Goal: Task Accomplishment & Management: Manage account settings

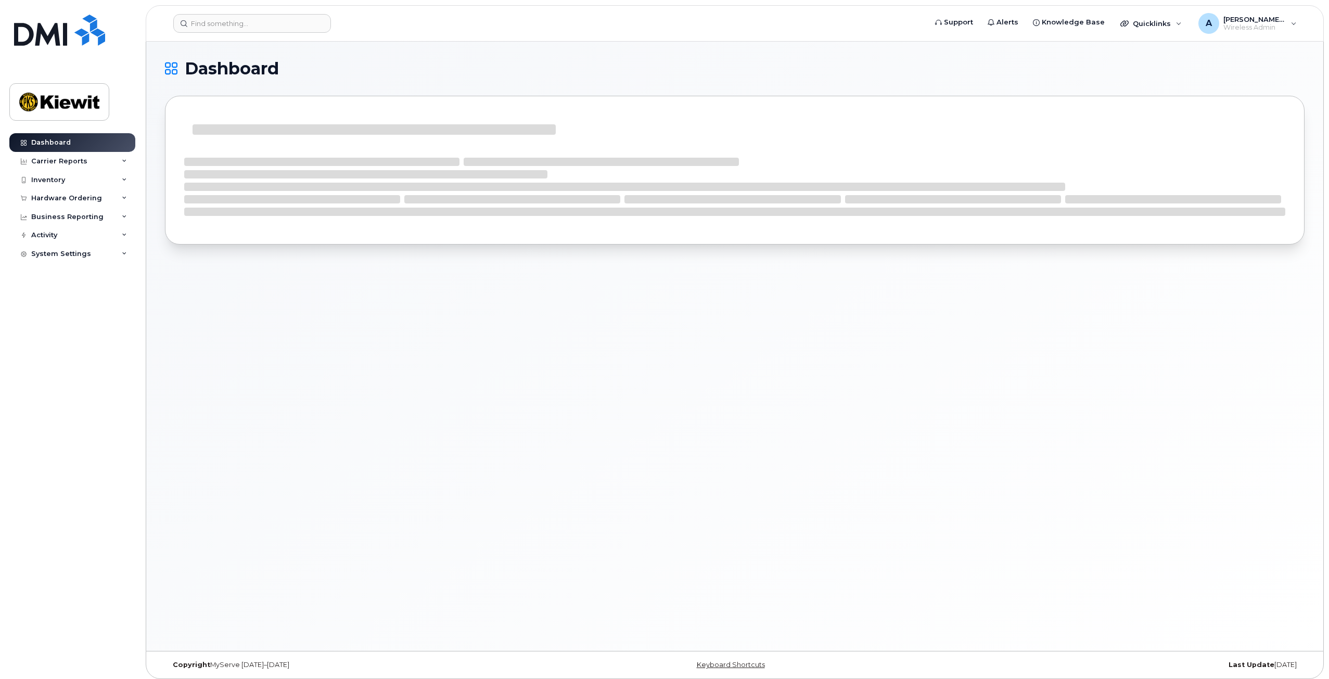
click at [187, 291] on div "Dashboard" at bounding box center [734, 346] width 1177 height 609
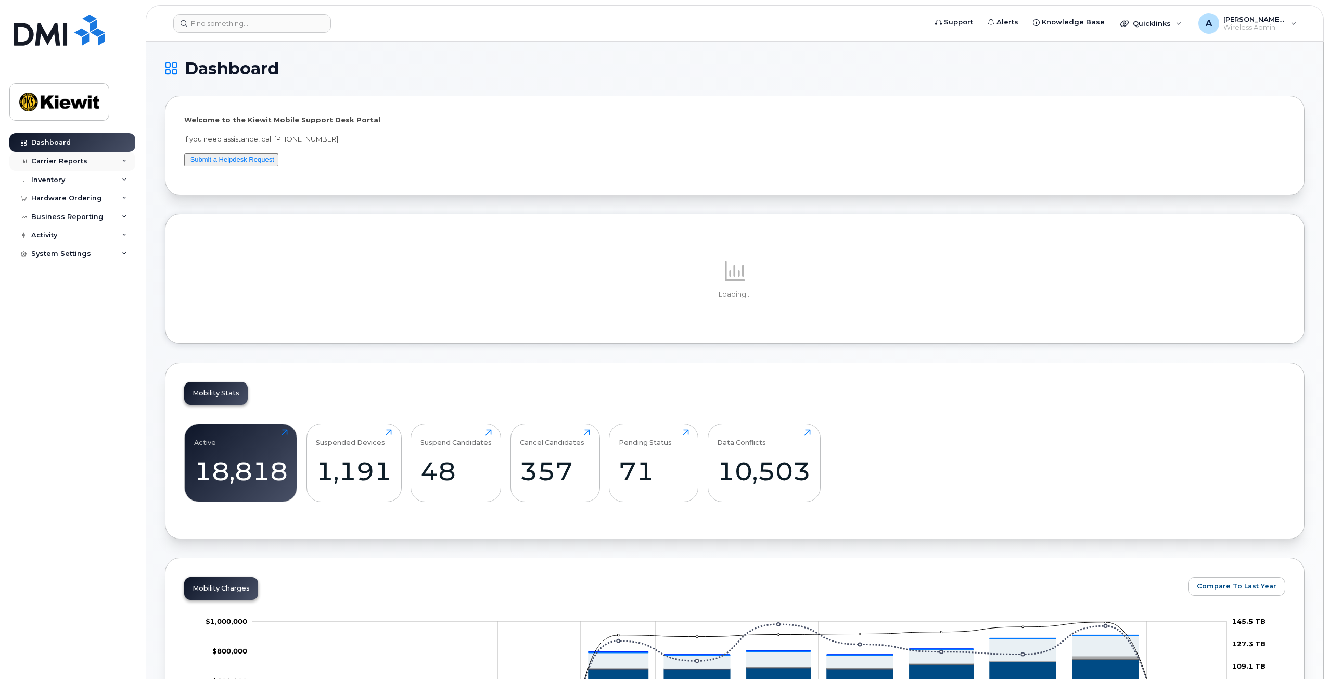
click at [69, 160] on div "Carrier Reports" at bounding box center [59, 161] width 56 height 8
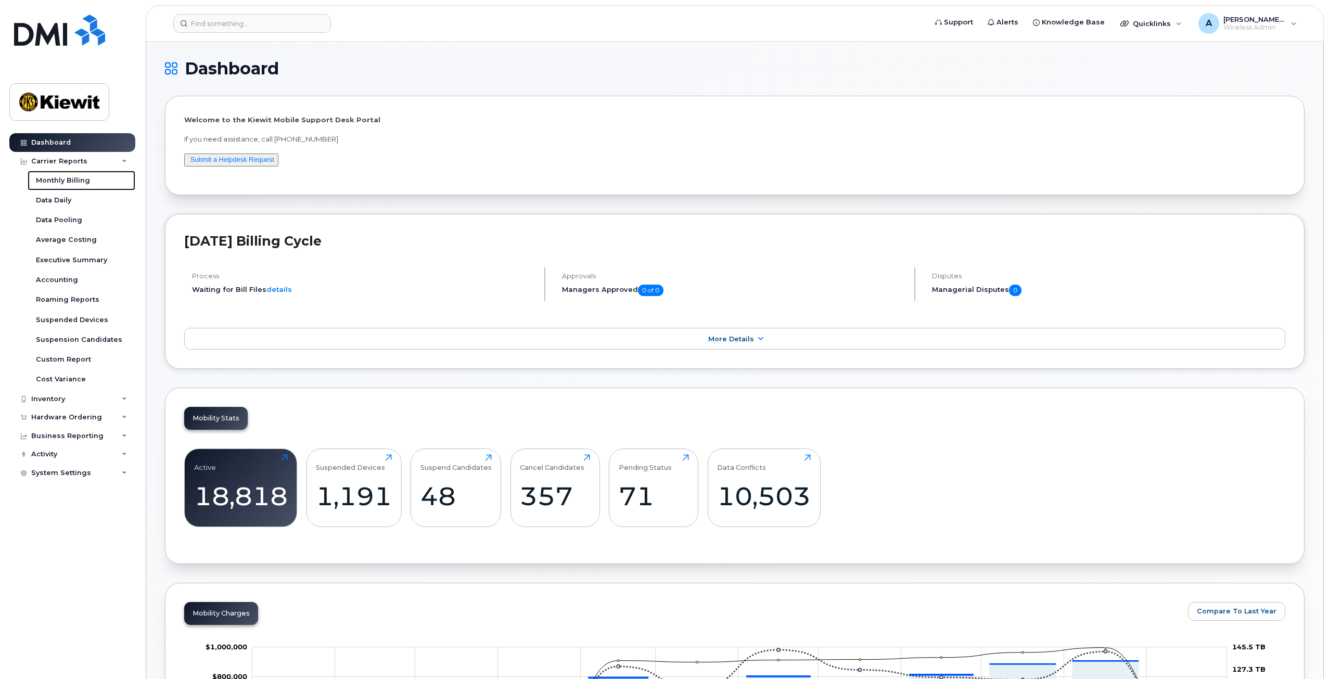
drag, startPoint x: 68, startPoint y: 178, endPoint x: 142, endPoint y: 207, distance: 79.5
click at [68, 178] on div "Monthly Billing" at bounding box center [63, 180] width 54 height 9
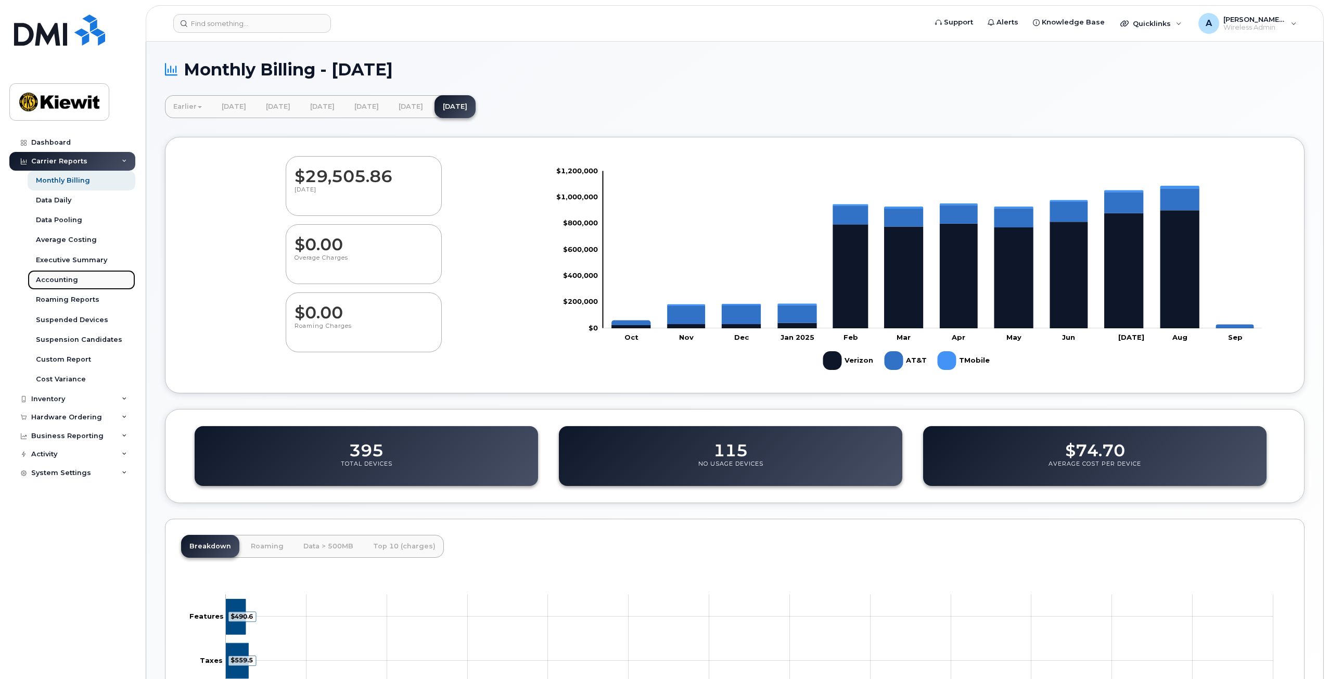
click at [62, 281] on div "Accounting" at bounding box center [57, 279] width 42 height 9
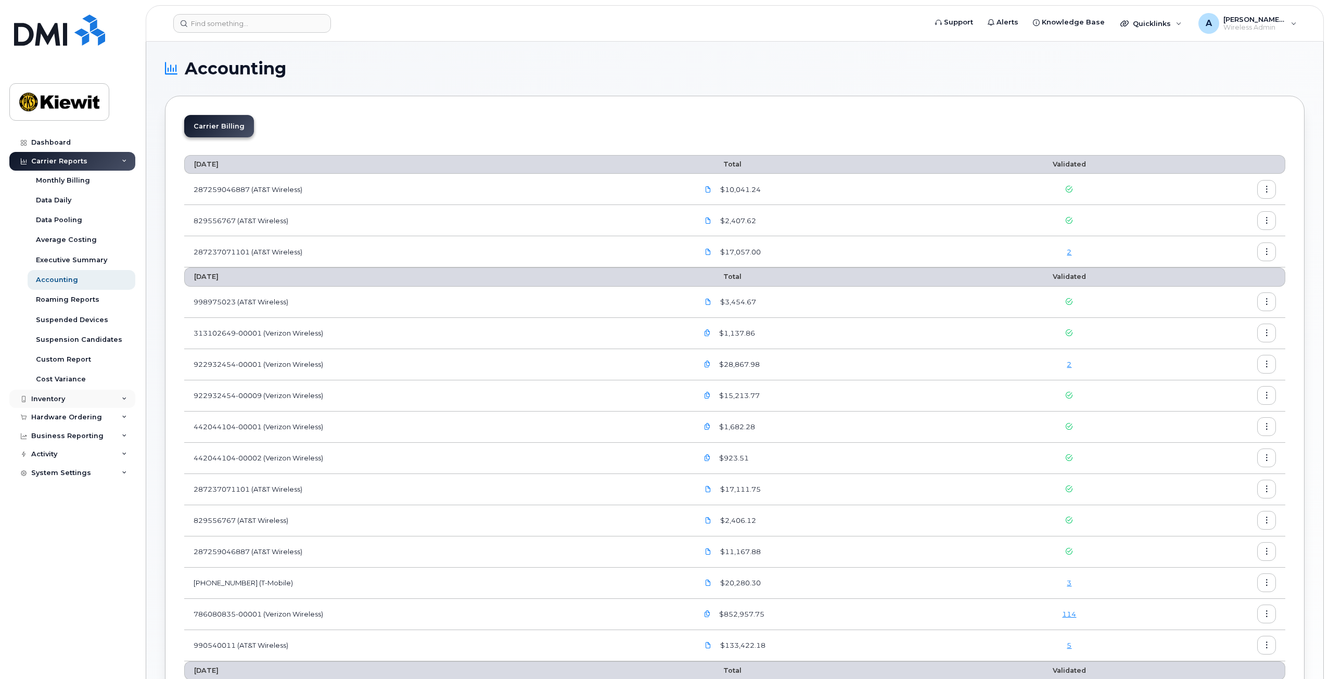
click at [68, 399] on div "Inventory" at bounding box center [72, 399] width 126 height 19
click at [68, 413] on div "Mobility Devices" at bounding box center [65, 417] width 59 height 9
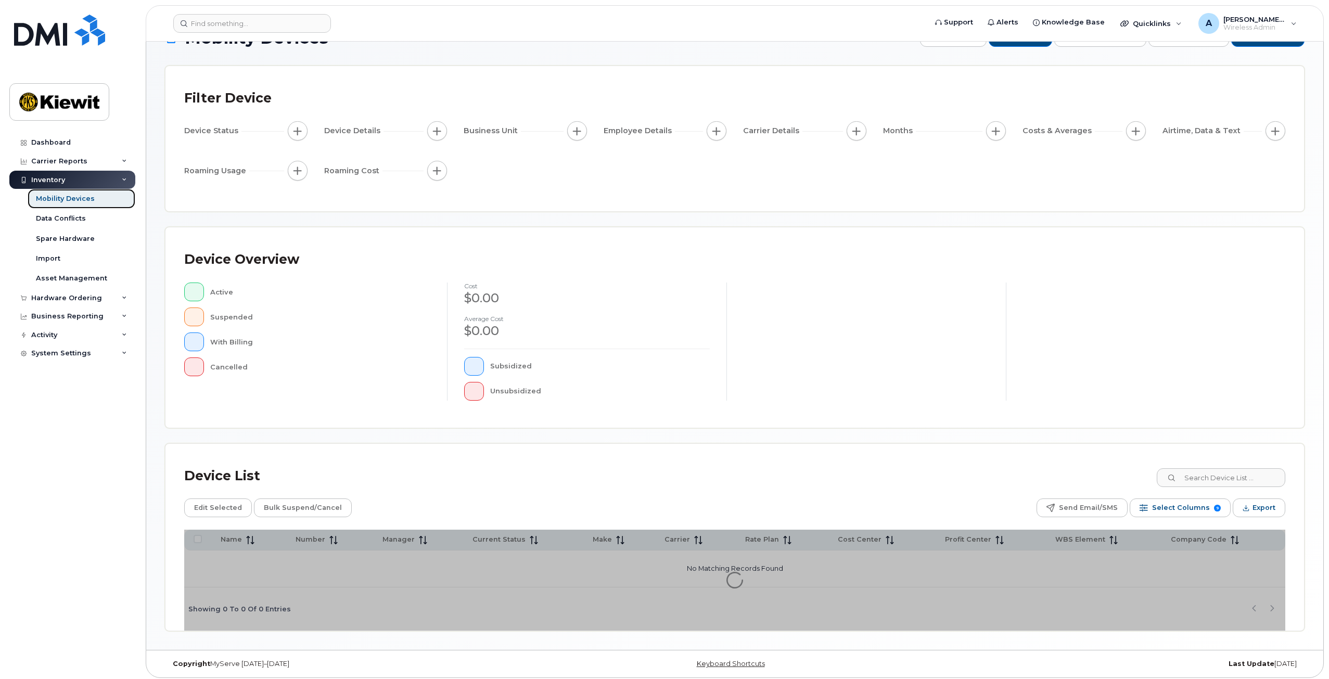
scroll to position [34, 0]
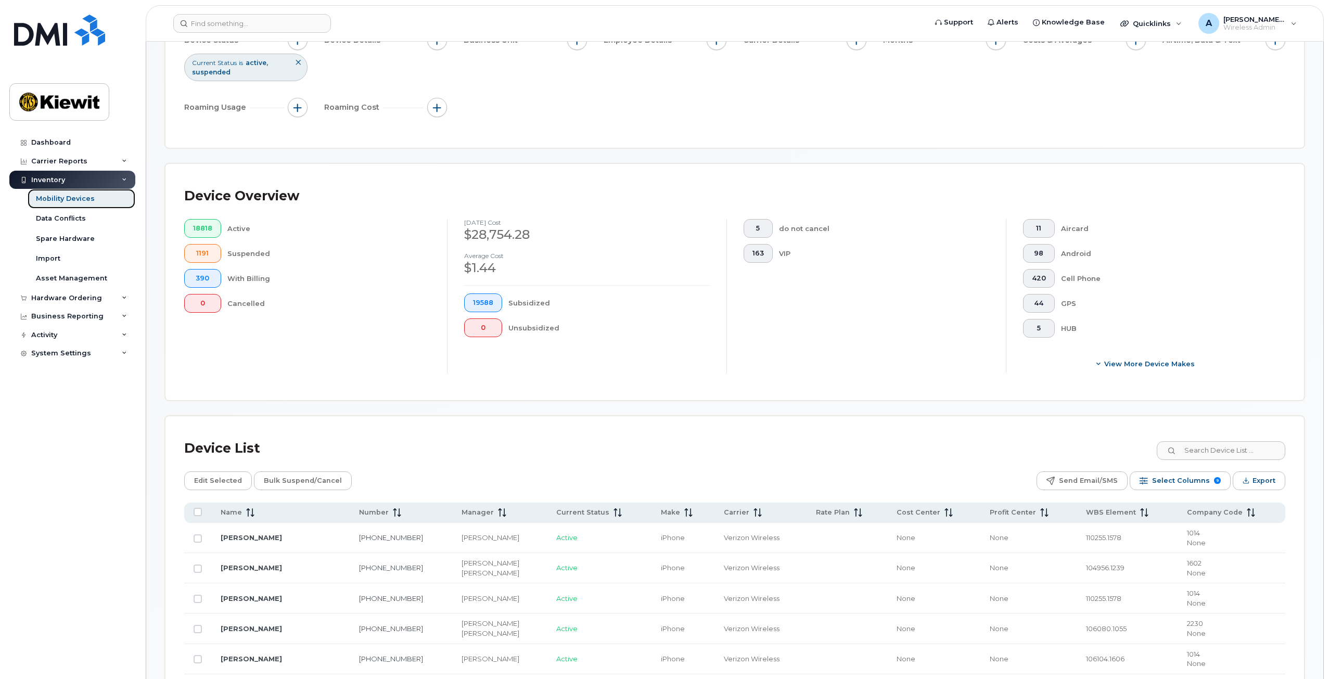
scroll to position [159, 0]
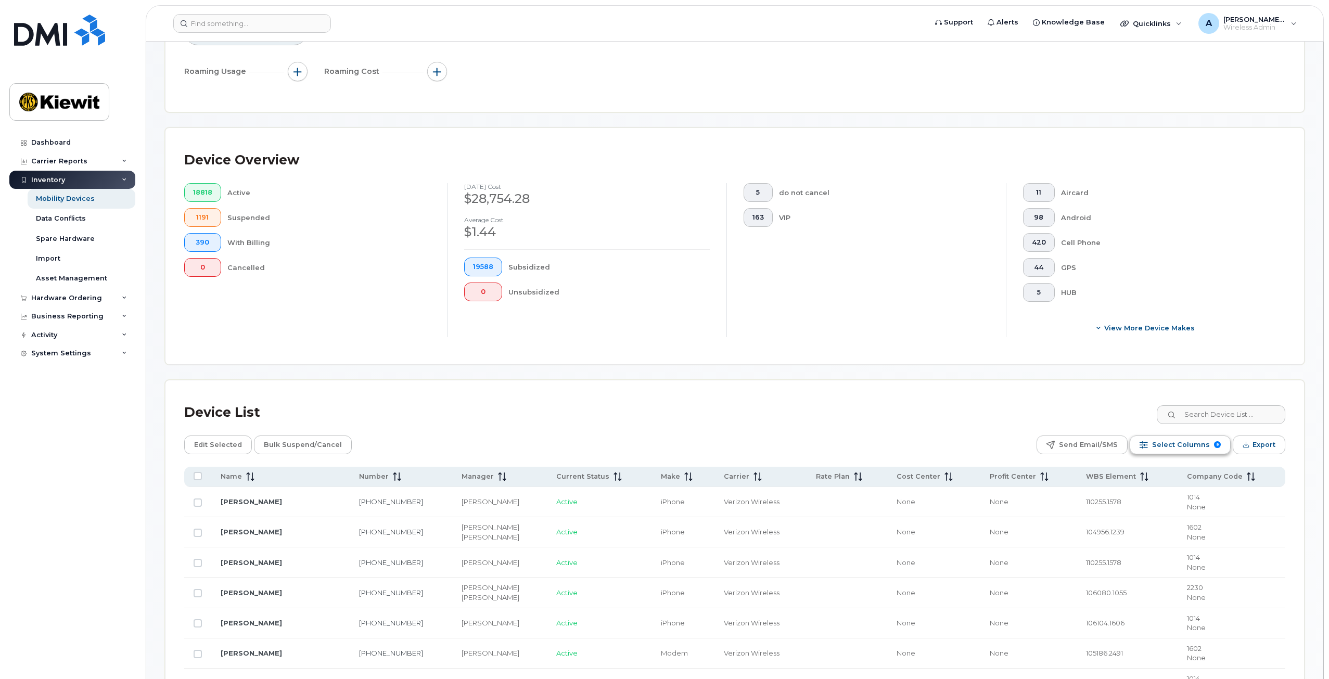
click at [1161, 442] on span "Select Columns" at bounding box center [1181, 445] width 58 height 16
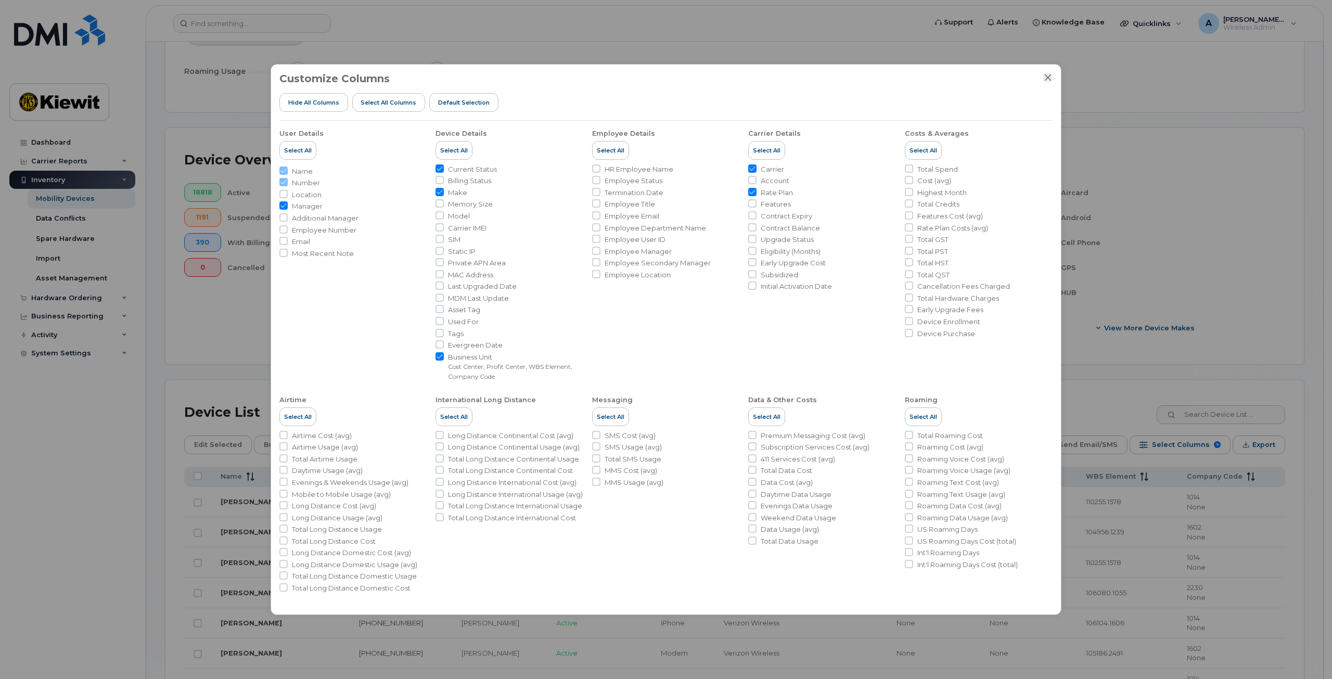
click at [1046, 80] on icon "Close" at bounding box center [1048, 77] width 7 height 7
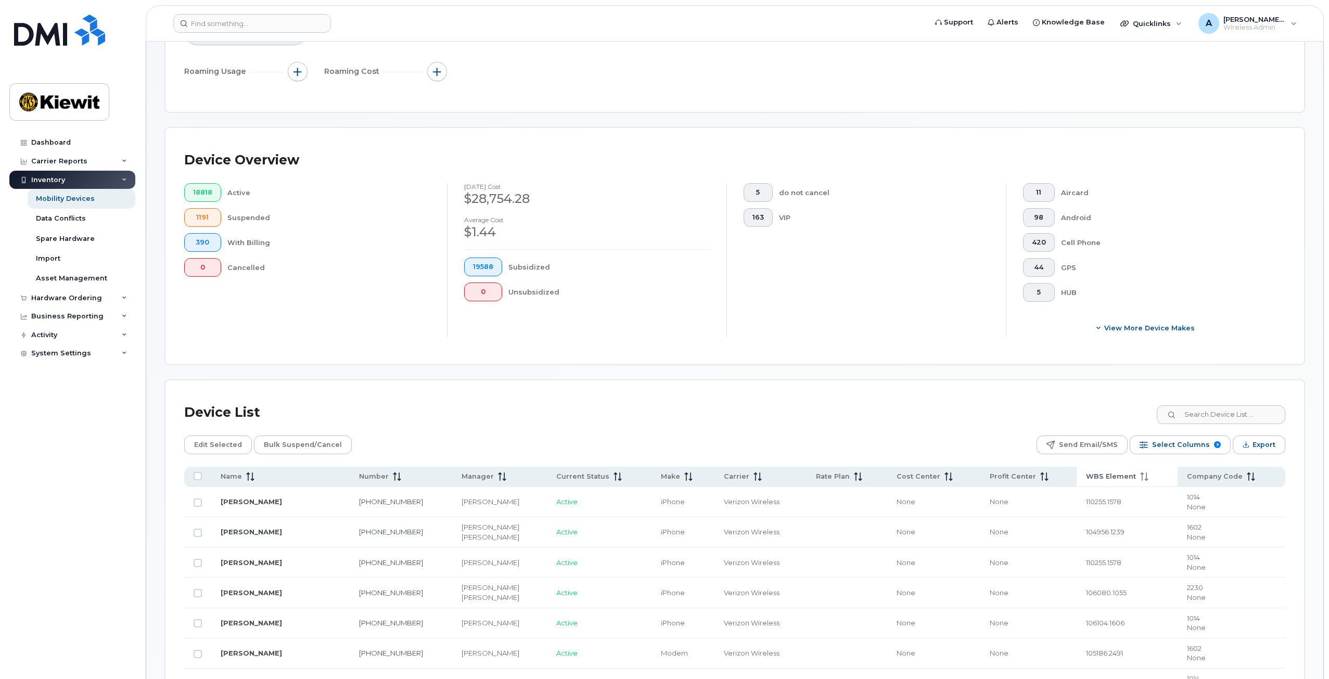
click at [1146, 476] on icon at bounding box center [1144, 476] width 8 height 8
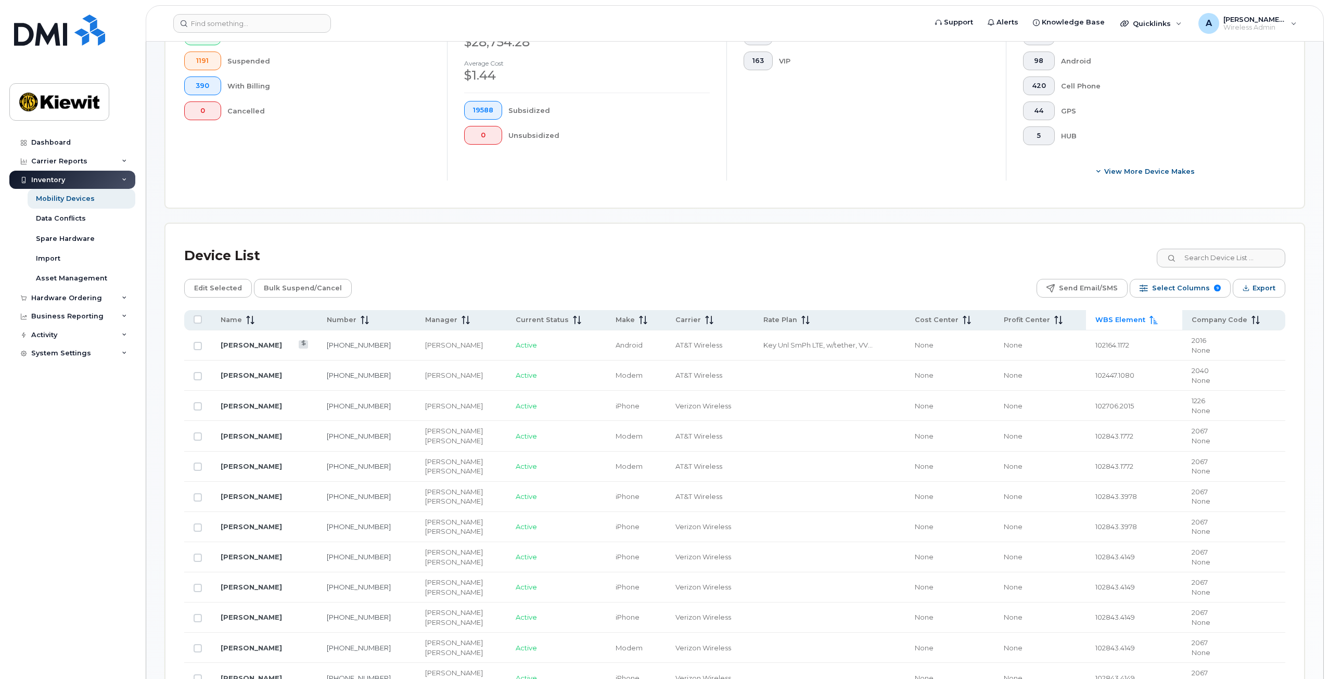
scroll to position [315, 0]
click at [1156, 320] on icon at bounding box center [1153, 320] width 8 height 8
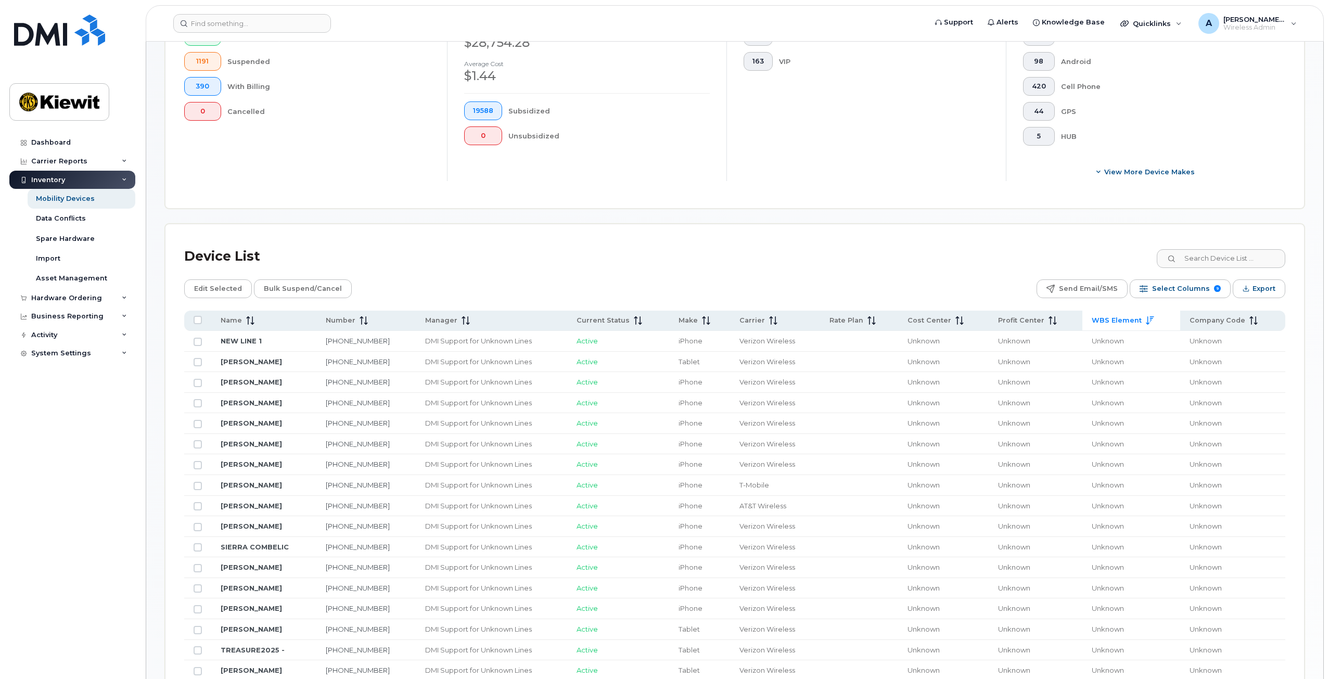
click at [1150, 316] on span at bounding box center [1147, 320] width 12 height 9
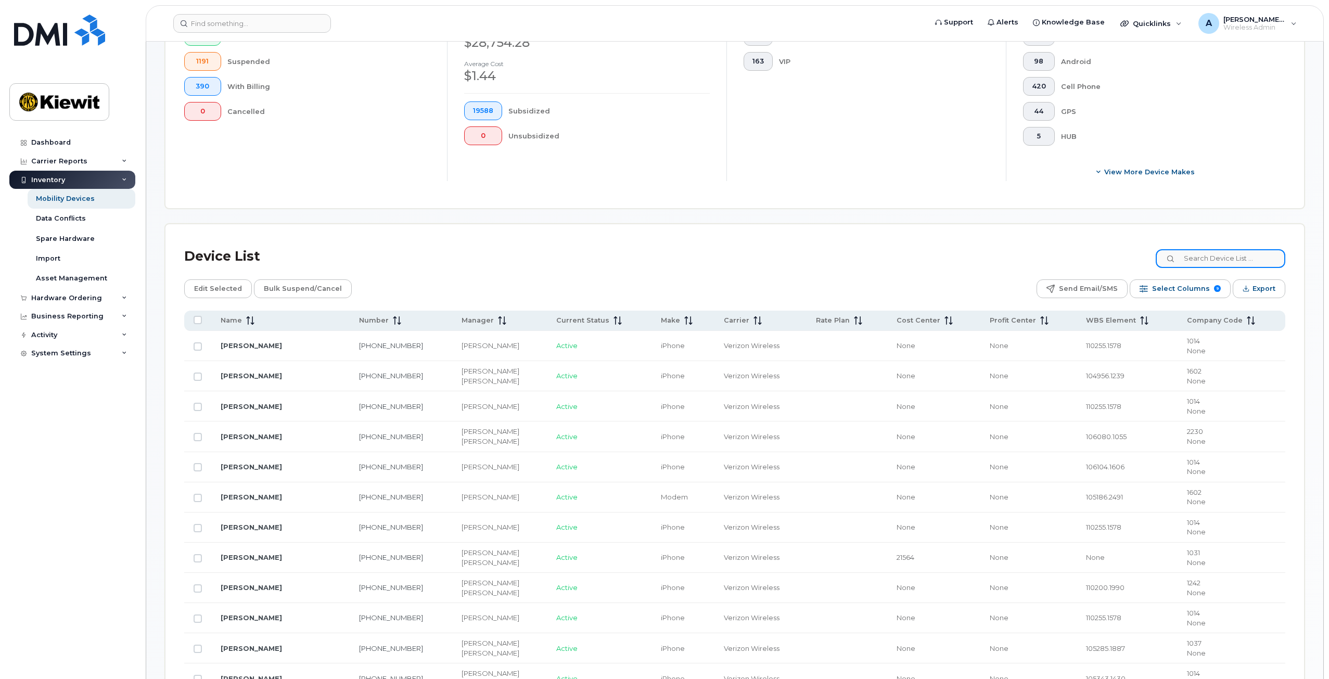
click at [1264, 258] on input at bounding box center [1221, 258] width 130 height 19
type input "105901"
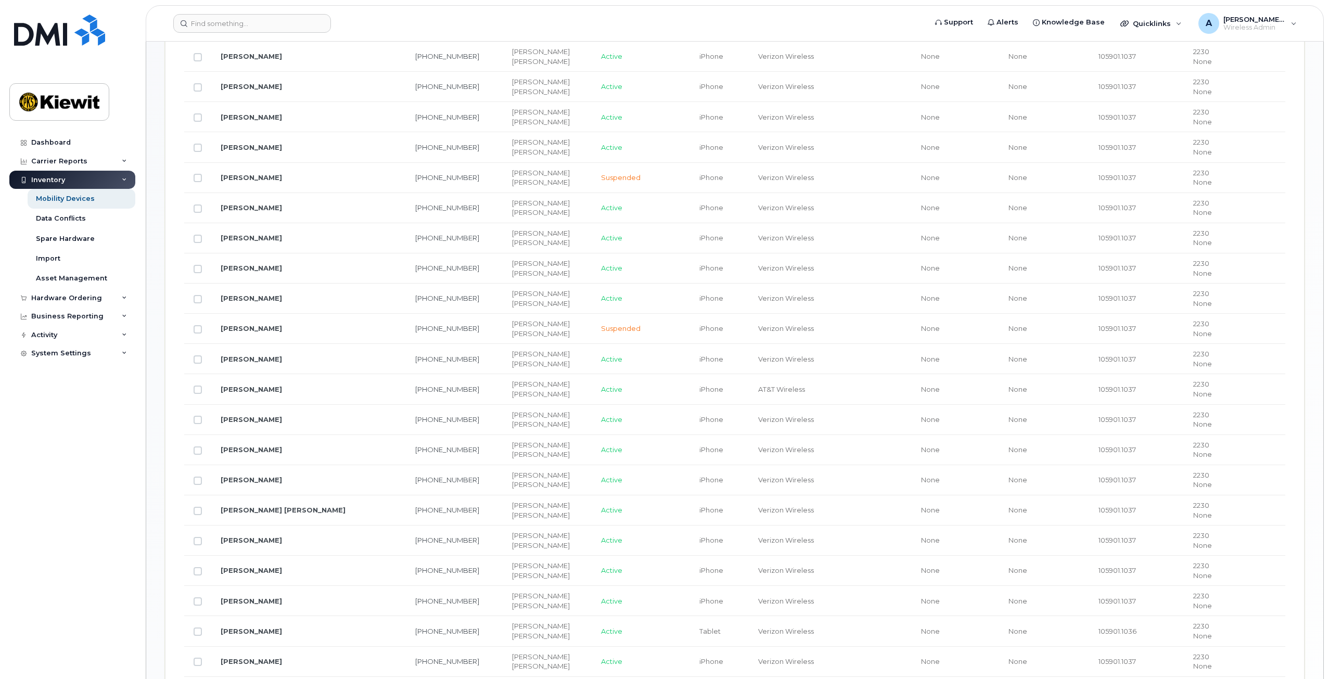
scroll to position [606, 0]
click at [199, 475] on input "Row Unselected" at bounding box center [198, 479] width 8 height 8
checkbox input "true"
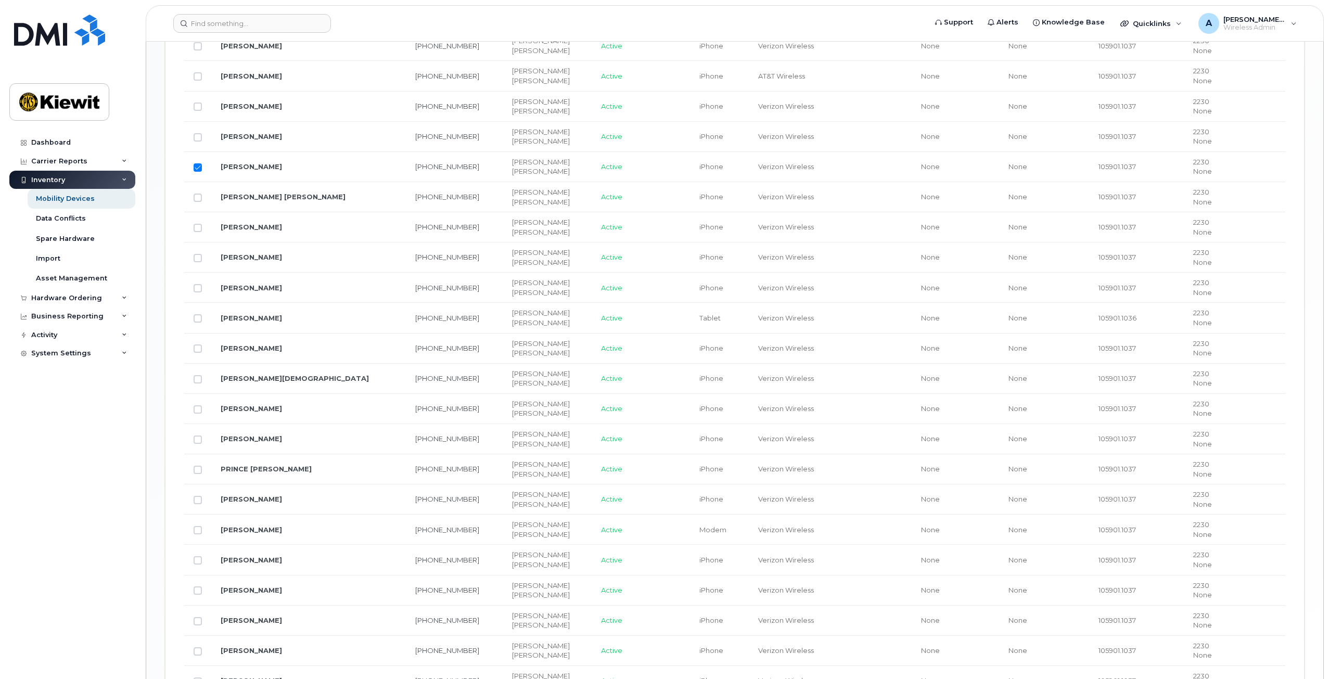
scroll to position [918, 0]
click at [195, 526] on input "Row Unselected" at bounding box center [198, 529] width 8 height 8
checkbox input "true"
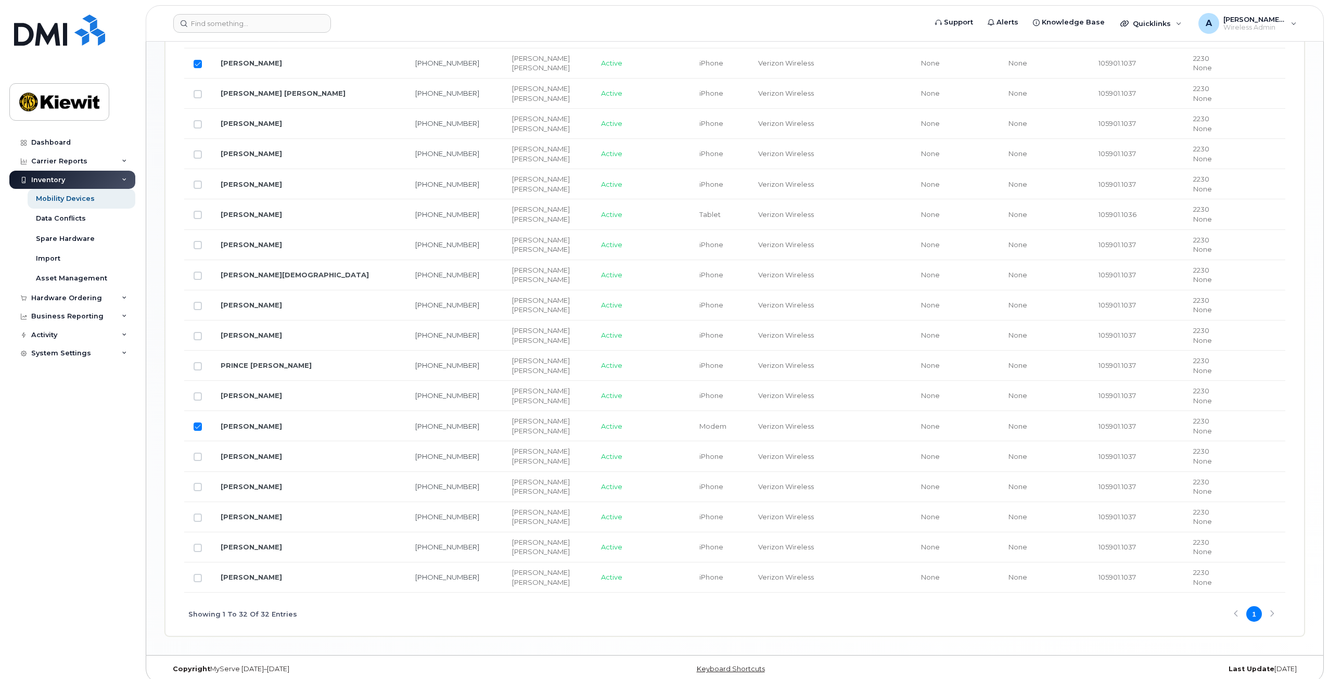
scroll to position [1022, 0]
click at [195, 543] on input "Row Unselected" at bounding box center [198, 547] width 8 height 8
checkbox input "true"
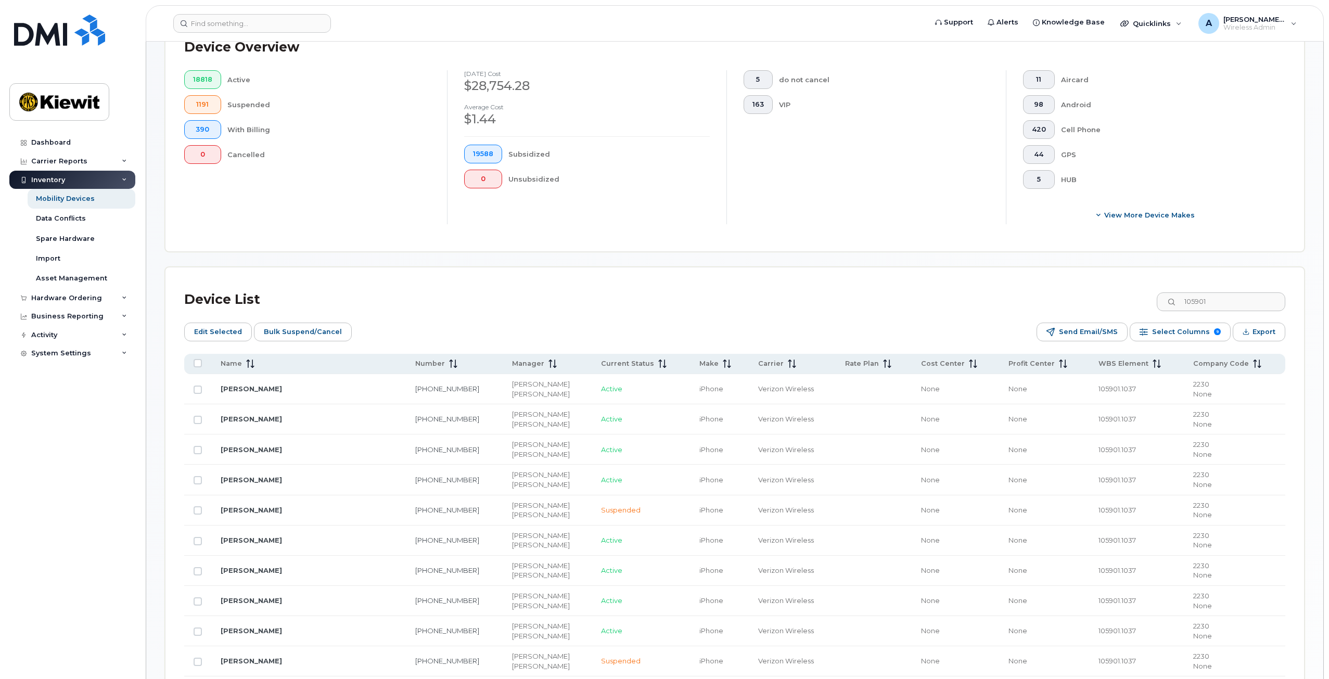
scroll to position [241, 0]
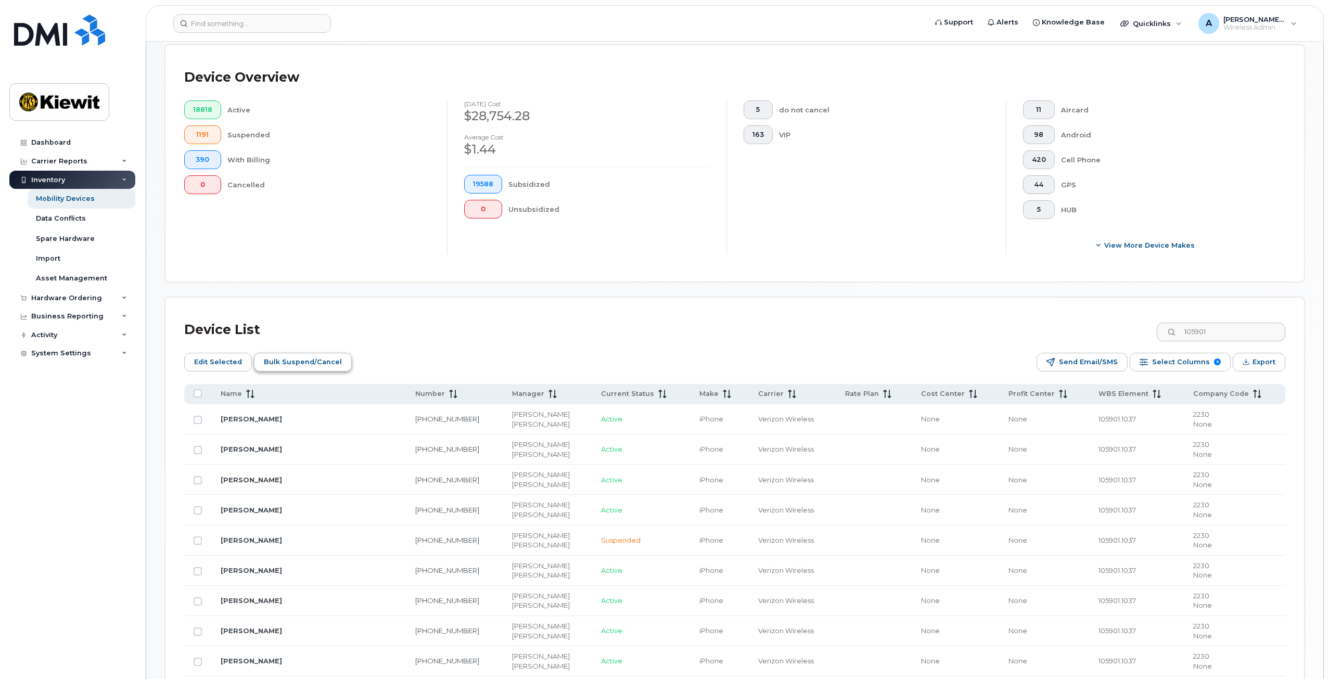
drag, startPoint x: 203, startPoint y: 358, endPoint x: 303, endPoint y: 358, distance: 99.4
click at [203, 358] on span "Edit Selected" at bounding box center [218, 362] width 48 height 16
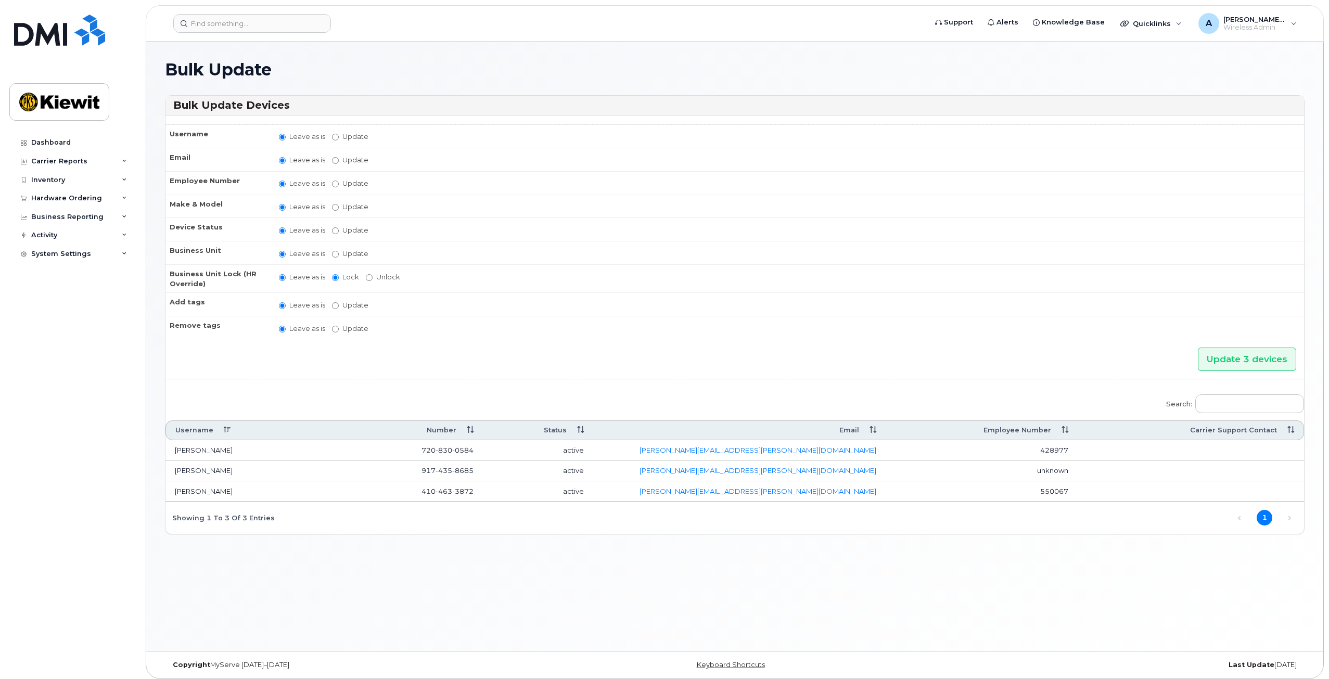
click at [394, 374] on form "Username Leave as is Update Email Leave as is Update Employee Number Leave as i…" at bounding box center [734, 329] width 1138 height 410
click at [212, 388] on div "Search: Username Number Status Email Employee Number Carrier Support Contact BR…" at bounding box center [734, 461] width 1138 height 146
click at [335, 251] on input "Update" at bounding box center [335, 254] width 7 height 7
radio input "true"
radio input "false"
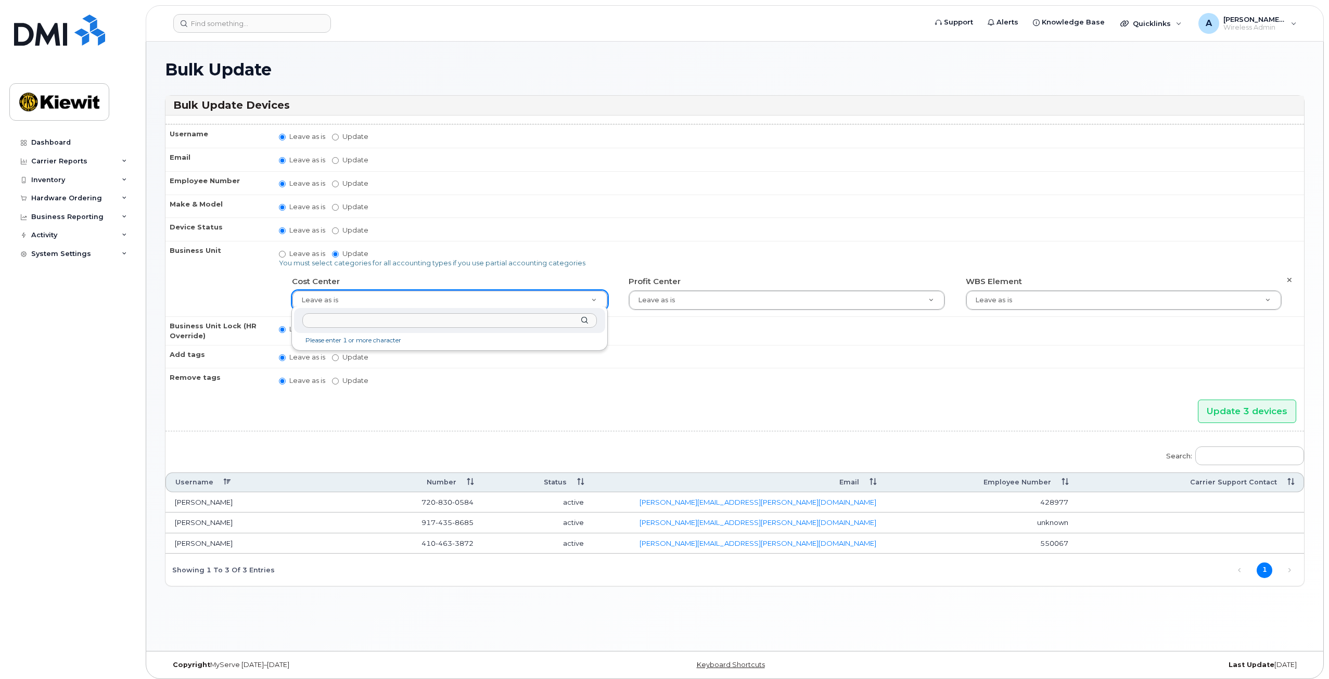
click at [383, 321] on input "text" at bounding box center [449, 320] width 294 height 15
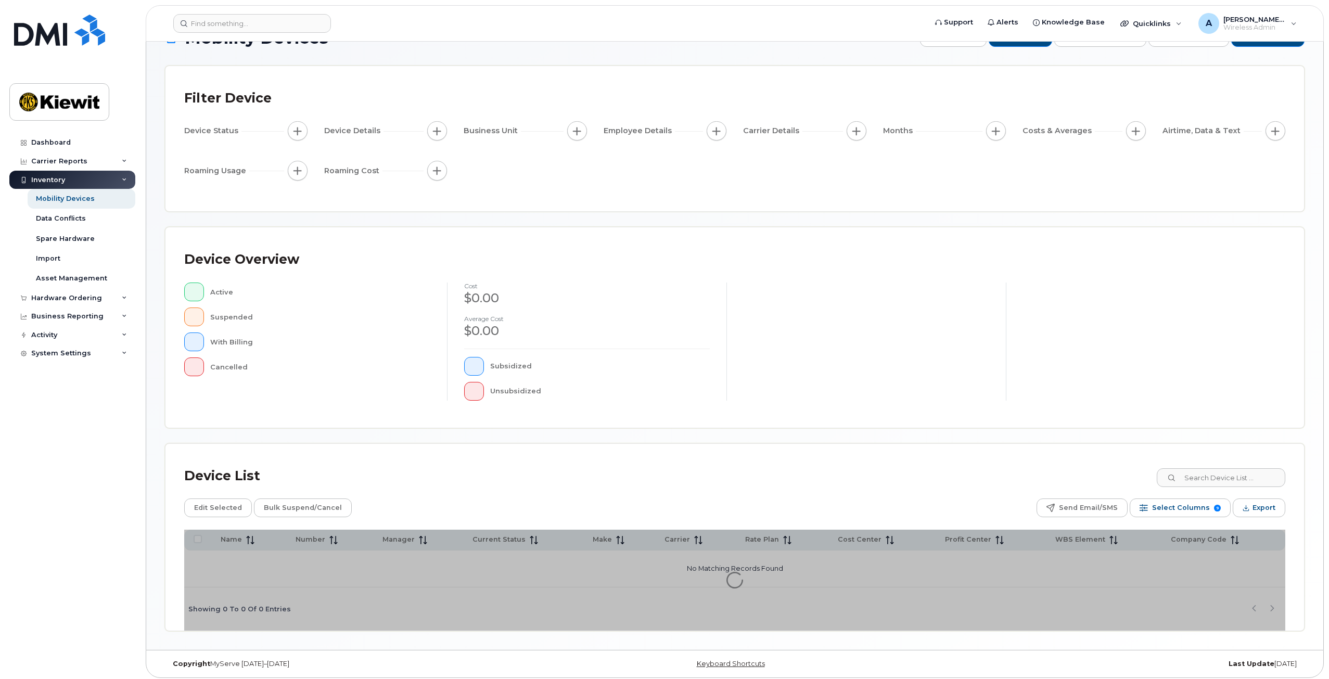
scroll to position [34, 0]
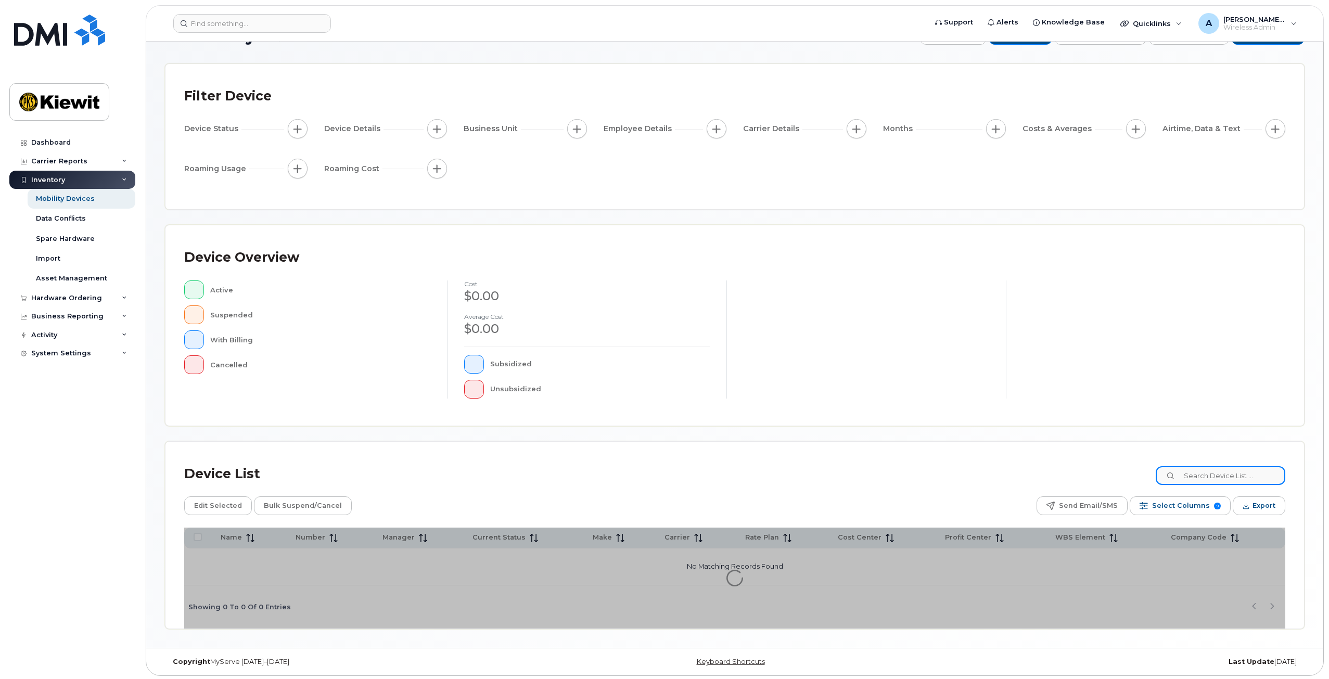
click at [1193, 475] on input at bounding box center [1221, 475] width 130 height 19
type input "105901"
click at [1125, 470] on div "Device List 105901" at bounding box center [734, 473] width 1101 height 27
click at [1125, 470] on div "Mobility Devices Devices Save Report Import from CSV Export to CSV Add Device F…" at bounding box center [734, 327] width 1139 height 603
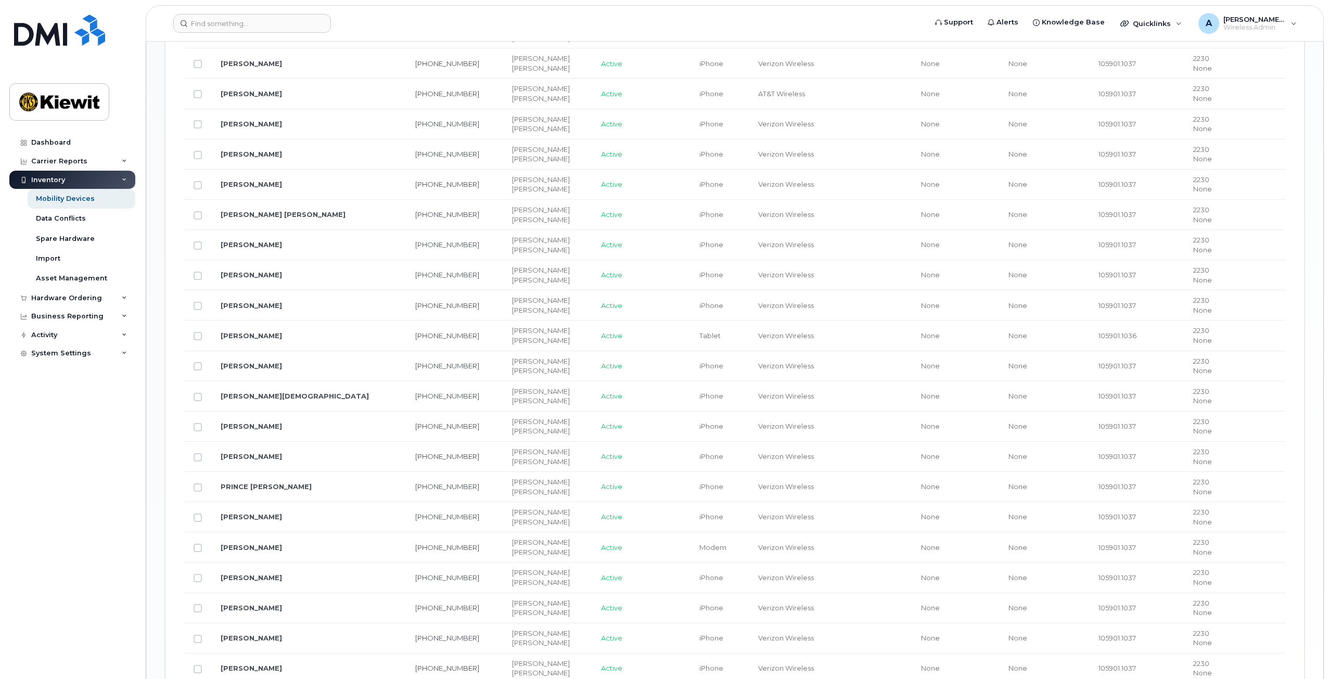
scroll to position [1022, 0]
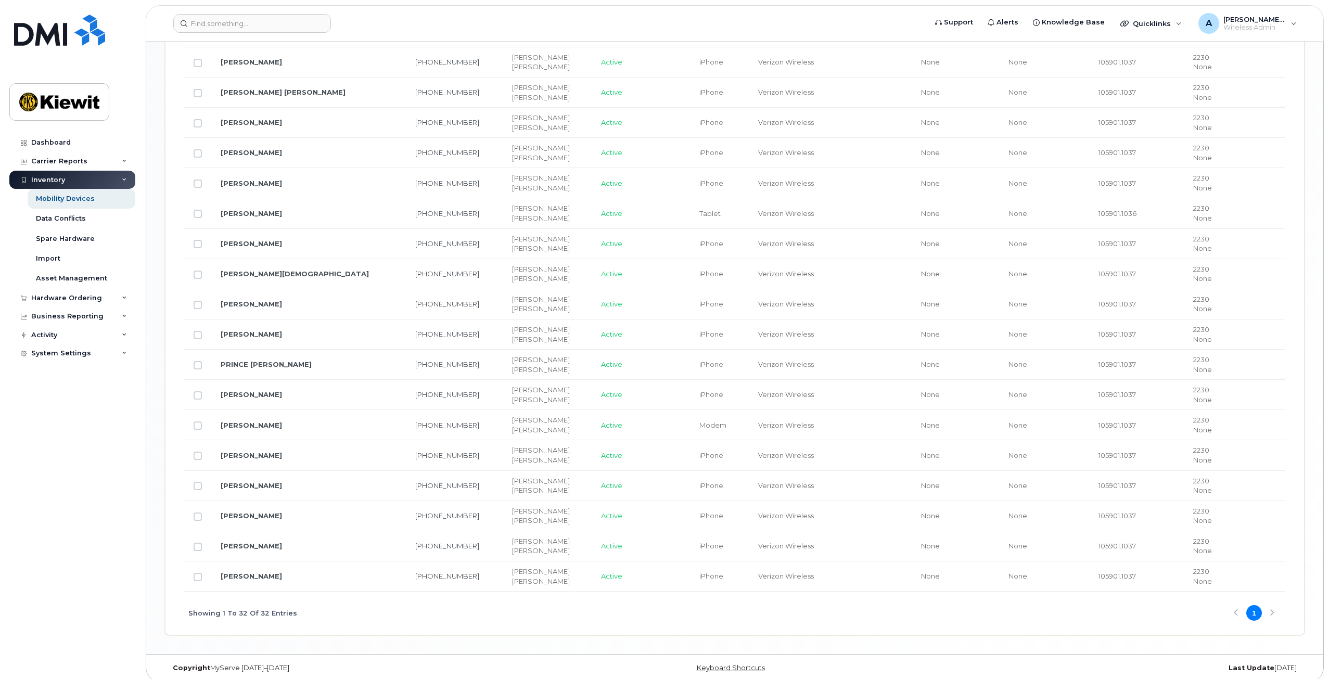
drag, startPoint x: 198, startPoint y: 537, endPoint x: 395, endPoint y: 466, distance: 210.3
click at [198, 543] on input "Row Unselected" at bounding box center [198, 547] width 8 height 8
checkbox input "true"
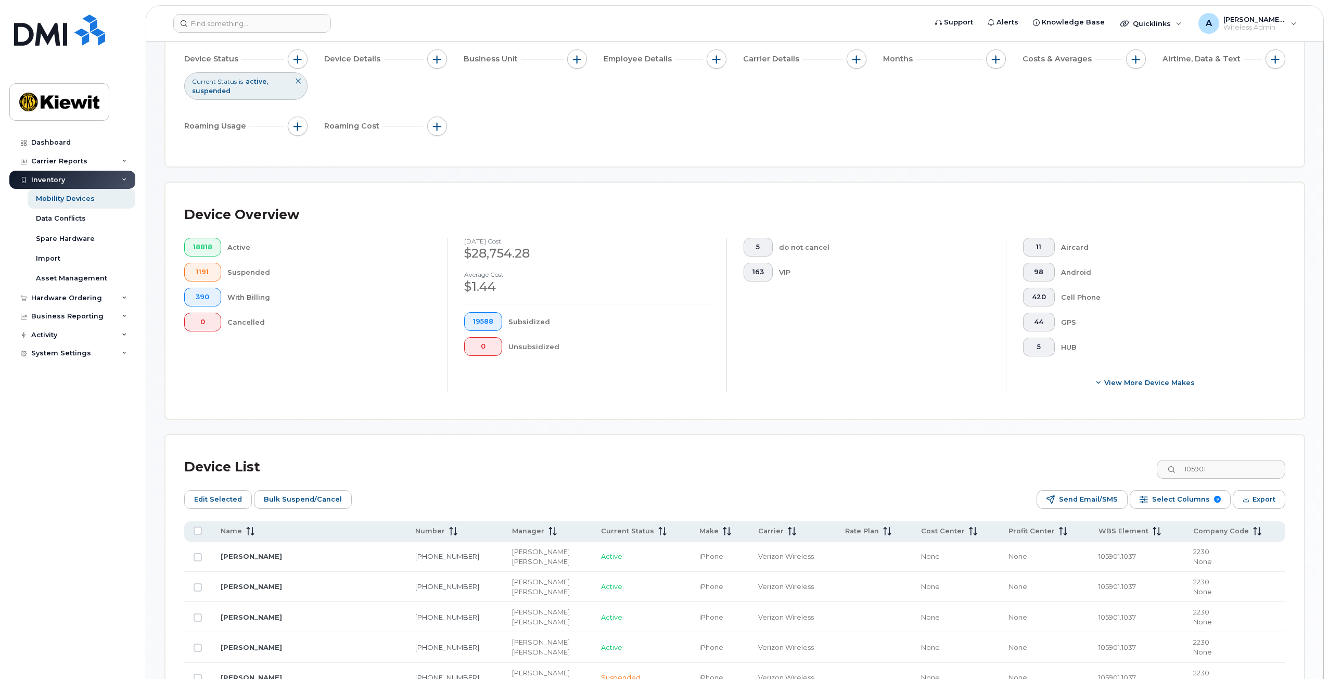
scroll to position [0, 0]
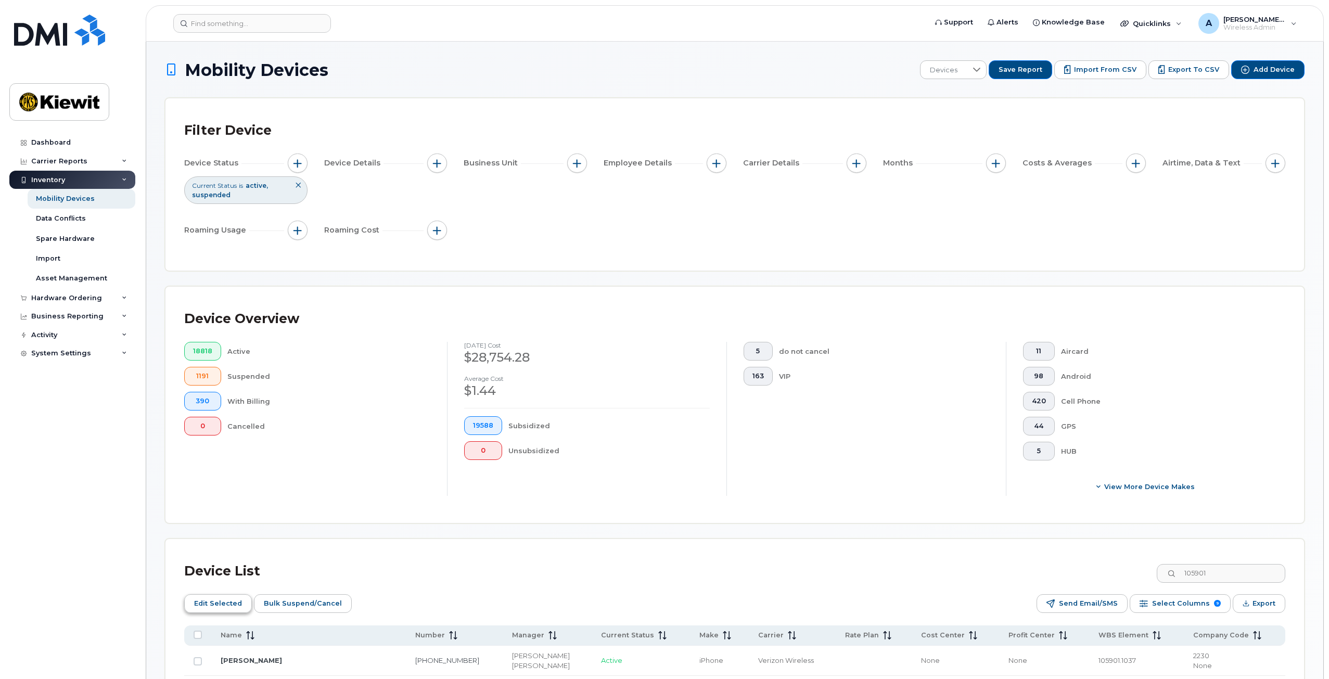
click at [237, 602] on span "Edit Selected" at bounding box center [218, 604] width 48 height 16
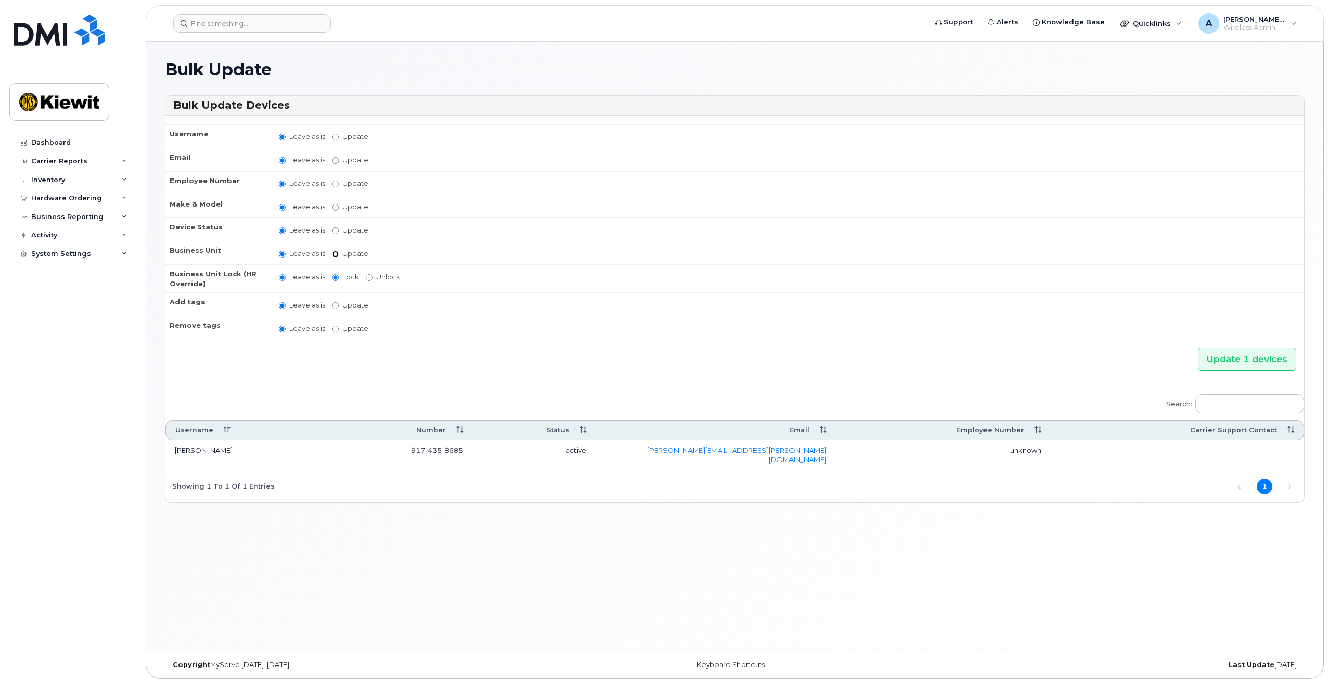
click at [332, 253] on input "Update" at bounding box center [335, 254] width 7 height 7
radio input "true"
radio input "false"
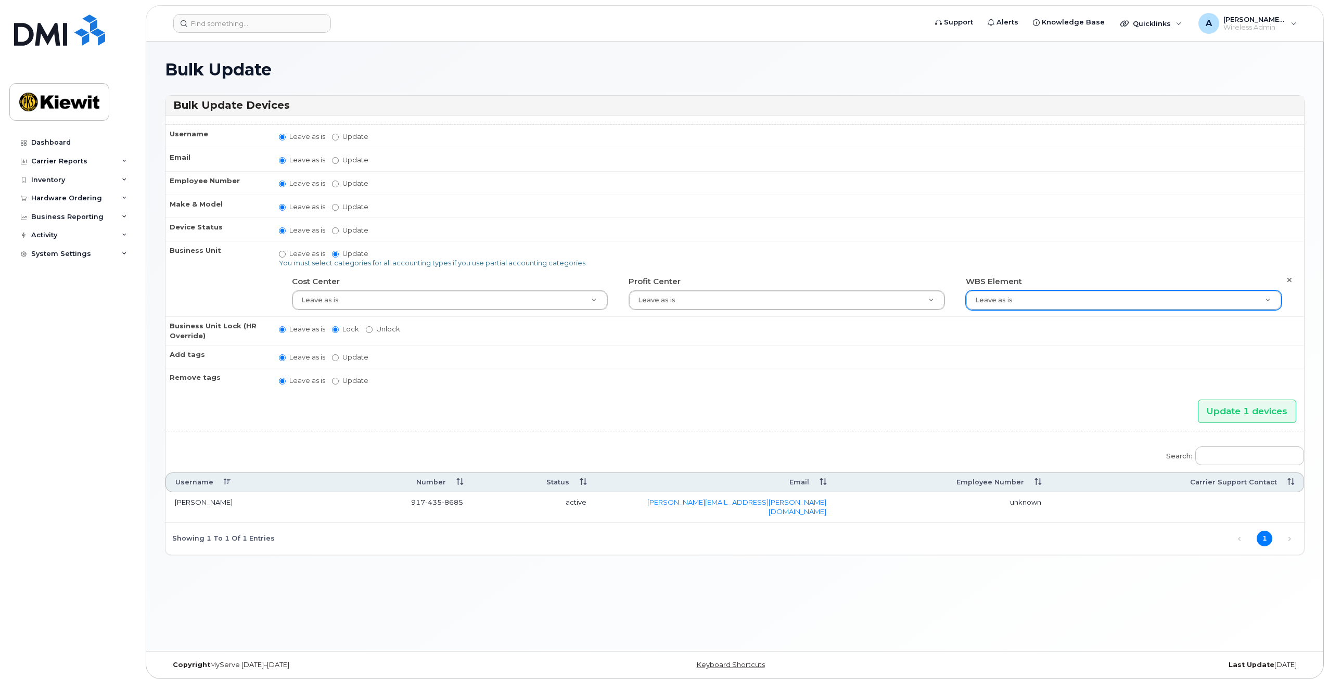
click at [1005, 290] on div "Leave as is" at bounding box center [1124, 300] width 316 height 20
click at [1017, 321] on input "text" at bounding box center [1124, 320] width 294 height 15
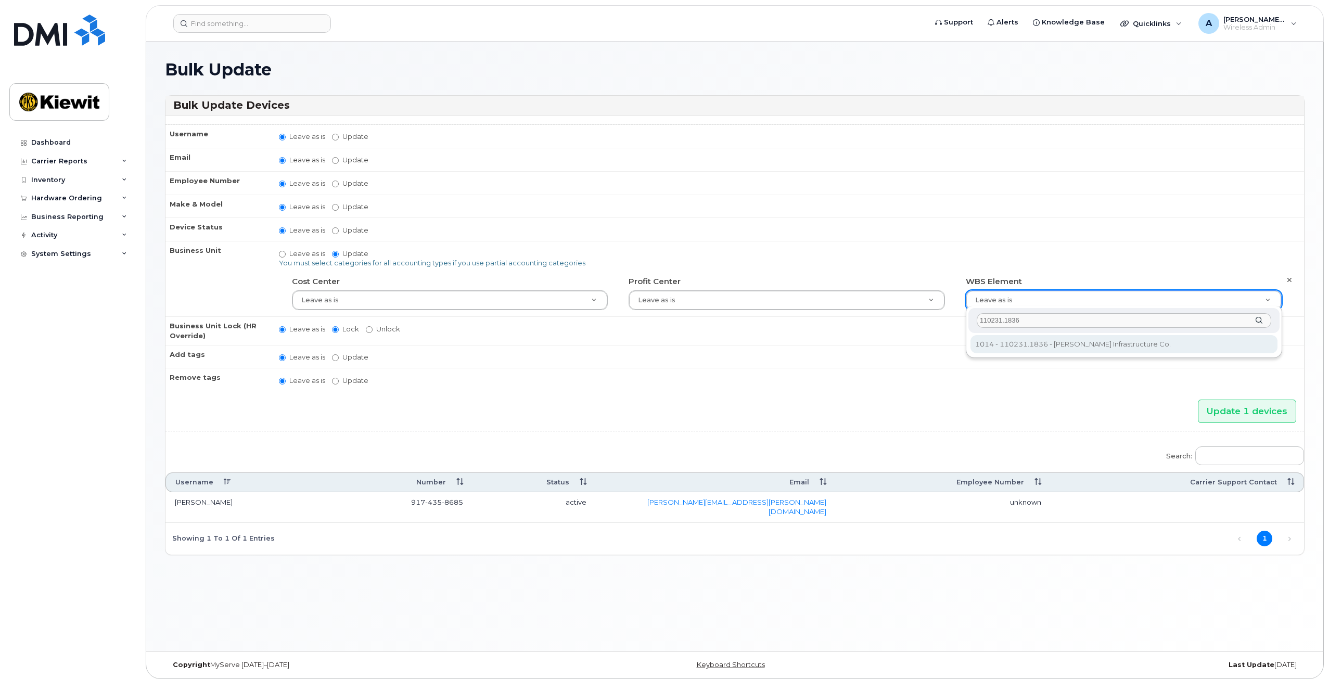
type input "110231.1836"
type input "33466284"
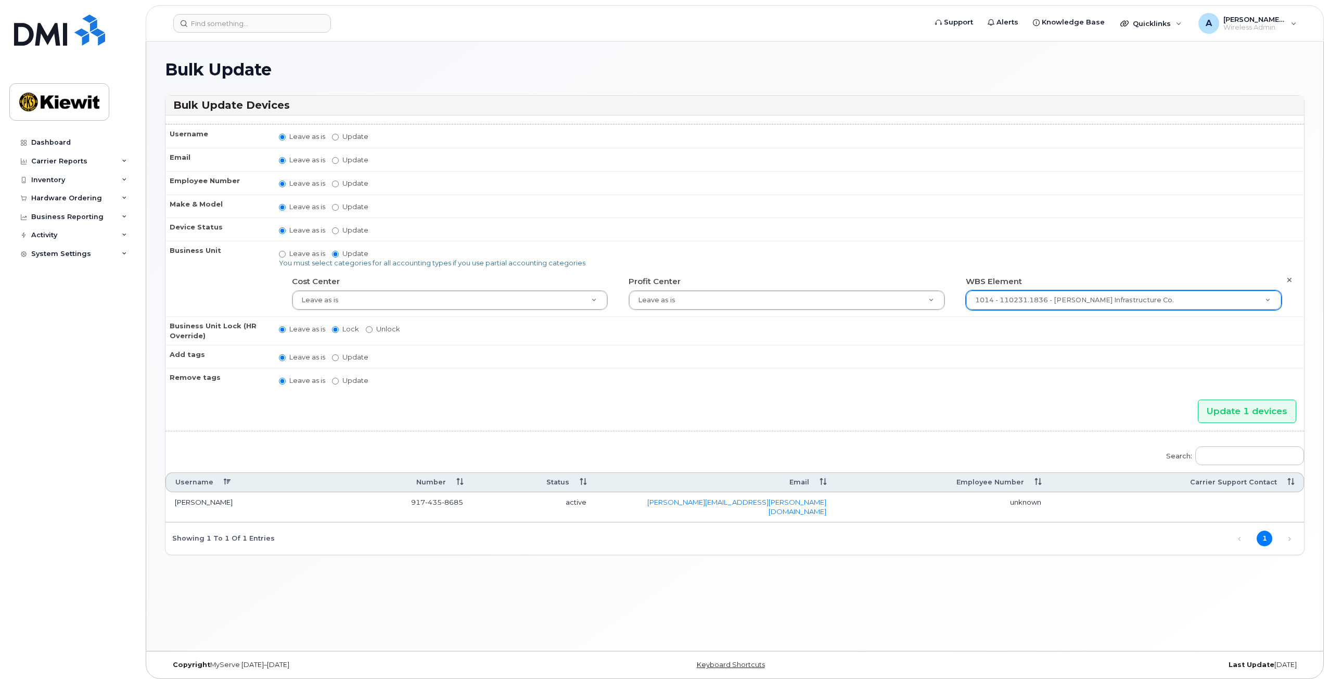
click at [1101, 349] on td "Leave as is Update No matches found do not block data do not cancel do not rede…" at bounding box center [786, 356] width 1034 height 23
click at [1225, 402] on input "Update 1 devices" at bounding box center [1247, 411] width 98 height 23
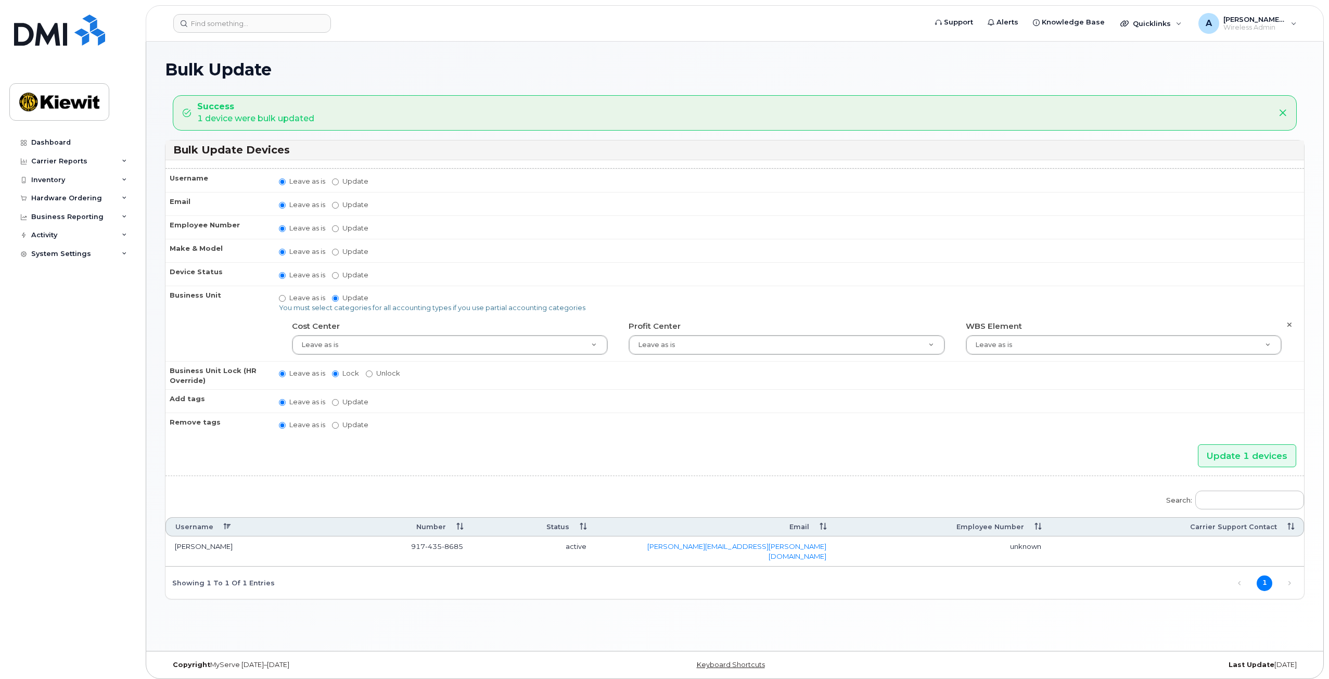
scroll to position [5, 0]
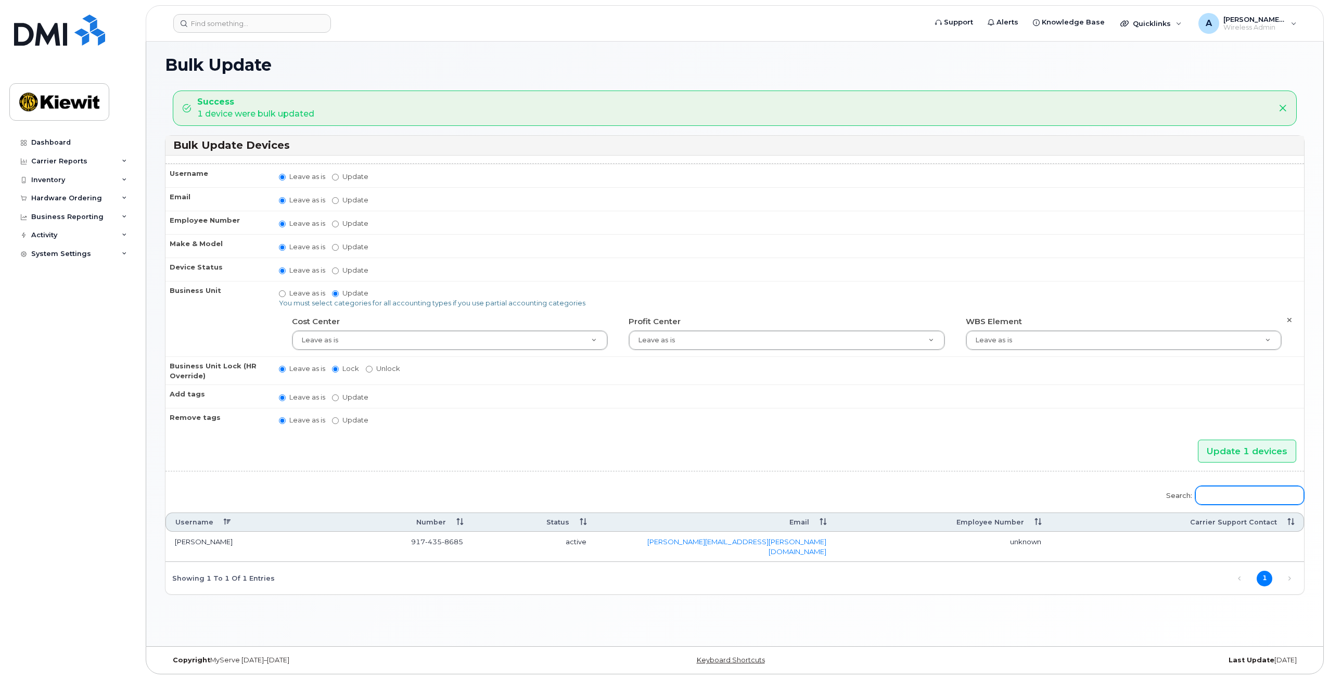
click at [1223, 486] on input "Search:" at bounding box center [1249, 495] width 109 height 19
click at [1227, 491] on input "Search:" at bounding box center [1249, 495] width 109 height 19
click at [1247, 571] on link "Previous" at bounding box center [1239, 579] width 16 height 16
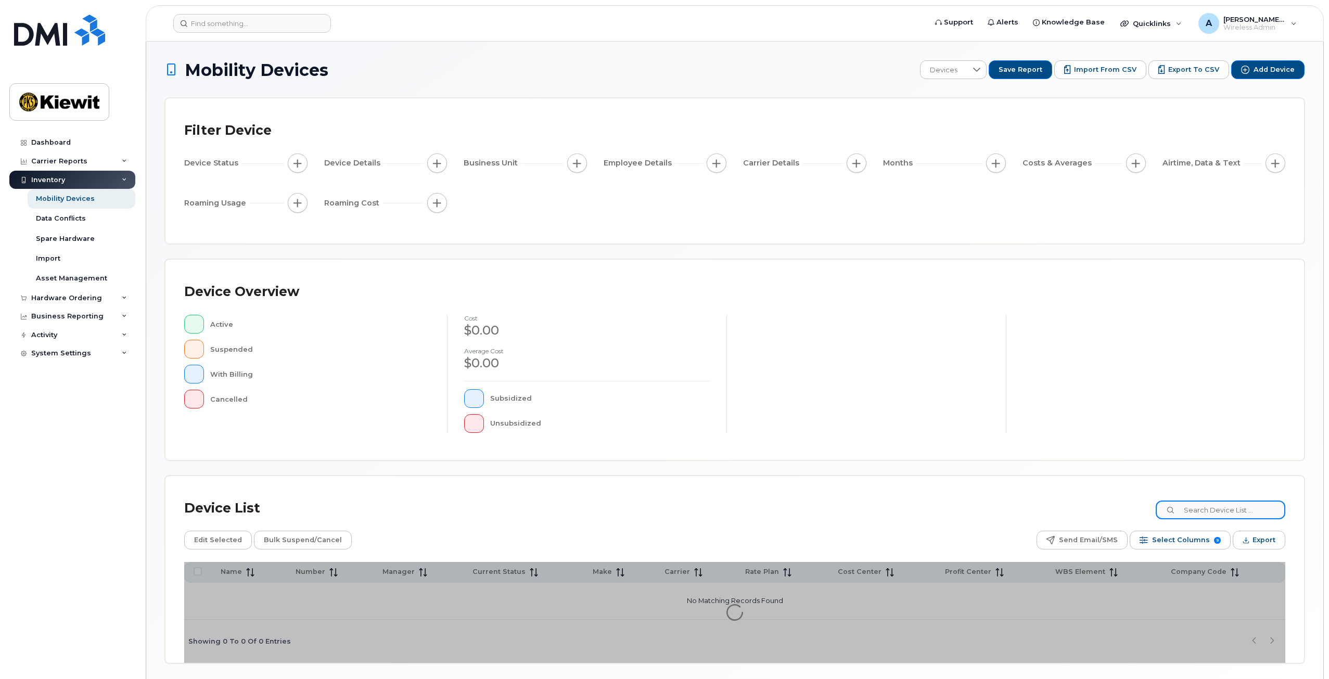
click at [1197, 509] on input at bounding box center [1221, 509] width 130 height 19
type input "105901"
click at [1022, 495] on div "Device List 105901" at bounding box center [734, 508] width 1101 height 27
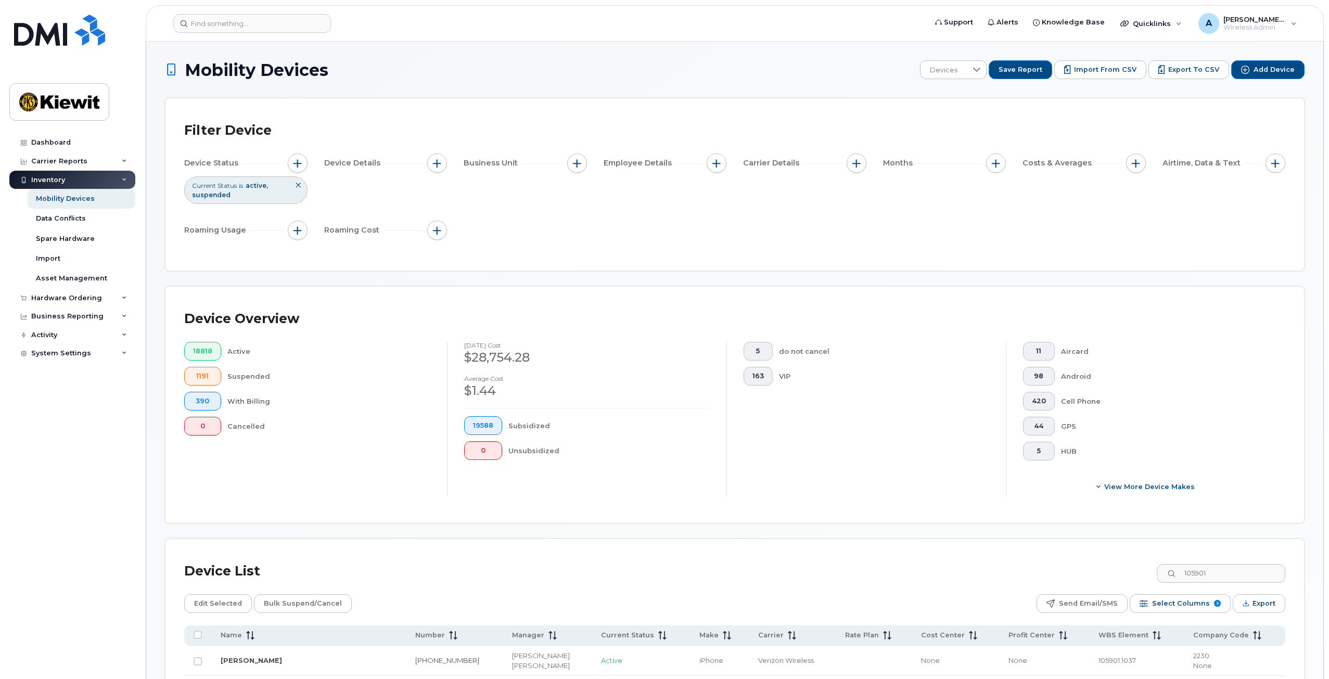
drag, startPoint x: 455, startPoint y: 250, endPoint x: 493, endPoint y: 267, distance: 41.5
click at [455, 250] on div "Filter Device Device Status Current Status is active suspended Device Details B…" at bounding box center [734, 184] width 1101 height 135
click at [1083, 219] on div "Device Status Current Status is active suspended Device Details Business Unit E…" at bounding box center [734, 198] width 1101 height 91
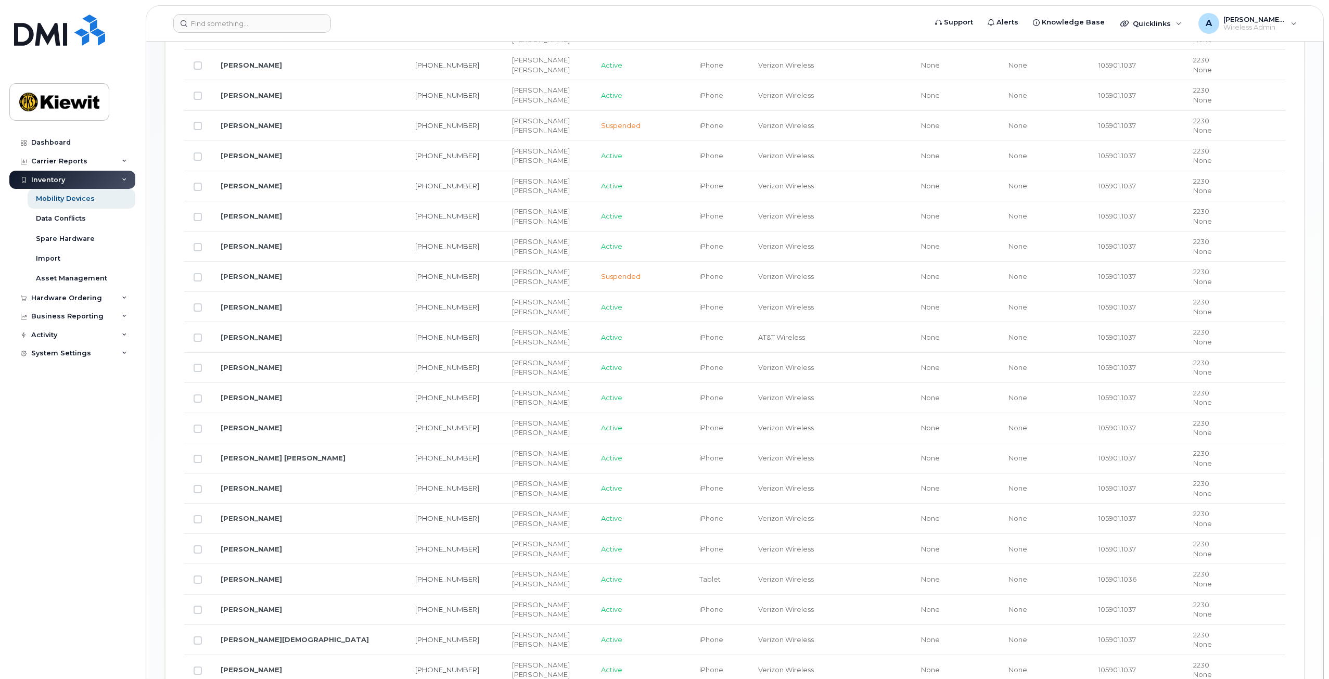
scroll to position [676, 0]
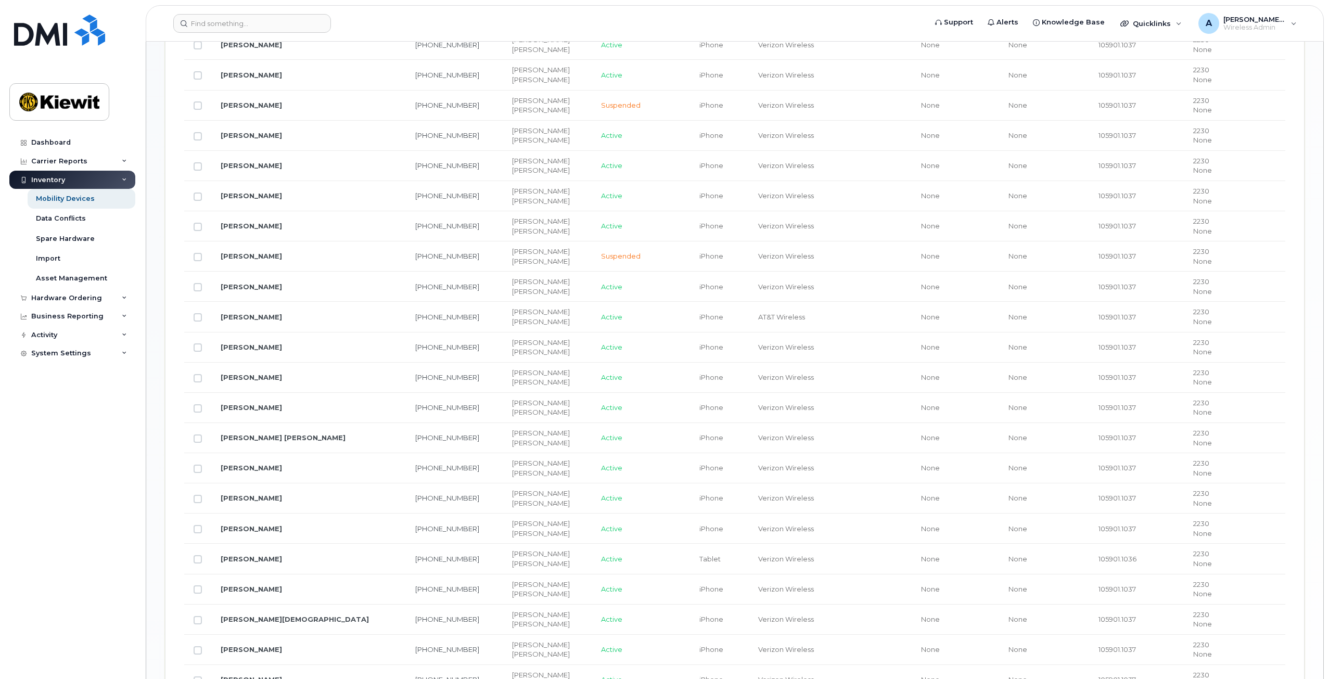
click at [406, 411] on td "410-463-3872" at bounding box center [454, 408] width 96 height 30
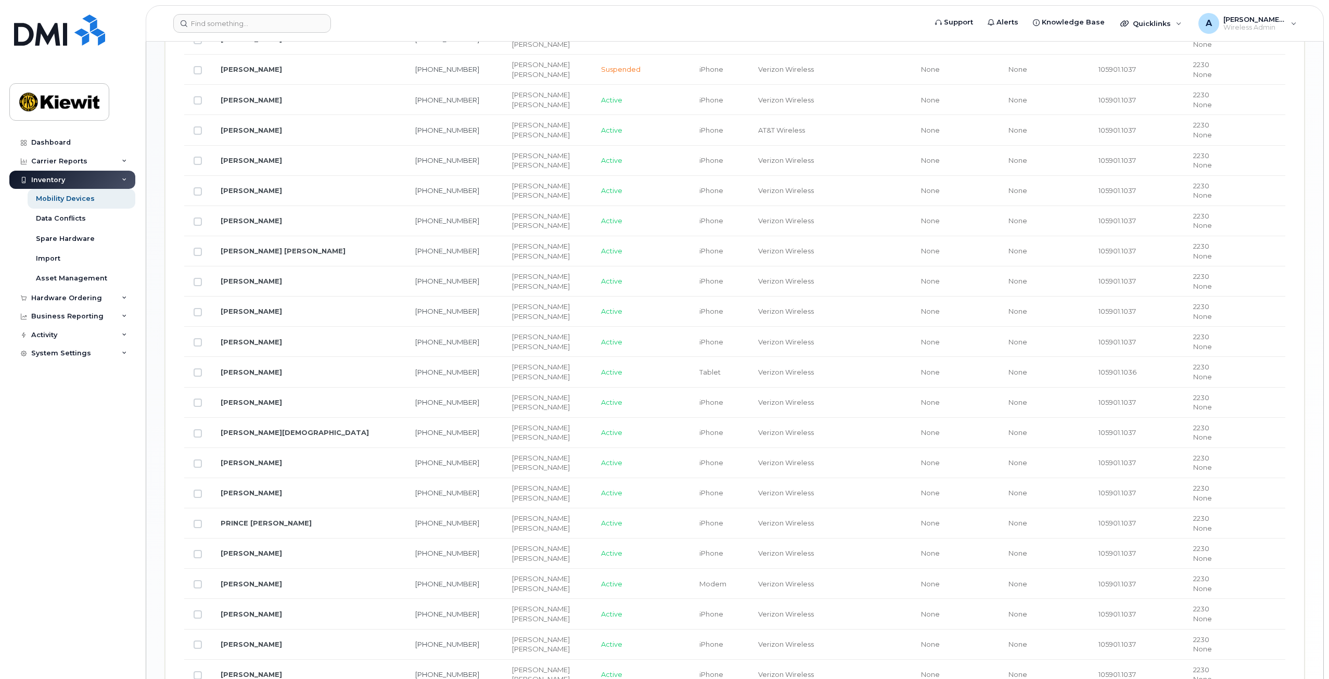
scroll to position [992, 0]
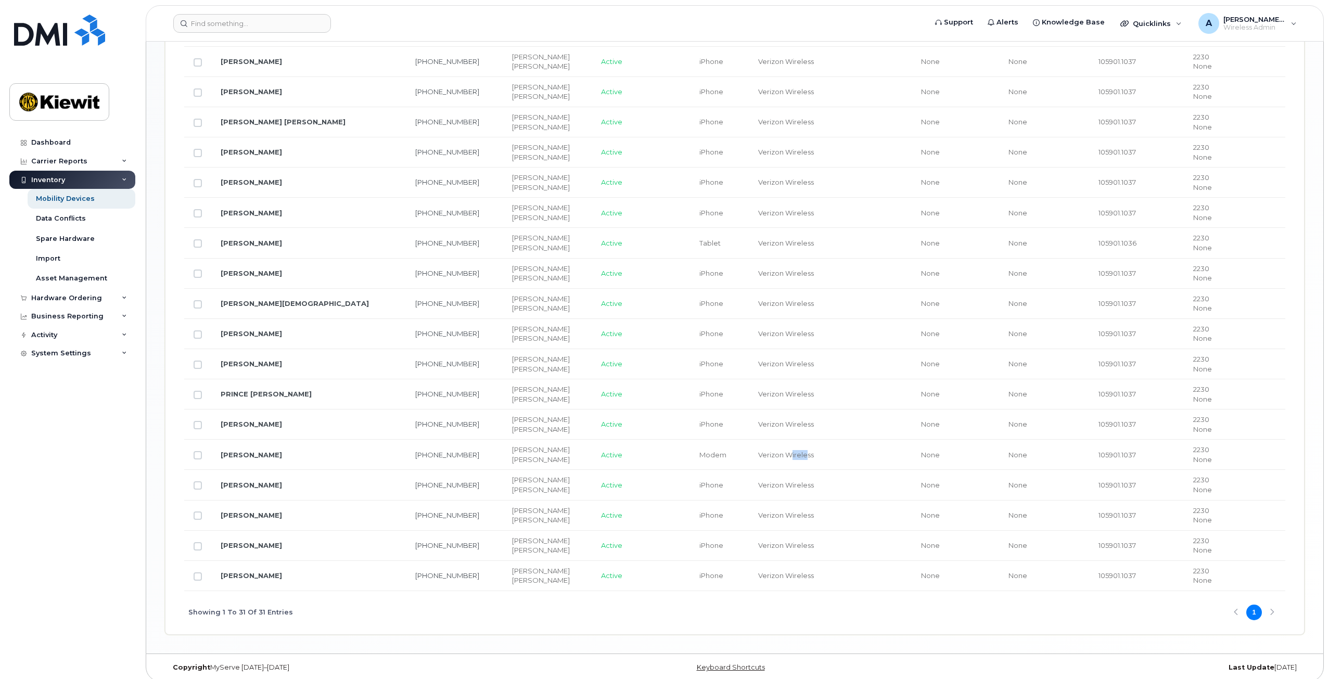
drag, startPoint x: 736, startPoint y: 456, endPoint x: 748, endPoint y: 452, distance: 13.0
click at [749, 452] on td "Verizon Wireless" at bounding box center [792, 455] width 87 height 30
click at [690, 509] on td "iPhone" at bounding box center [719, 515] width 59 height 30
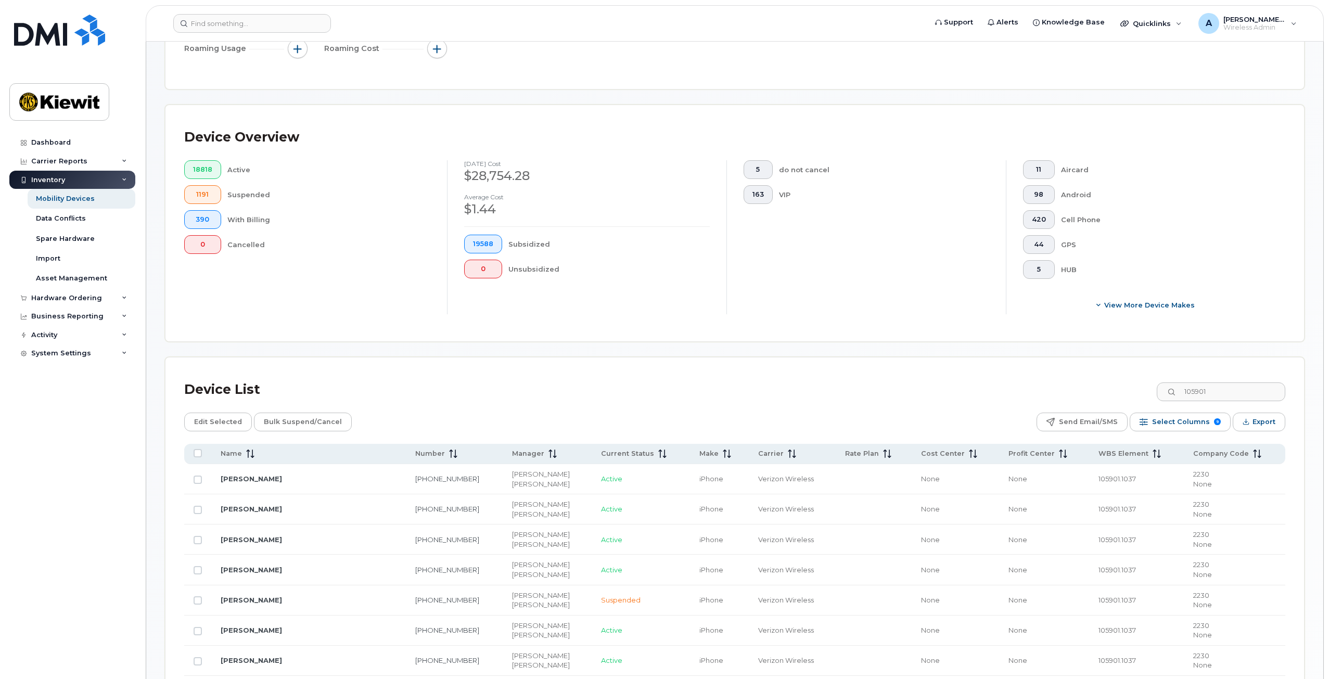
scroll to position [0, 0]
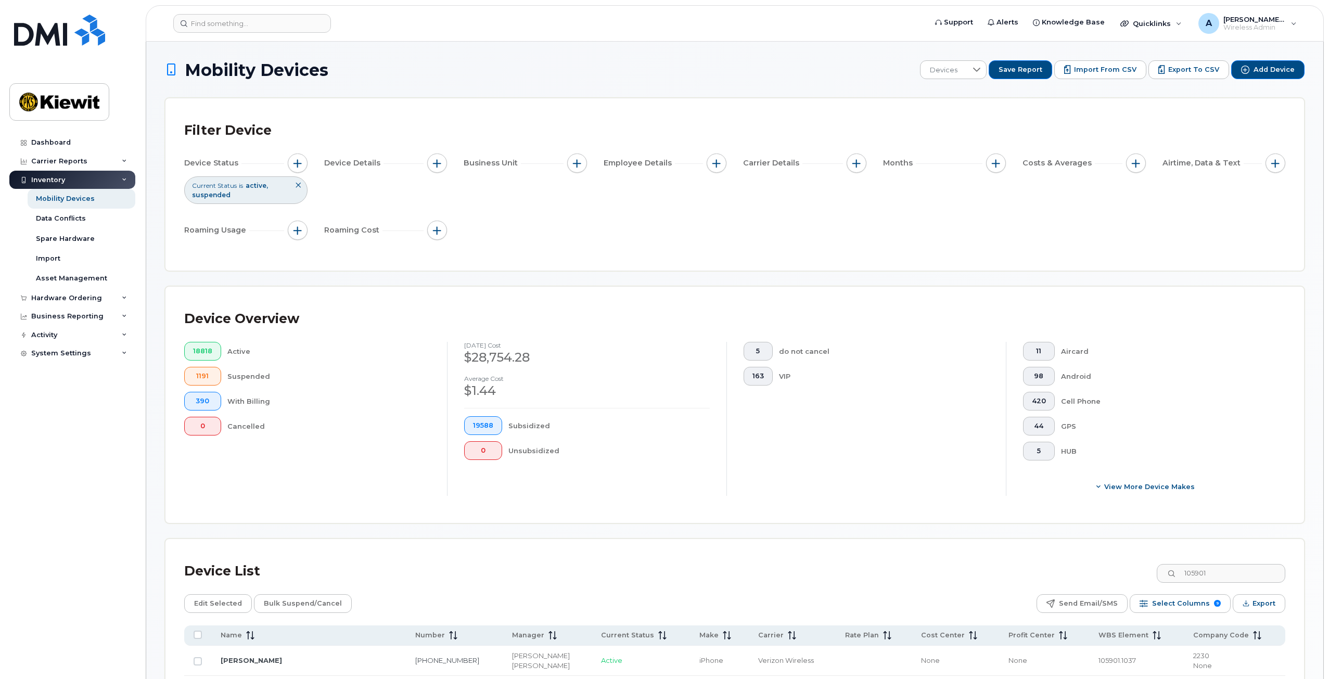
click at [469, 37] on header "Support Alerts Knowledge Base Quicklinks Suspend / Cancel Device Change SIM Car…" at bounding box center [735, 23] width 1178 height 36
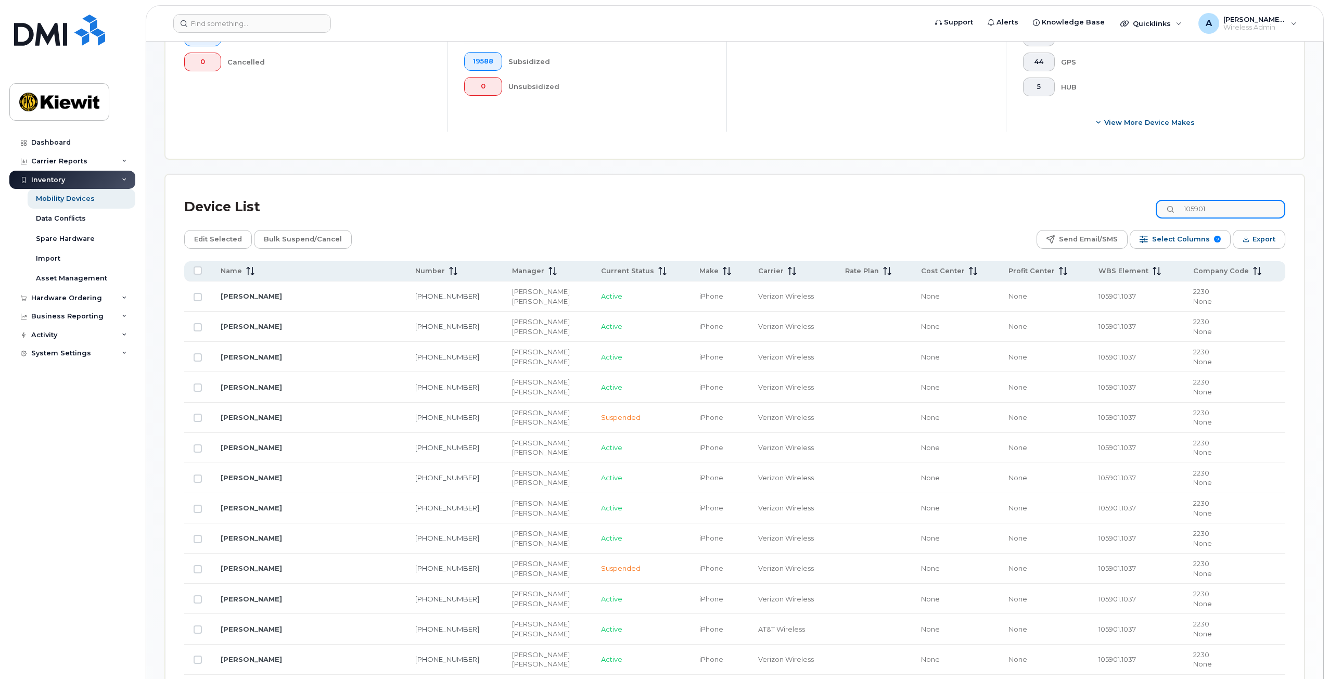
click at [1237, 208] on input "105901" at bounding box center [1221, 209] width 130 height 19
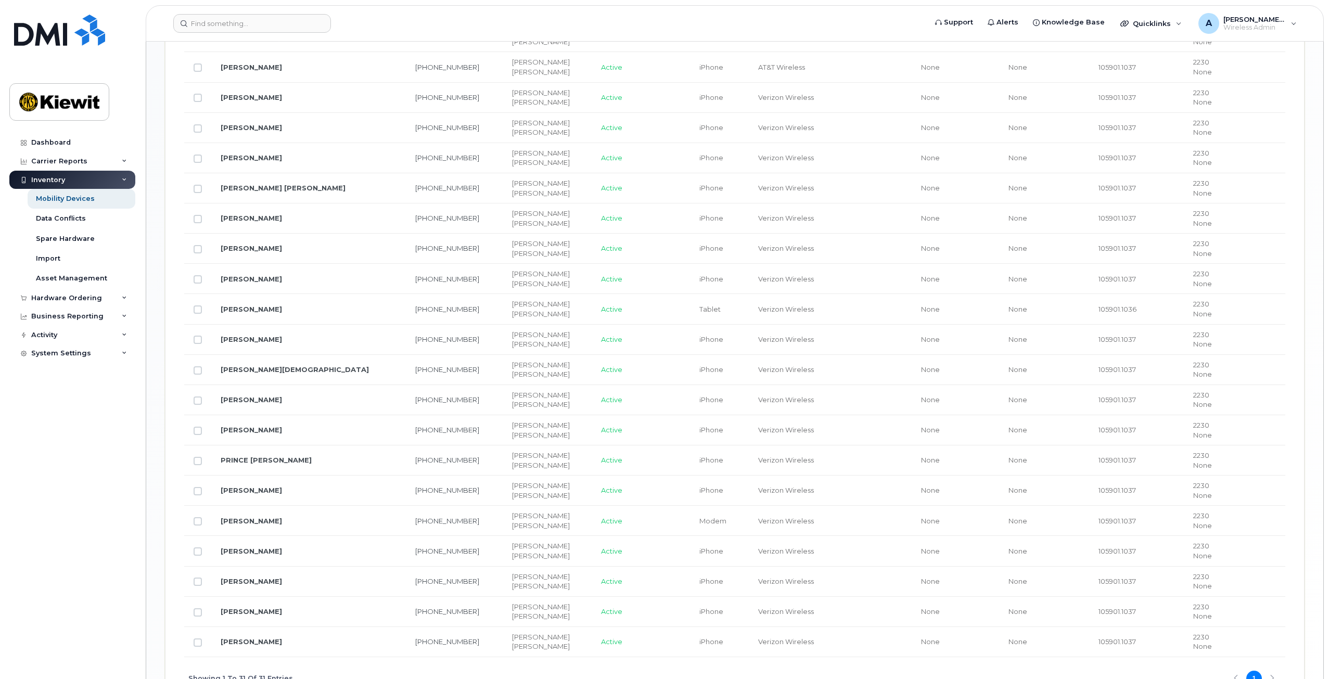
scroll to position [936, 0]
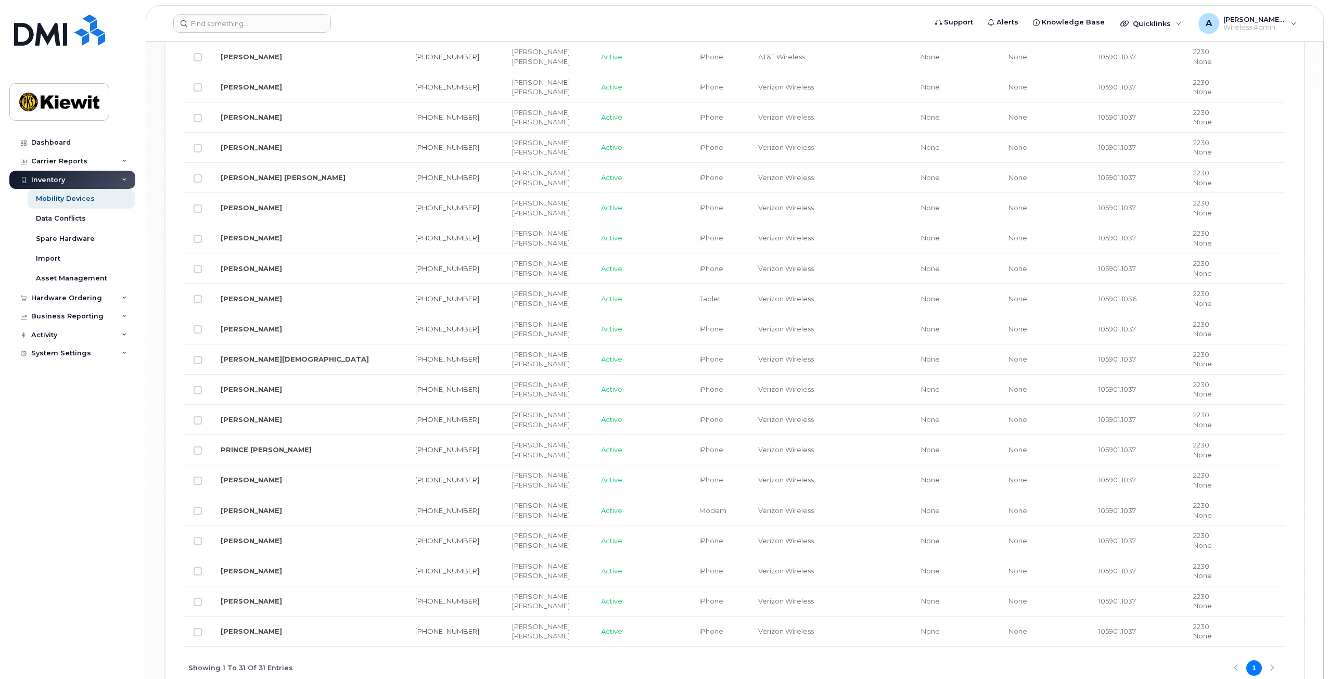
drag, startPoint x: 195, startPoint y: 502, endPoint x: 207, endPoint y: 504, distance: 12.6
click at [195, 507] on input "Row Unselected" at bounding box center [198, 511] width 8 height 8
checkbox input "true"
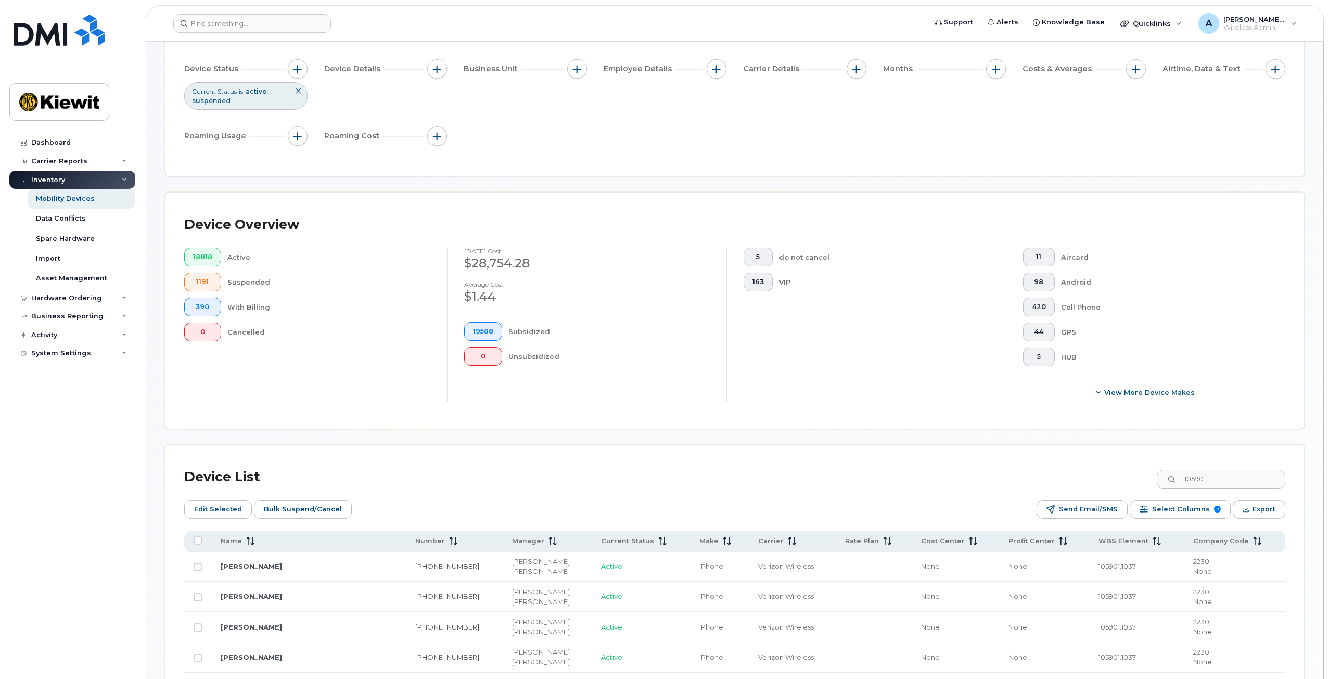
scroll to position [104, 0]
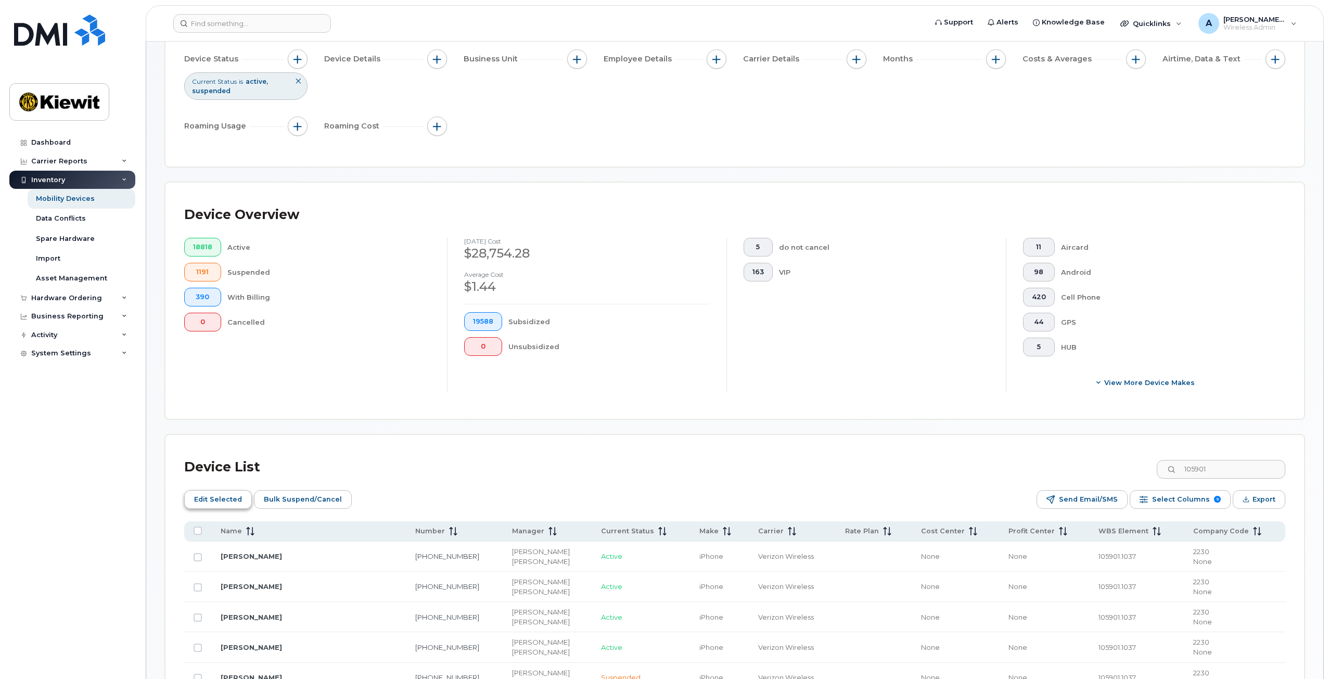
click at [228, 504] on span "Edit Selected" at bounding box center [218, 500] width 48 height 16
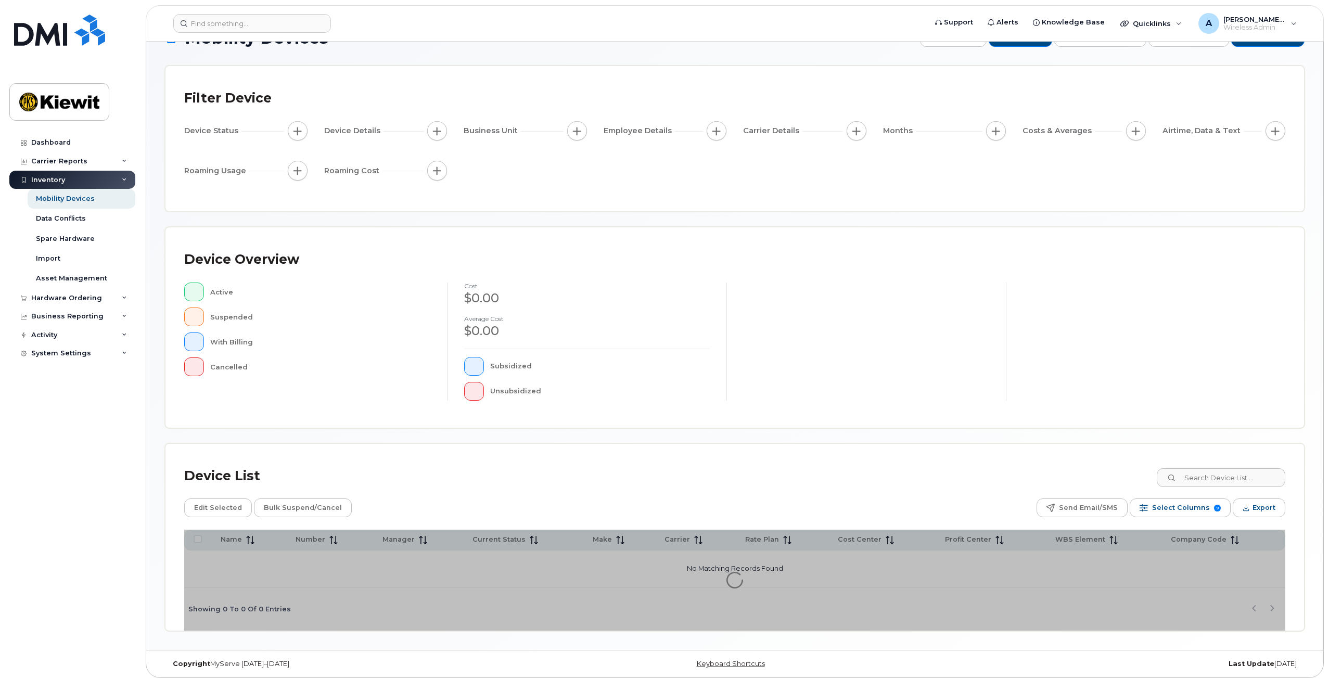
scroll to position [34, 0]
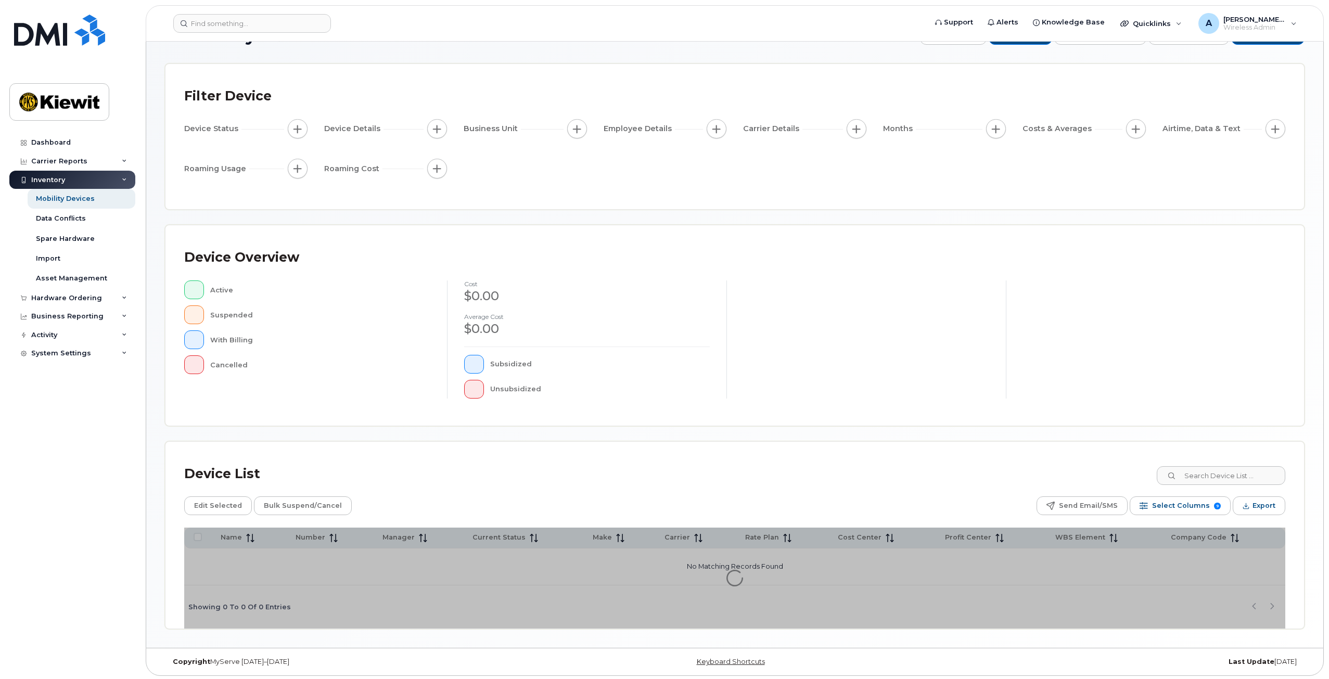
click at [1248, 426] on div "Device Overview Active Suspended With Billing Cancelled cost $0.00 Average cost…" at bounding box center [734, 325] width 1138 height 200
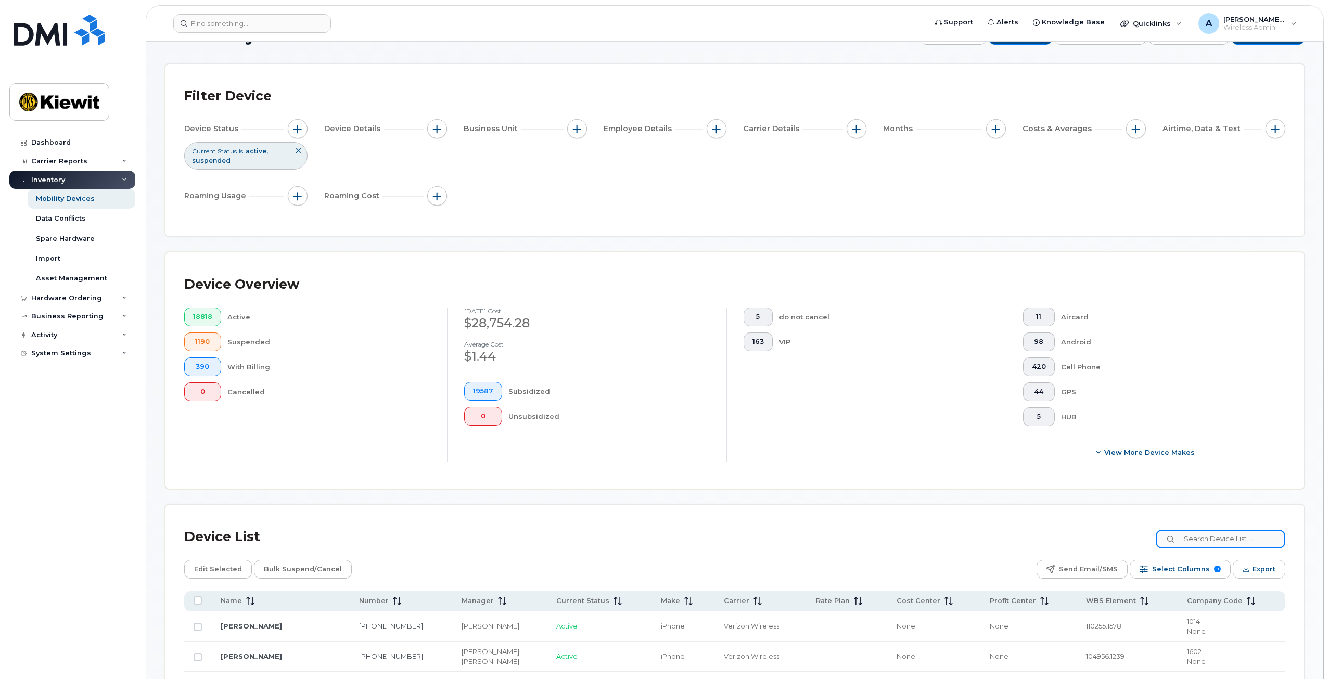
click at [1212, 534] on input at bounding box center [1221, 539] width 130 height 19
type input "105901"
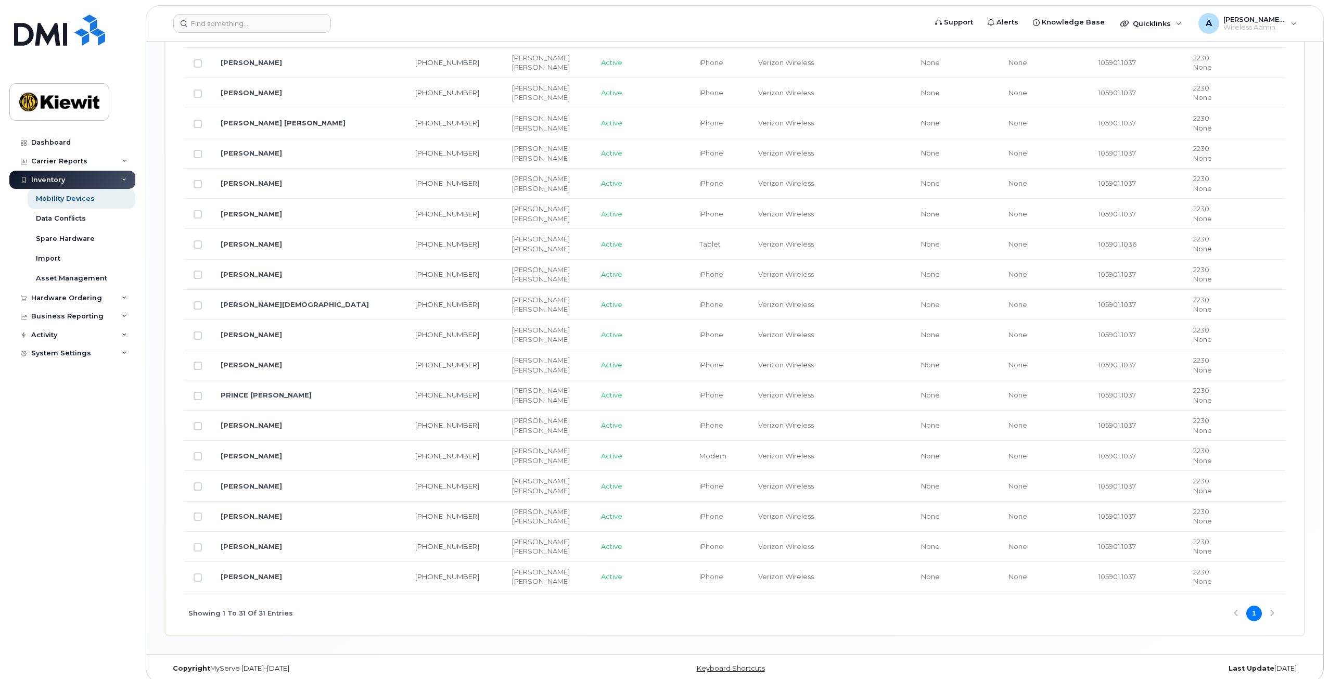
scroll to position [992, 0]
click at [195, 444] on td at bounding box center [197, 455] width 27 height 30
click at [196, 451] on input "Row Unselected" at bounding box center [198, 455] width 8 height 8
checkbox input "true"
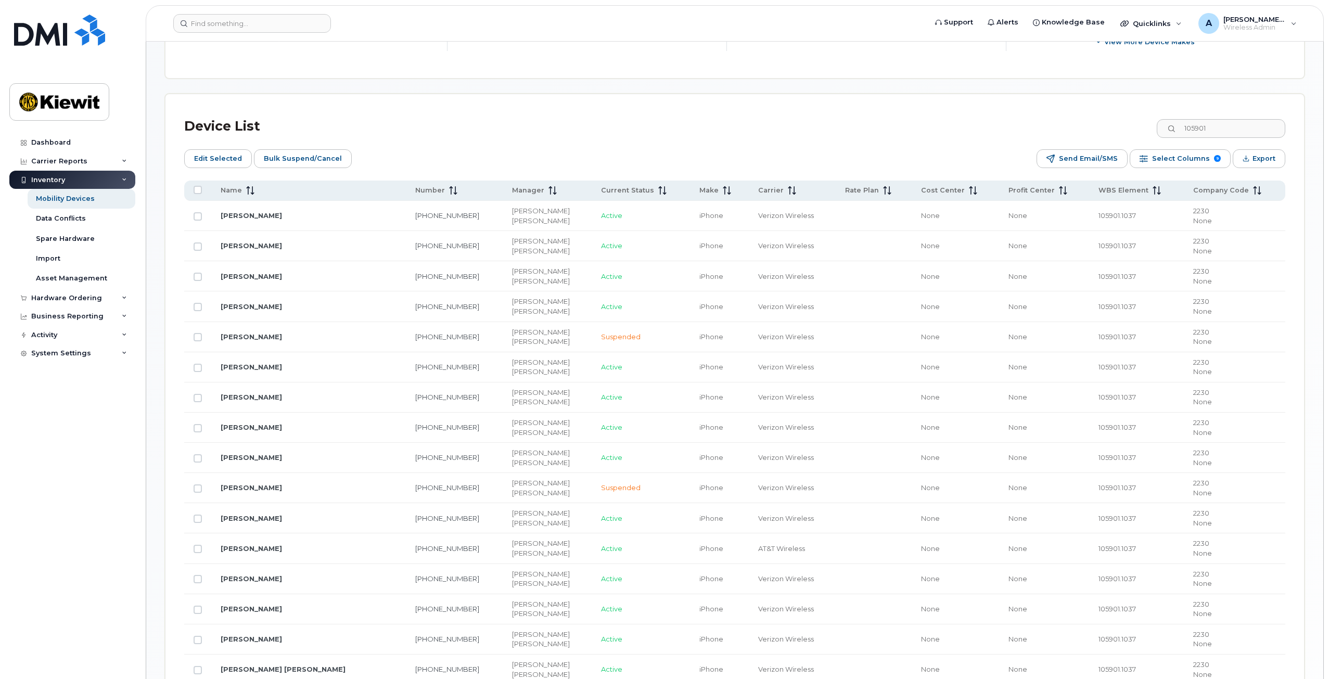
scroll to position [212, 0]
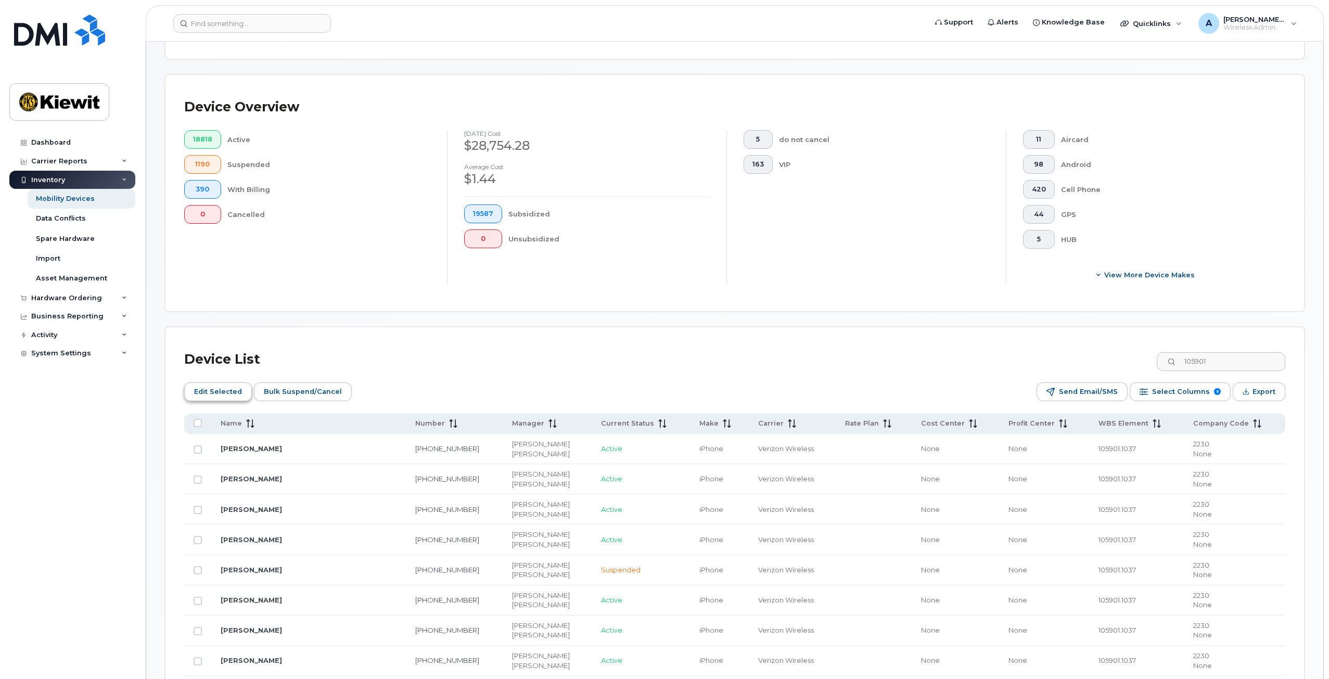
click at [225, 394] on span "Edit Selected" at bounding box center [218, 392] width 48 height 16
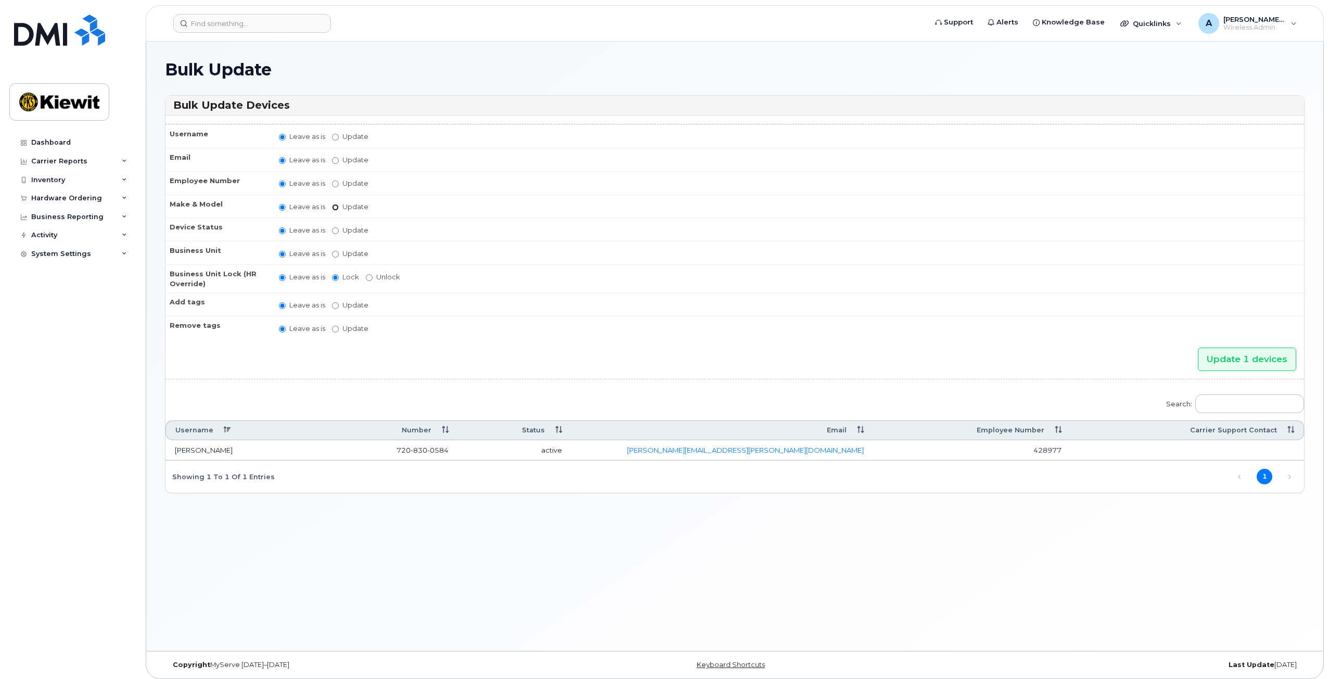
click at [334, 207] on input "Update Android TCL 502 Watch Apple Watch S9 41mm Android Motorola Moto G4 Plus …" at bounding box center [335, 207] width 7 height 7
radio input "true"
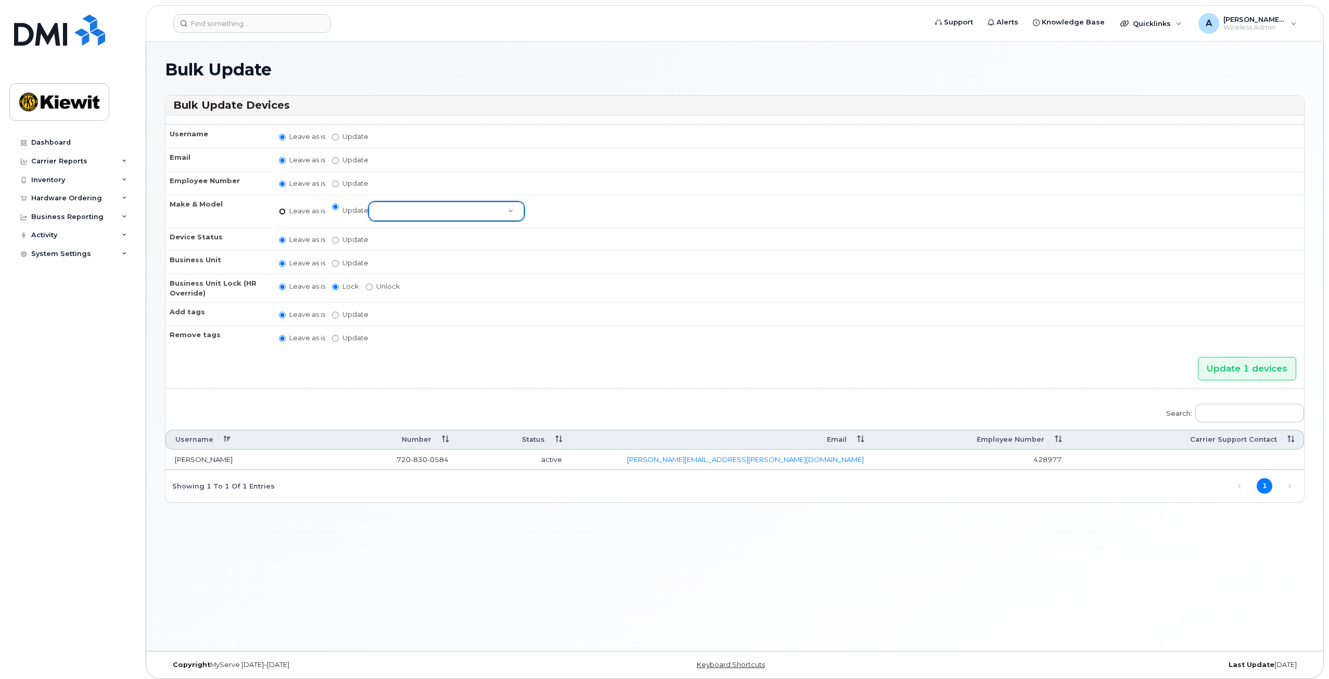
click at [283, 208] on input "Leave as is" at bounding box center [282, 211] width 7 height 7
radio input "true"
radio input "false"
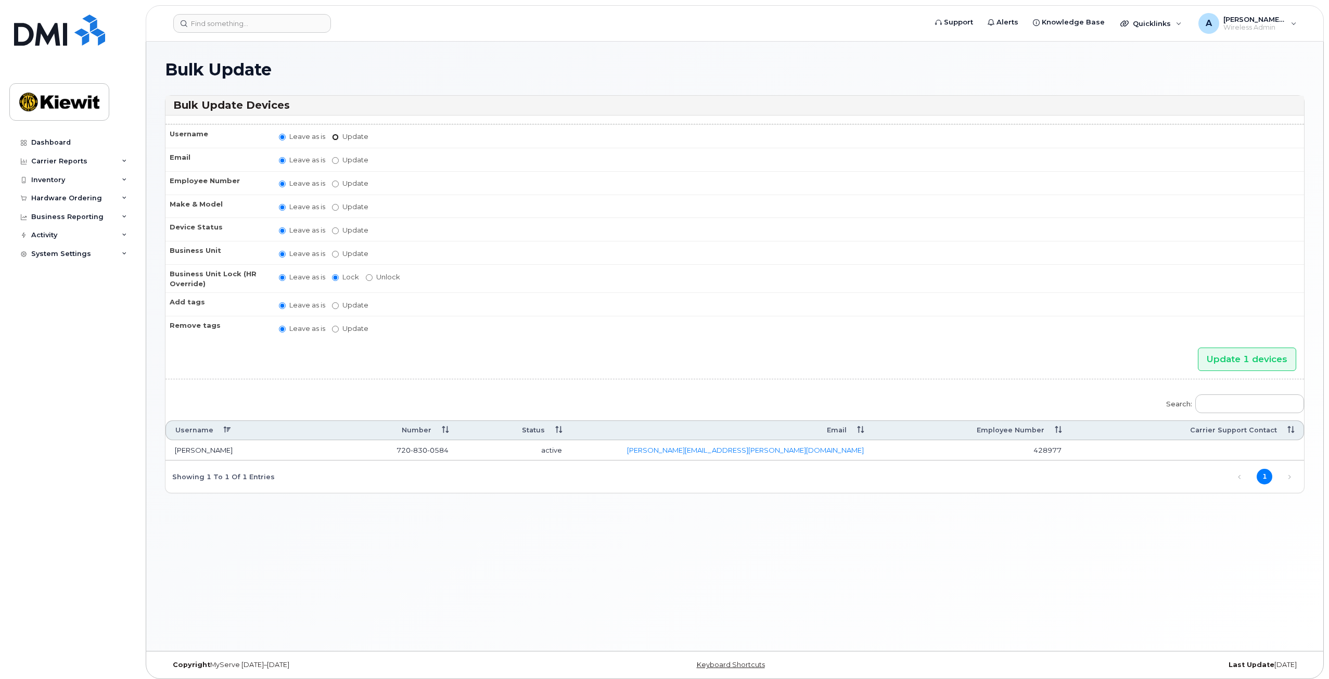
click at [334, 135] on input "Update" at bounding box center [335, 137] width 7 height 7
radio input "true"
radio input "false"
click at [391, 135] on input "Update" at bounding box center [416, 137] width 96 height 13
type input "FDT IPAD"
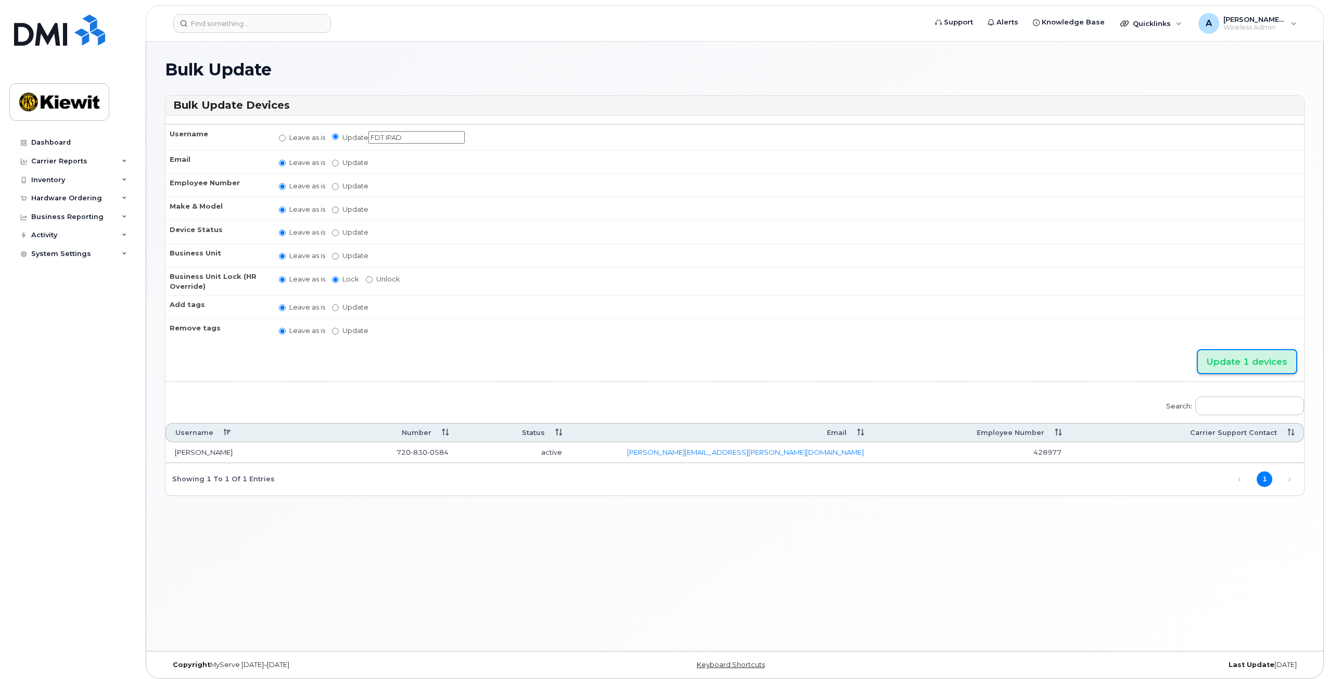
click at [1225, 363] on input "Update 1 devices" at bounding box center [1247, 361] width 98 height 23
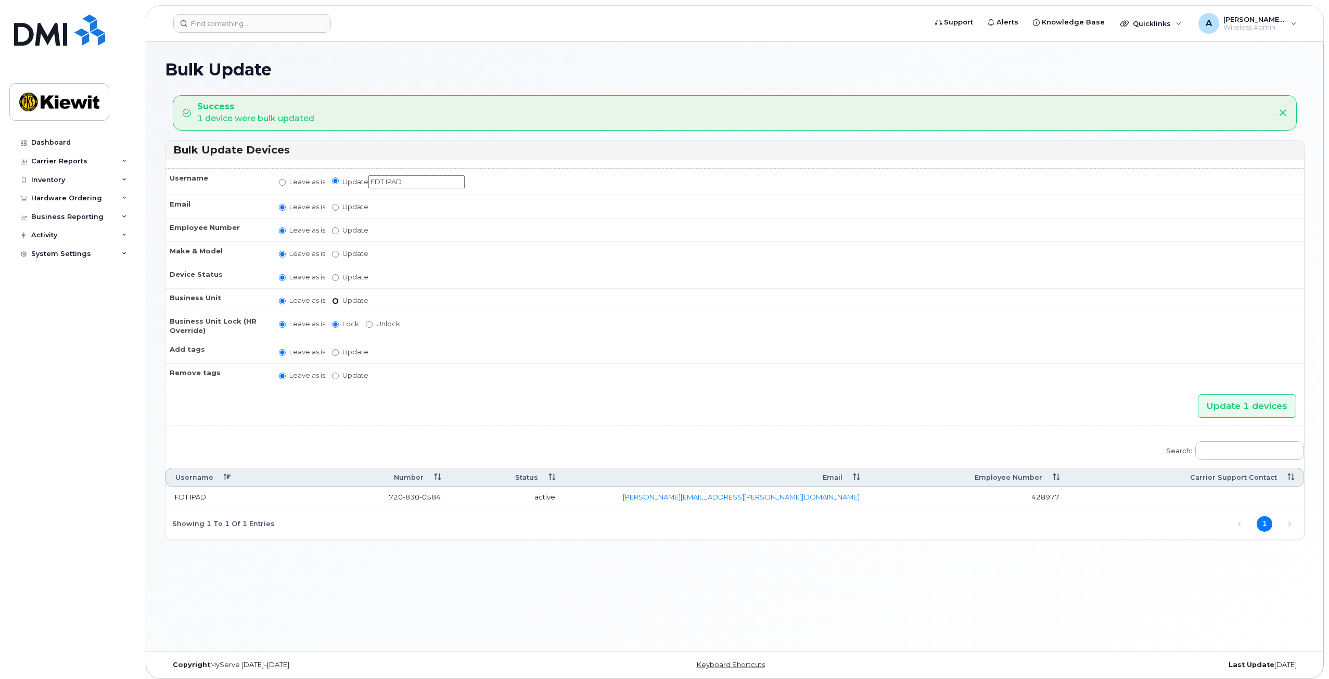
click at [336, 299] on input "Update" at bounding box center [335, 301] width 7 height 7
radio input "true"
radio input "false"
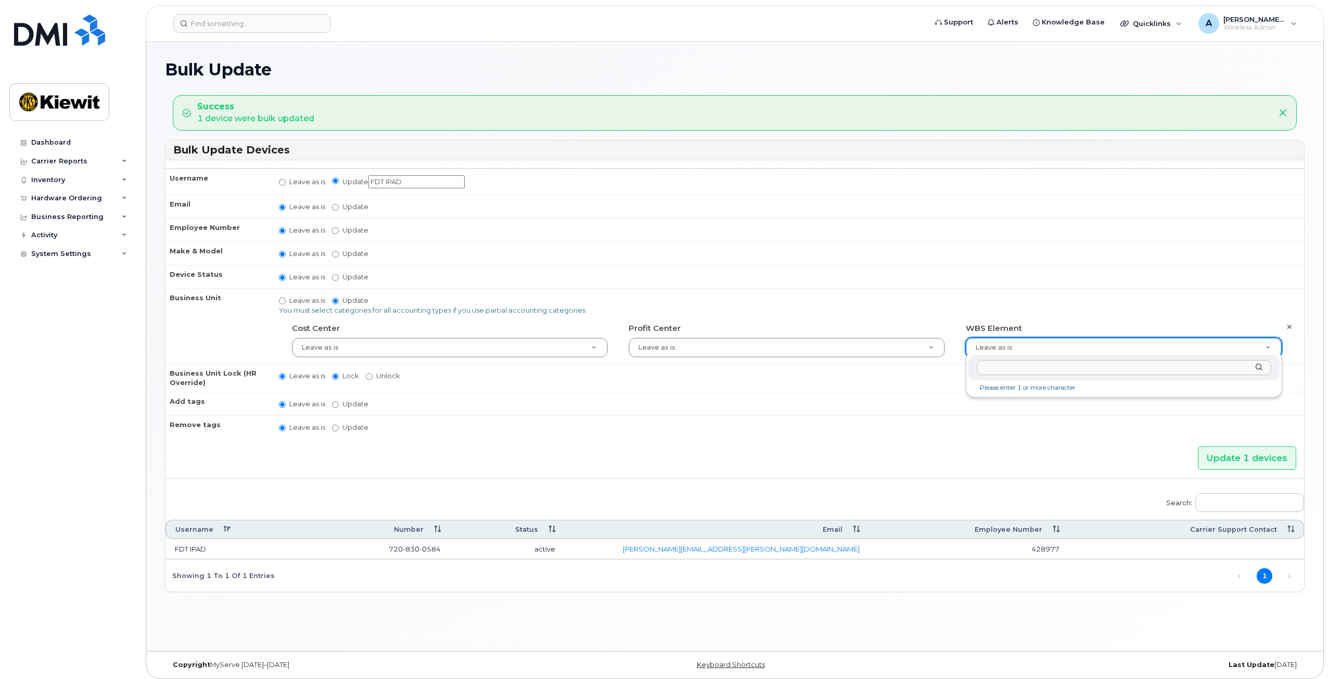
click at [1034, 370] on input "text" at bounding box center [1124, 367] width 294 height 15
type input "105901.1036"
type input "30184485"
click at [1231, 450] on input "Update 1 devices" at bounding box center [1247, 457] width 98 height 23
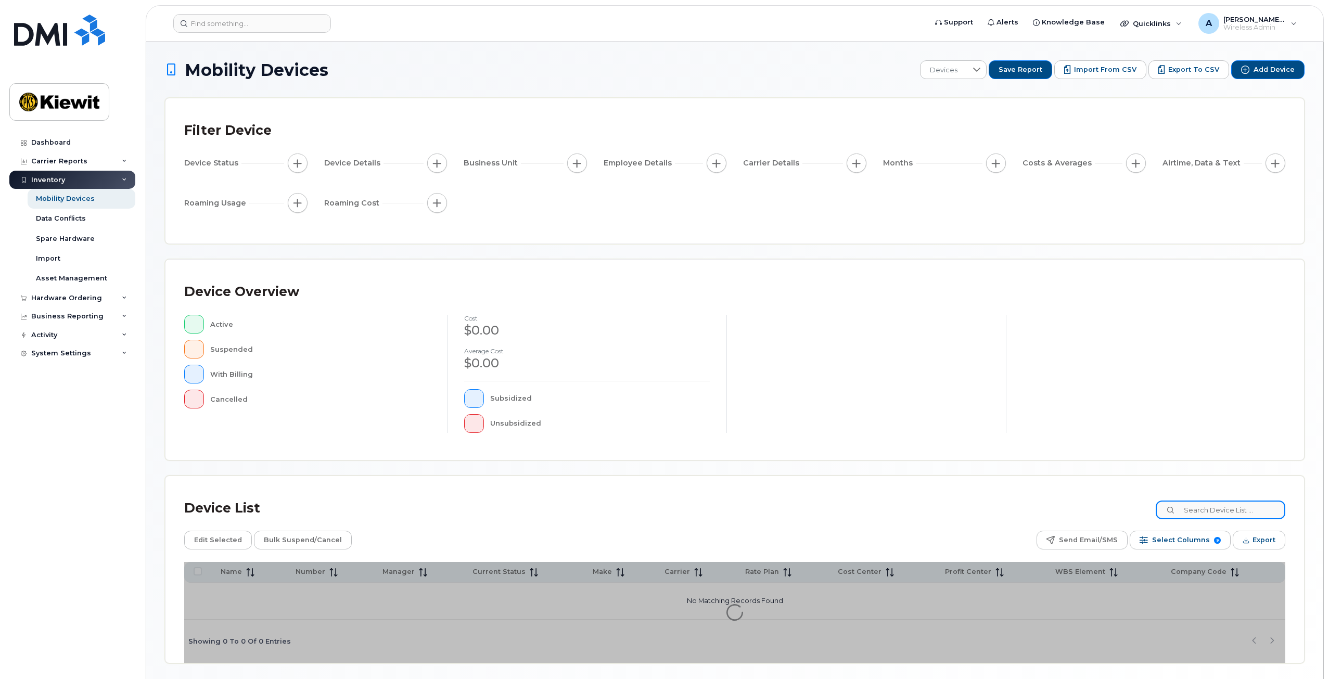
click at [1228, 506] on input at bounding box center [1221, 509] width 130 height 19
type input "105901"
click at [1006, 515] on div "Device List 105901" at bounding box center [734, 508] width 1101 height 27
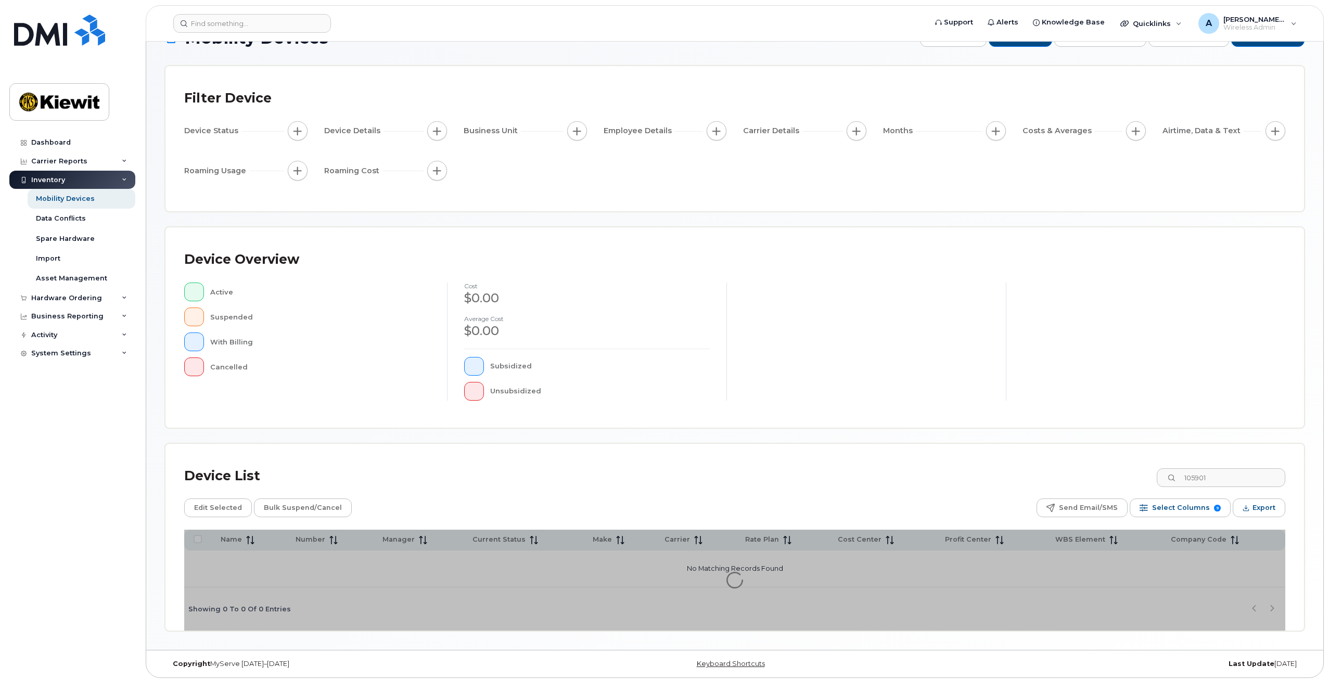
scroll to position [34, 0]
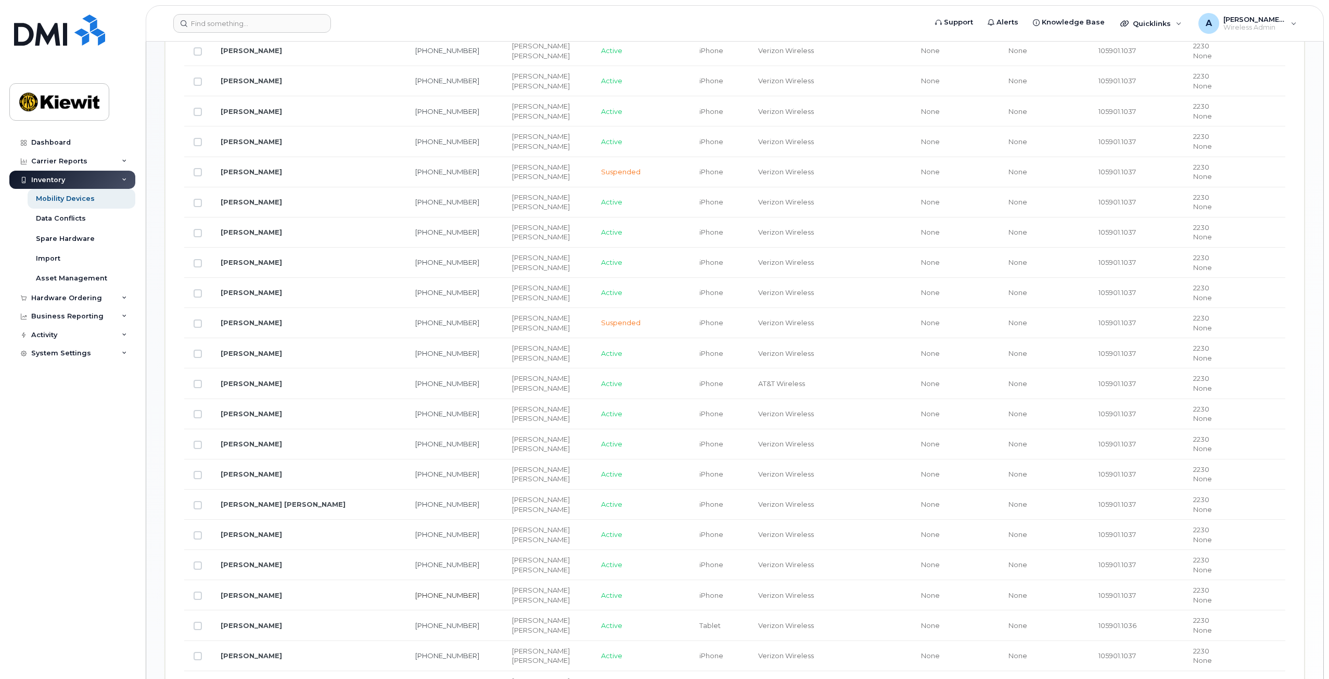
scroll to position [576, 0]
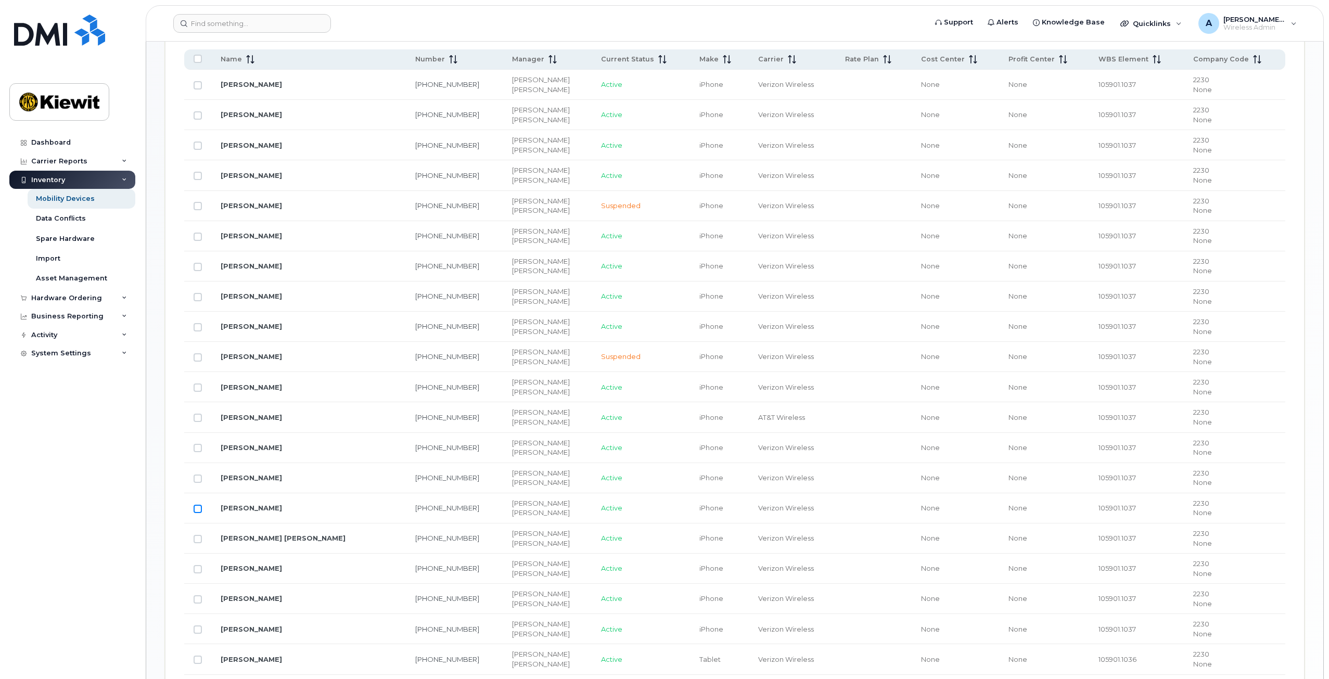
click at [200, 506] on input "Row Unselected" at bounding box center [198, 509] width 8 height 8
checkbox input "true"
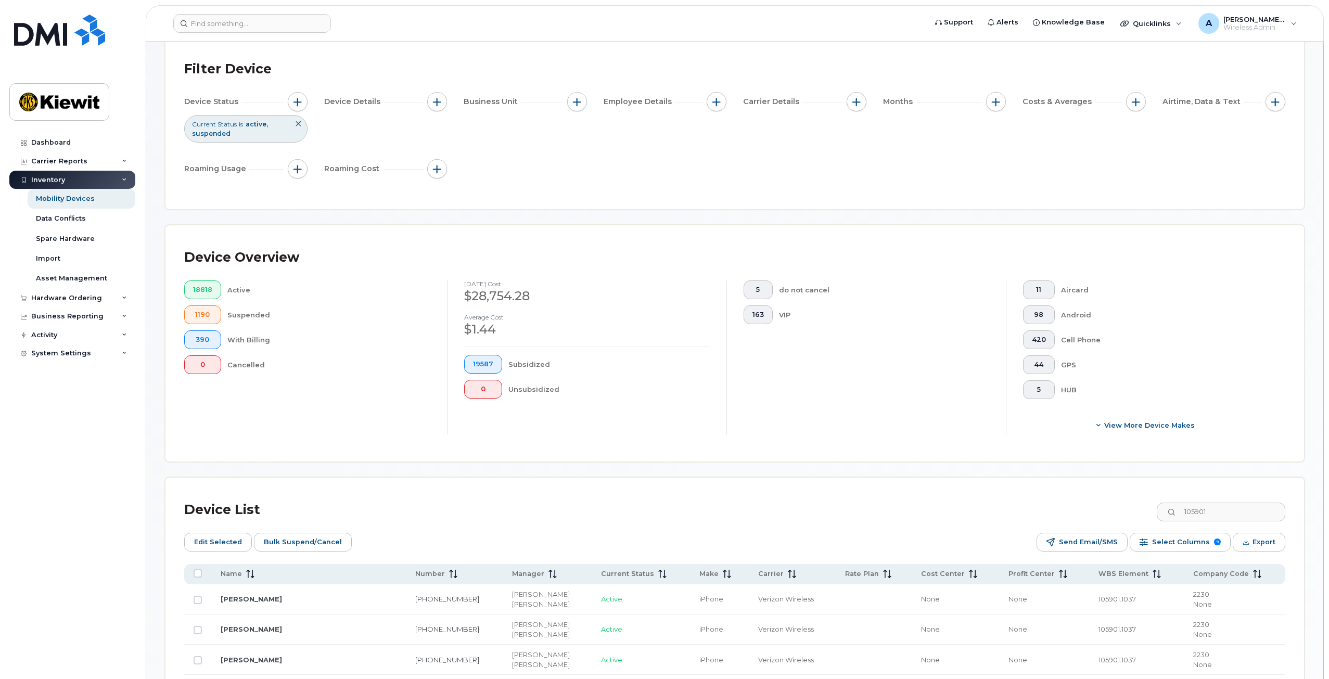
scroll to position [56, 0]
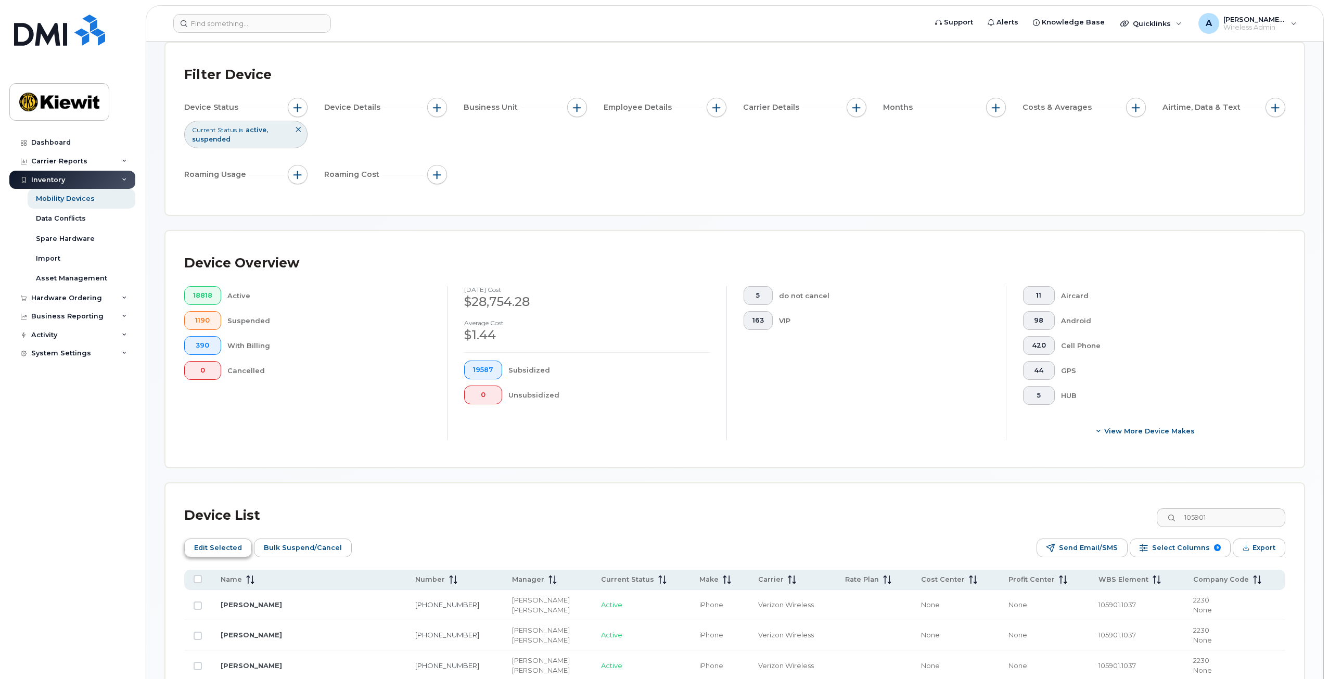
click at [211, 546] on span "Edit Selected" at bounding box center [218, 548] width 48 height 16
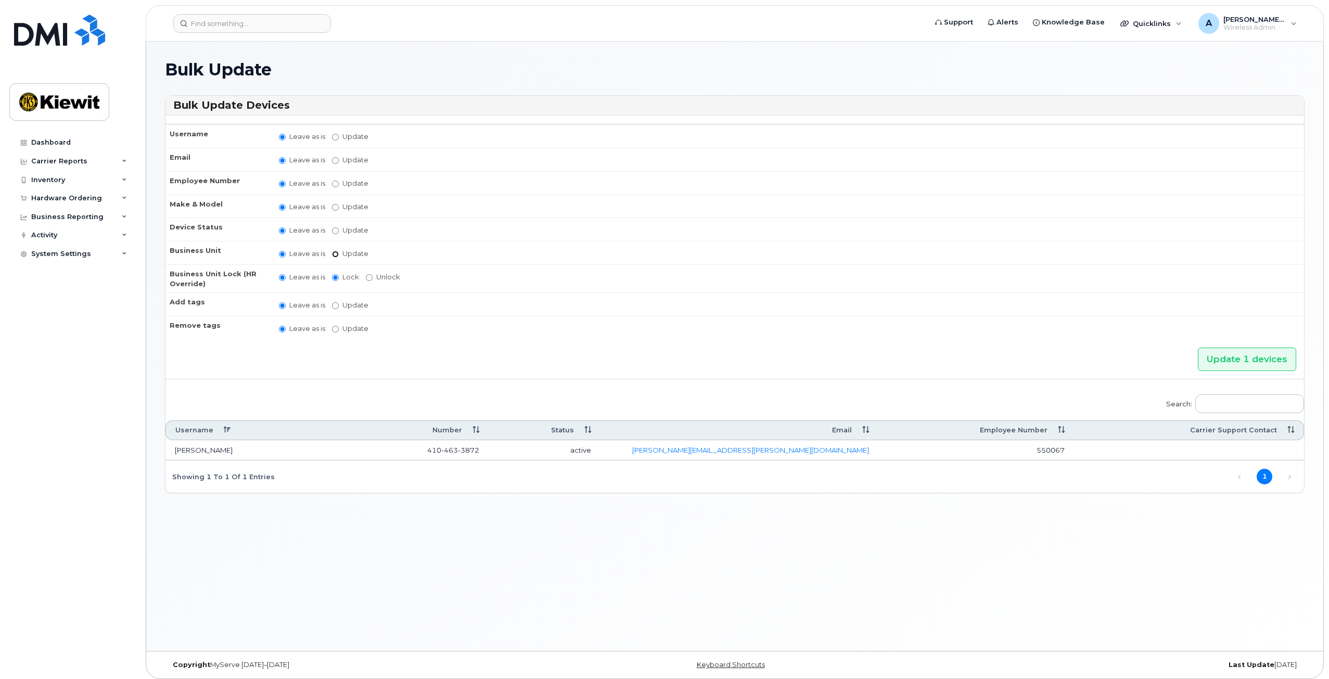
click at [336, 252] on input "Update" at bounding box center [335, 254] width 7 height 7
radio input "true"
radio input "false"
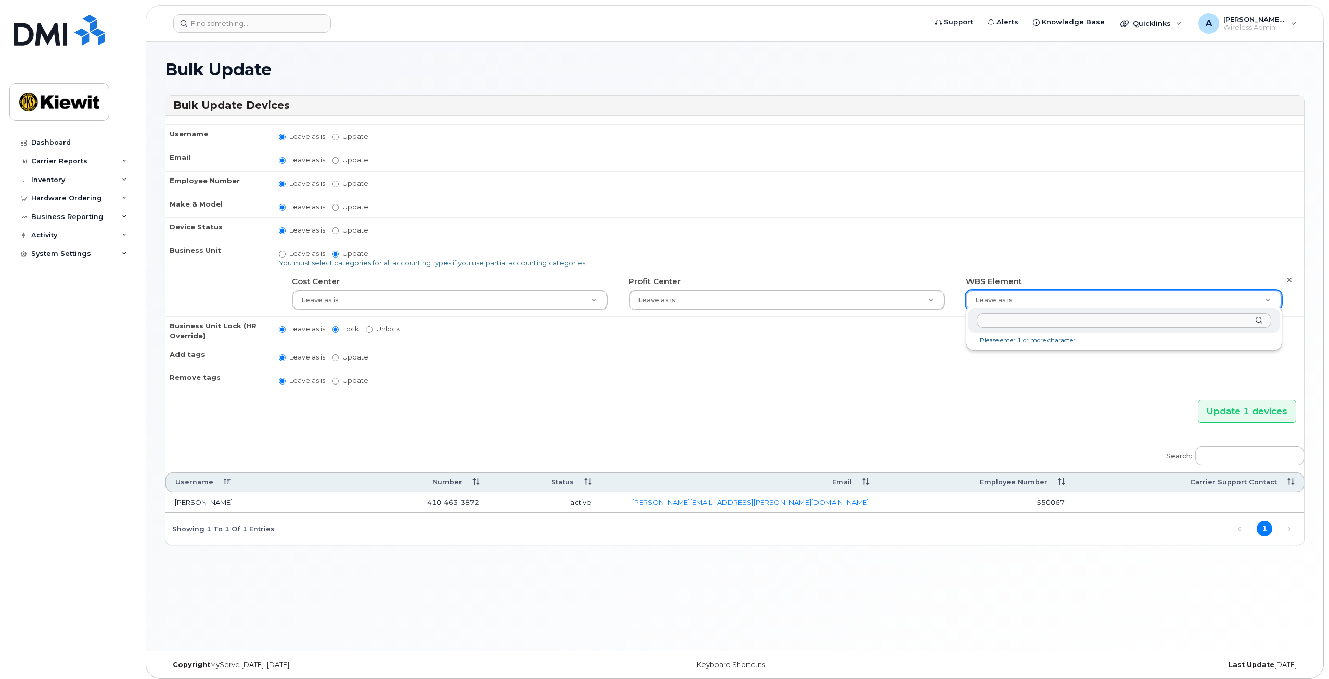
click at [1022, 326] on input "text" at bounding box center [1124, 320] width 294 height 15
type input "106059.1085"
type input "29973553"
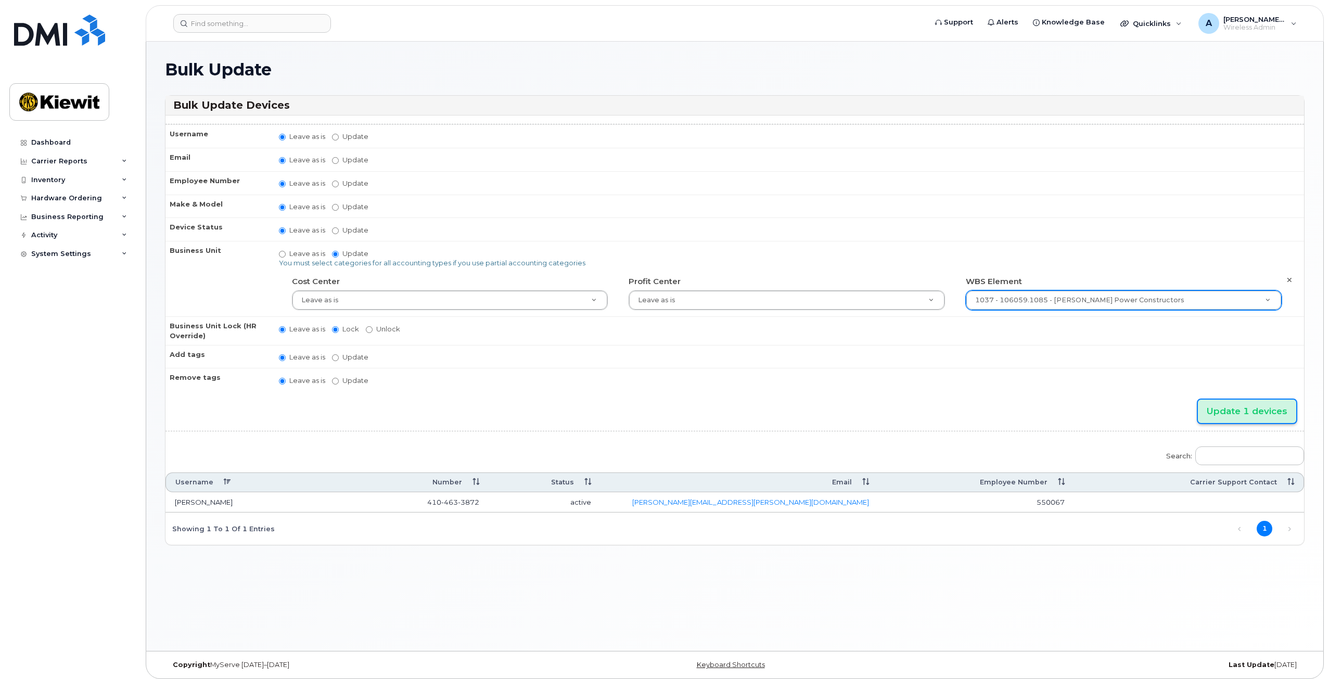
click at [1230, 400] on input "Update 1 devices" at bounding box center [1247, 411] width 98 height 23
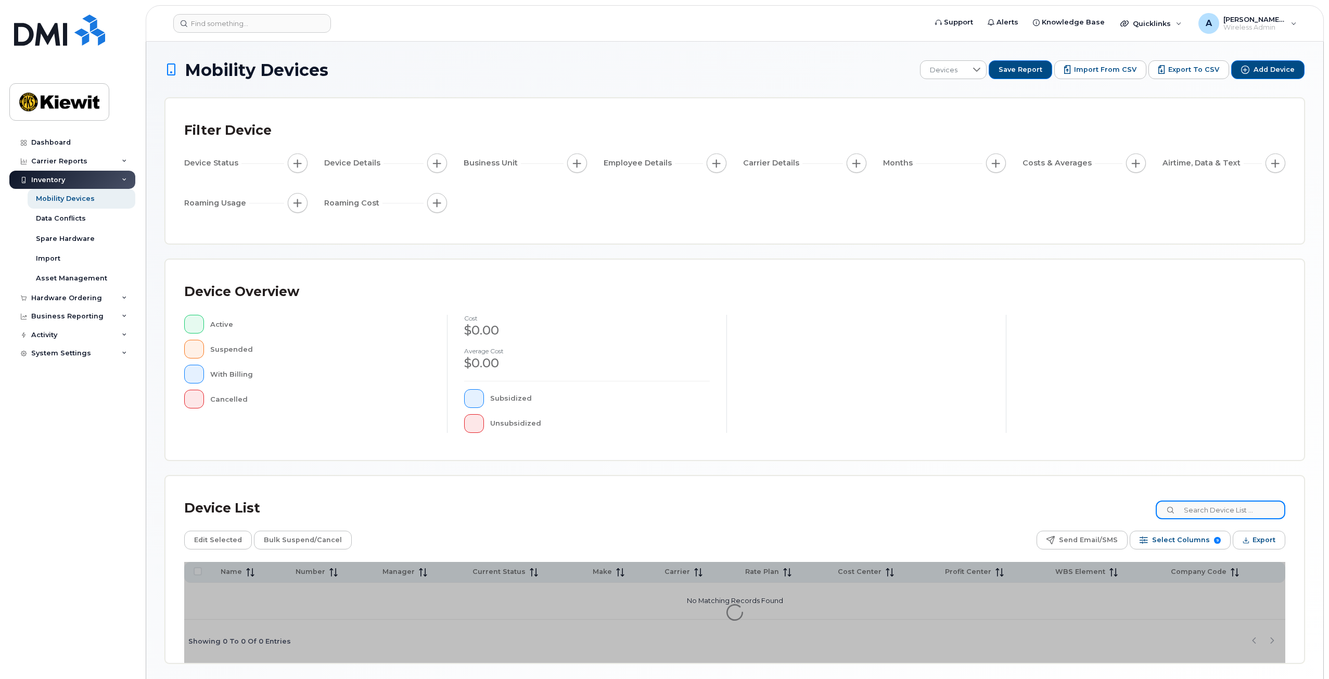
click at [1198, 506] on input at bounding box center [1221, 509] width 130 height 19
click at [970, 495] on div "Device List 105901" at bounding box center [734, 508] width 1101 height 27
click at [817, 493] on div "Device List 105901 Edit Selected Bulk Suspend/Cancel Send Email/SMS Select Colu…" at bounding box center [734, 569] width 1138 height 187
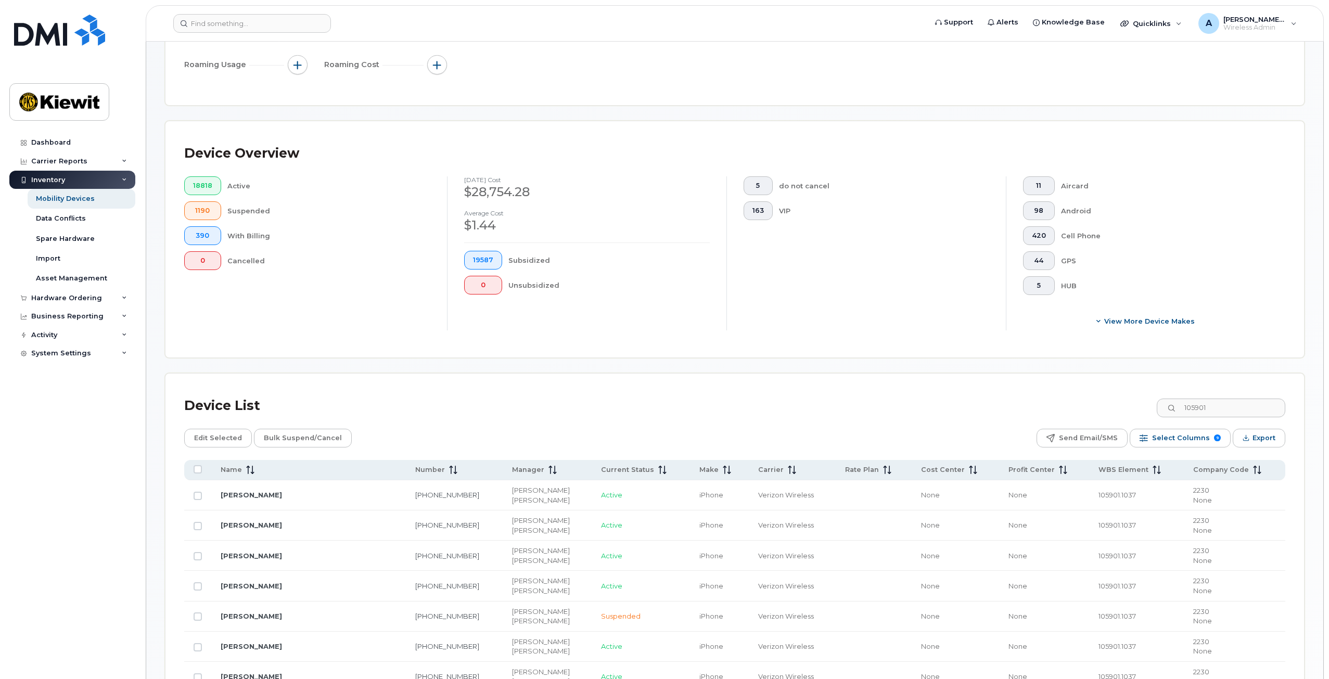
scroll to position [130, 0]
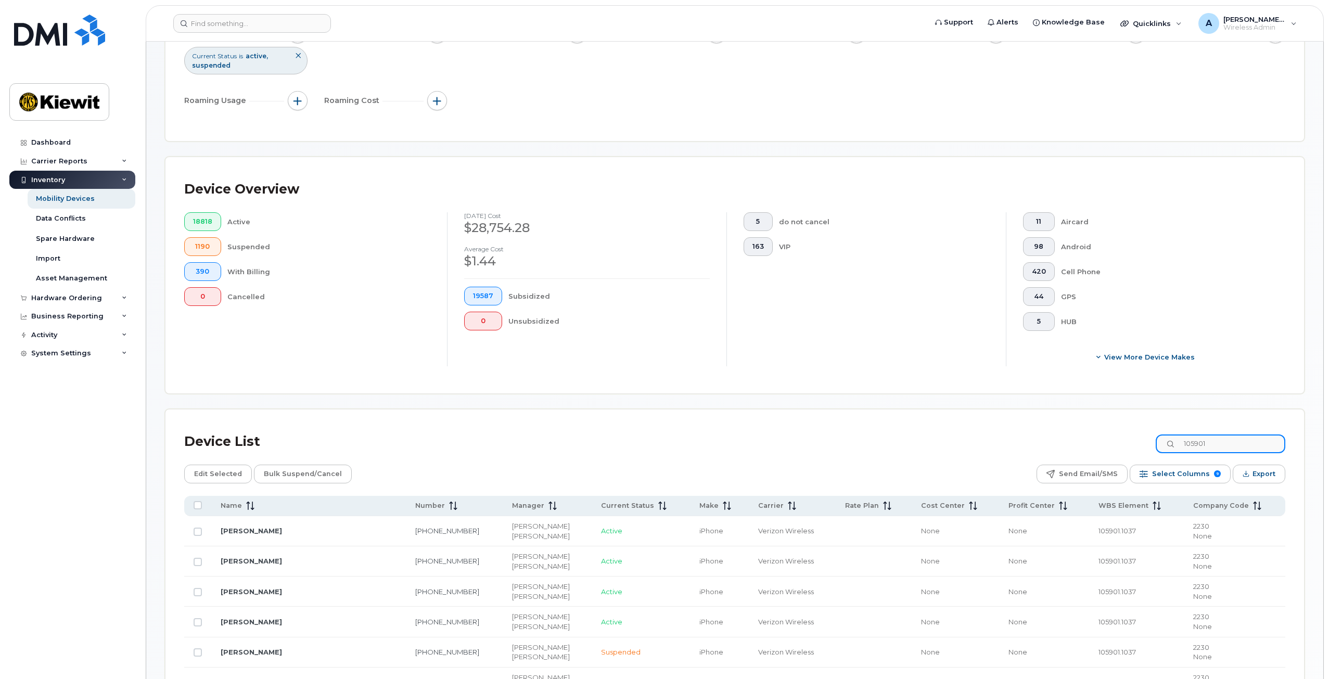
click at [1228, 443] on input "105901" at bounding box center [1221, 443] width 130 height 19
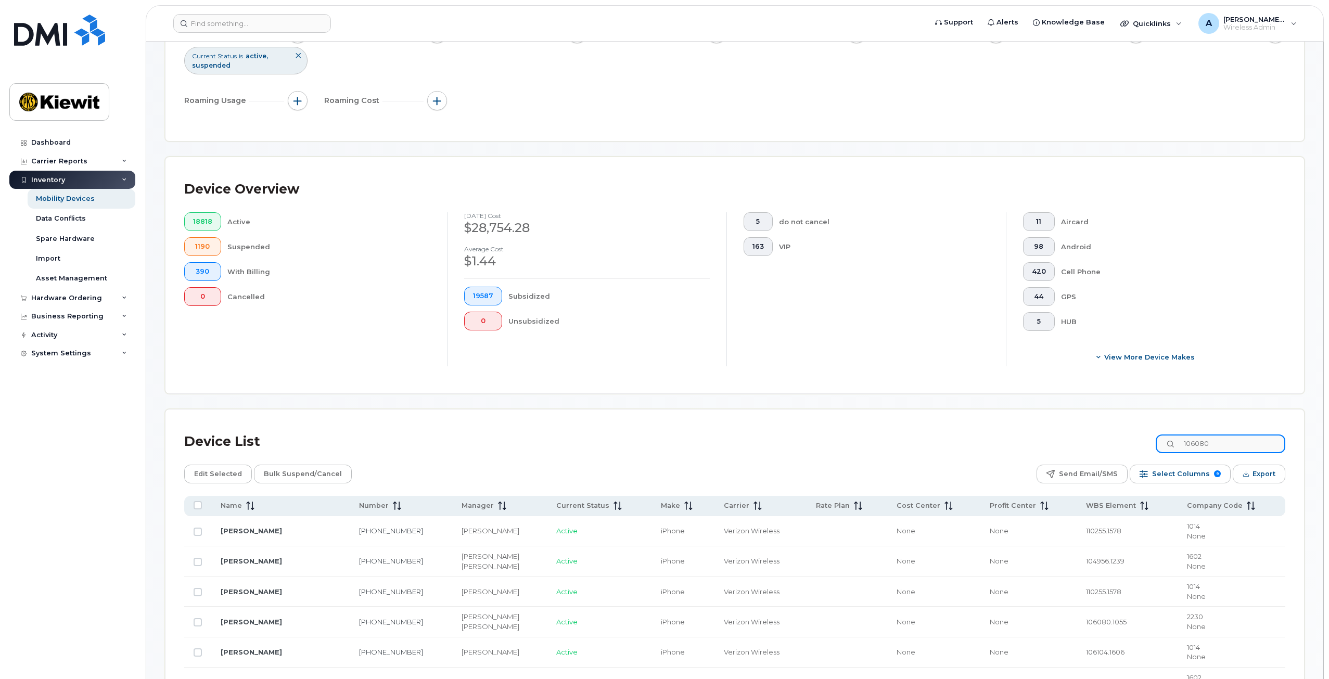
type input "106080"
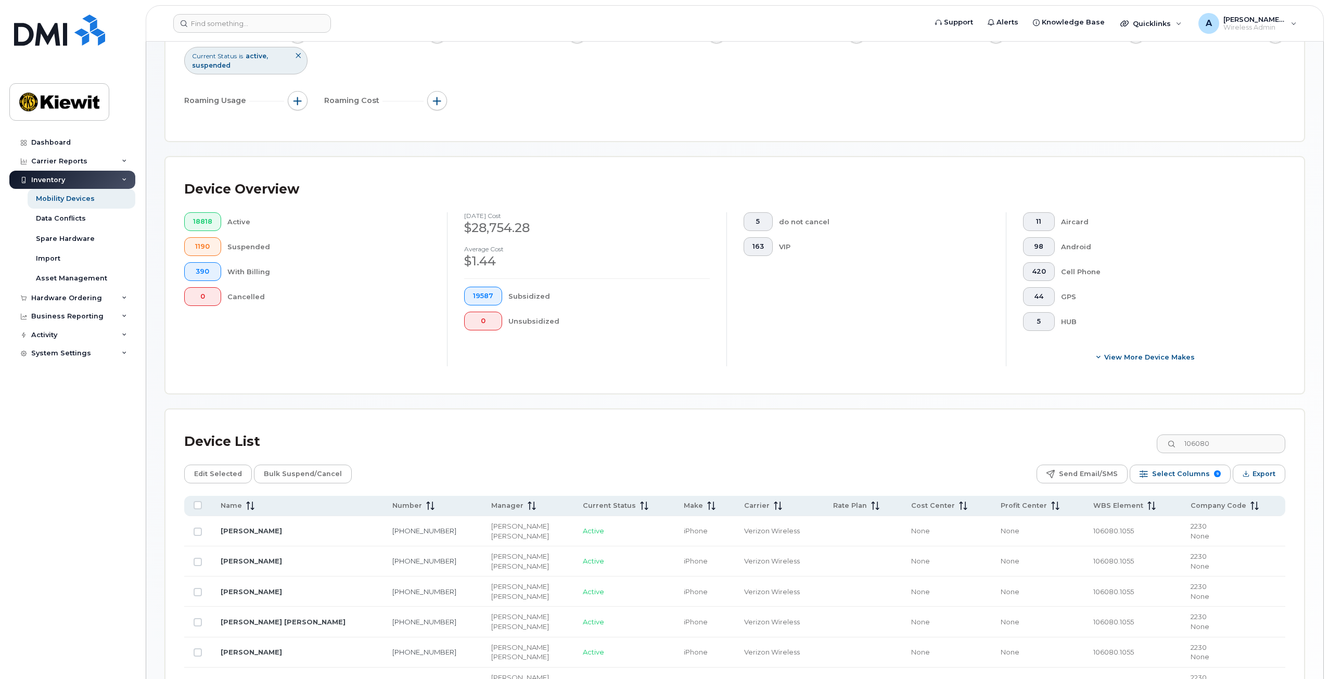
click at [1034, 450] on div "Device List 106080" at bounding box center [734, 441] width 1101 height 27
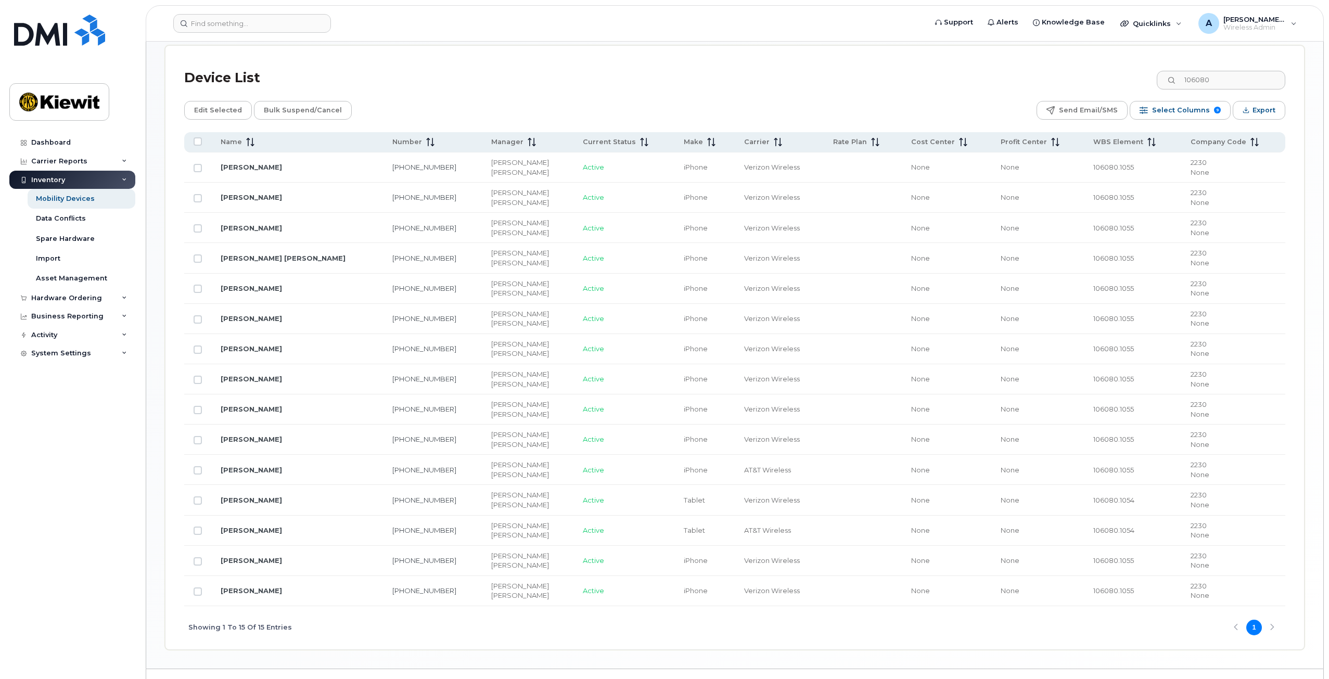
scroll to position [494, 0]
click at [316, 529] on td "[PERSON_NAME]" at bounding box center [297, 530] width 172 height 30
click at [316, 528] on td "[PERSON_NAME]" at bounding box center [297, 530] width 172 height 30
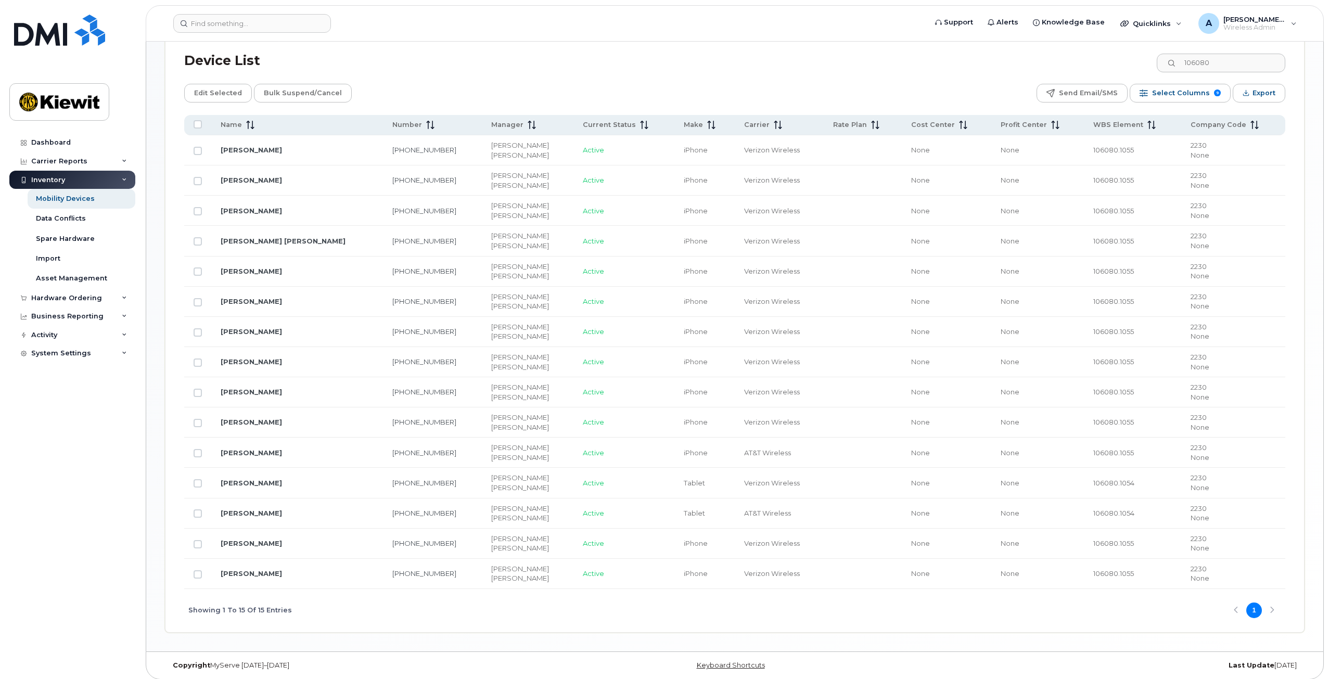
scroll to position [511, 0]
click at [194, 146] on input "Row Unselected" at bounding box center [198, 150] width 8 height 8
checkbox input "true"
click at [194, 451] on input "Row Unselected" at bounding box center [198, 452] width 8 height 8
checkbox input "true"
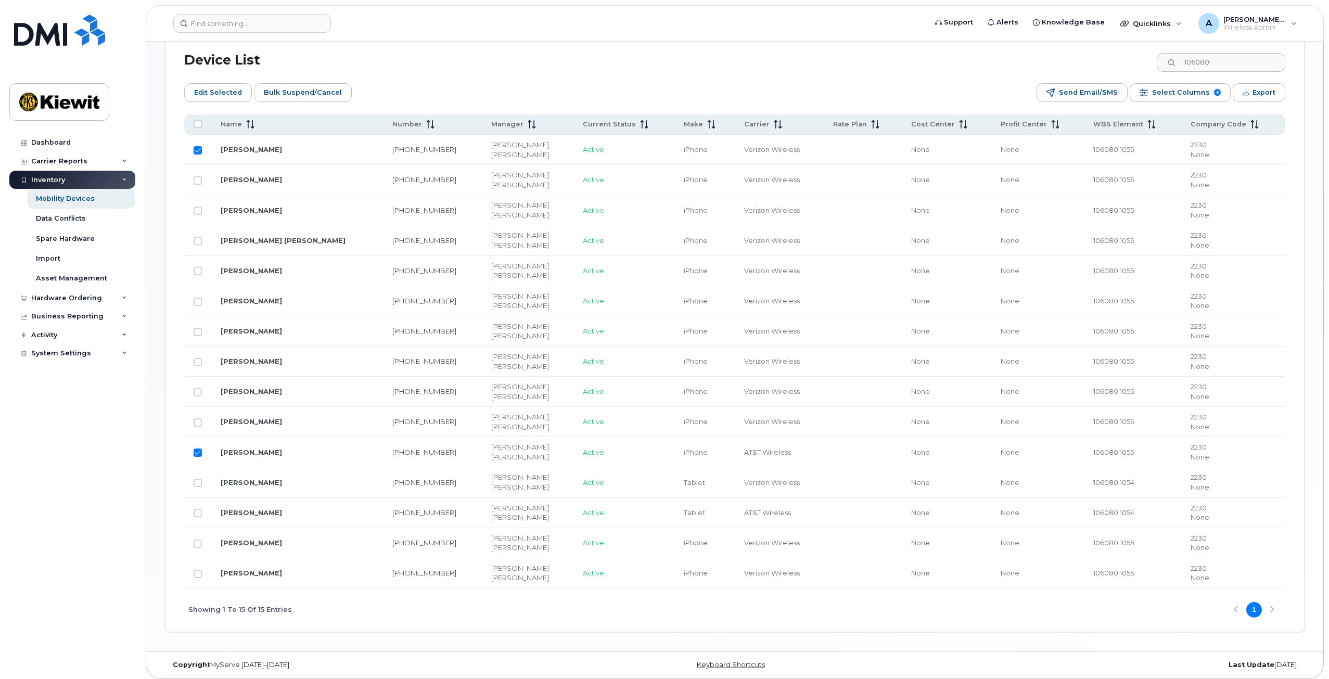
scroll to position [251, 0]
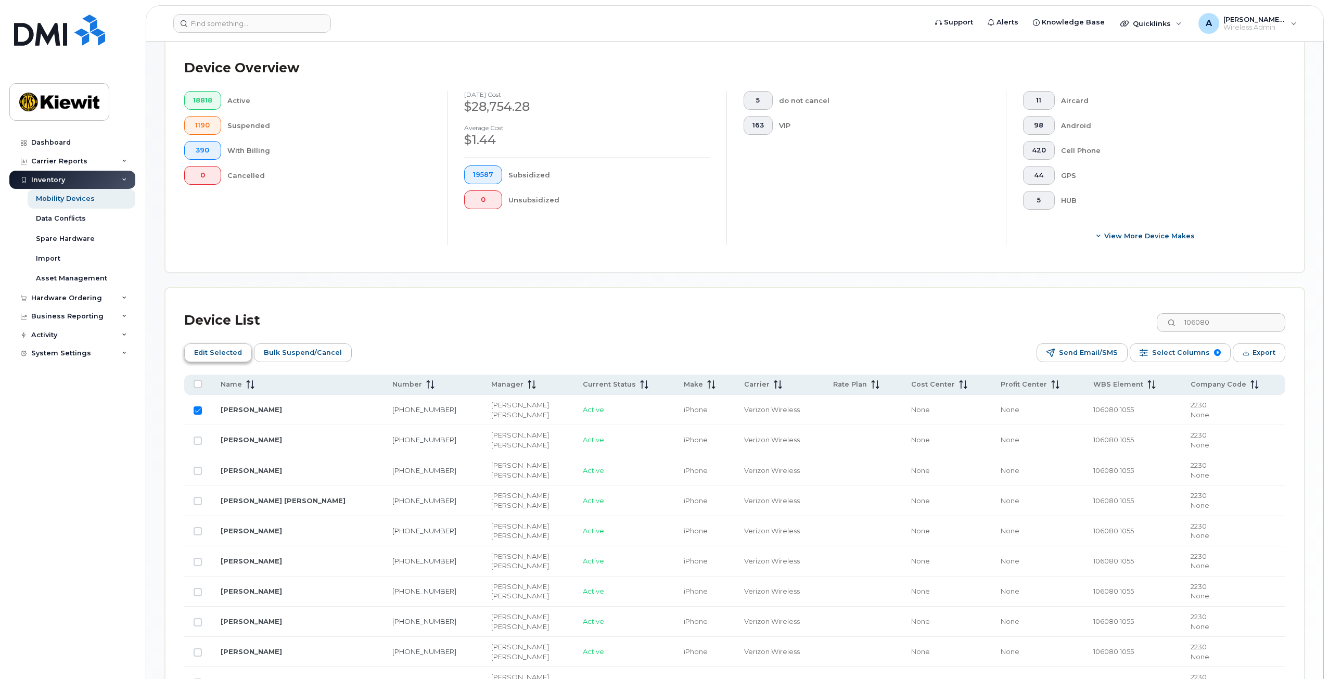
click at [240, 350] on button "Edit Selected" at bounding box center [218, 352] width 68 height 19
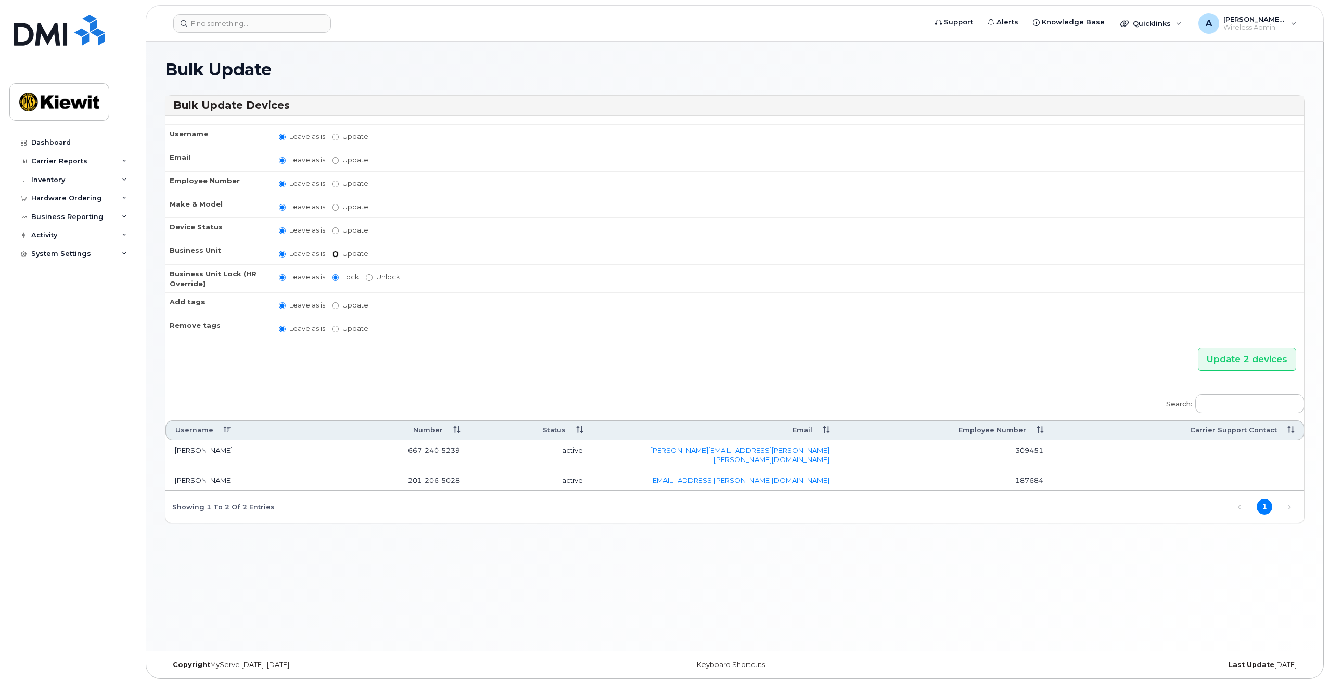
click at [332, 251] on input "Update" at bounding box center [335, 254] width 7 height 7
radio input "true"
radio input "false"
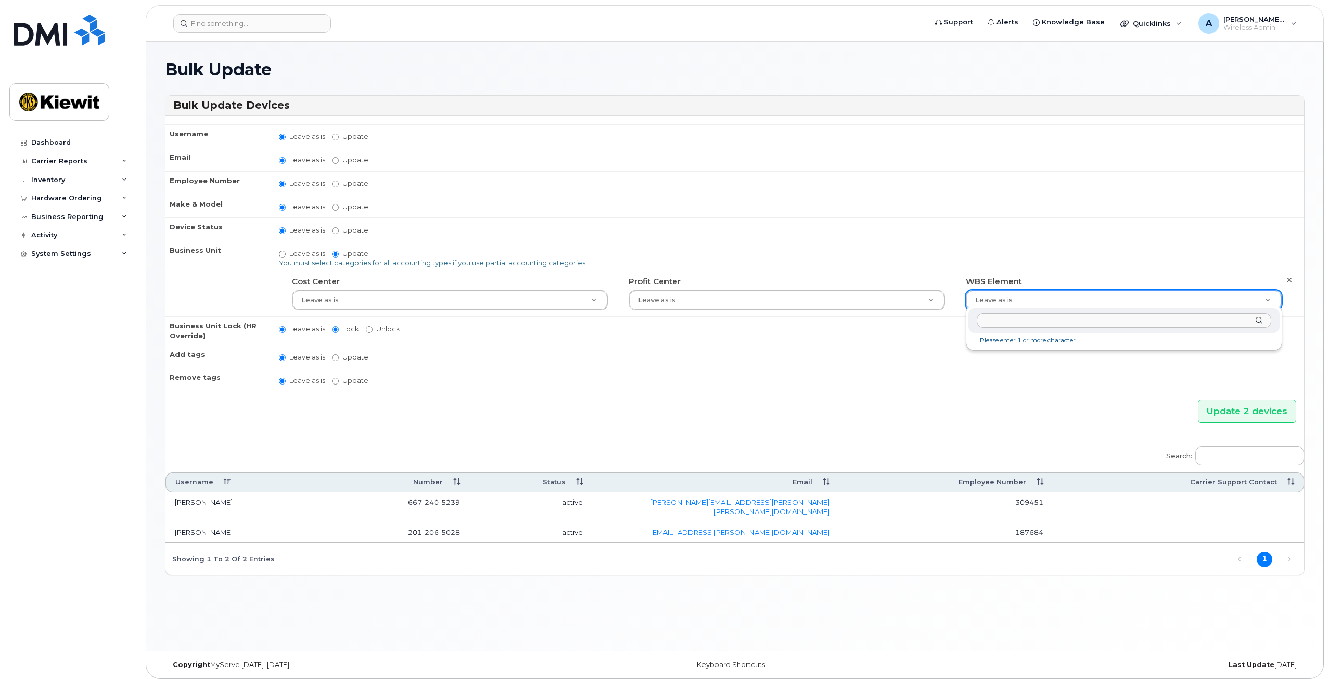
click at [1035, 324] on input "text" at bounding box center [1124, 320] width 294 height 15
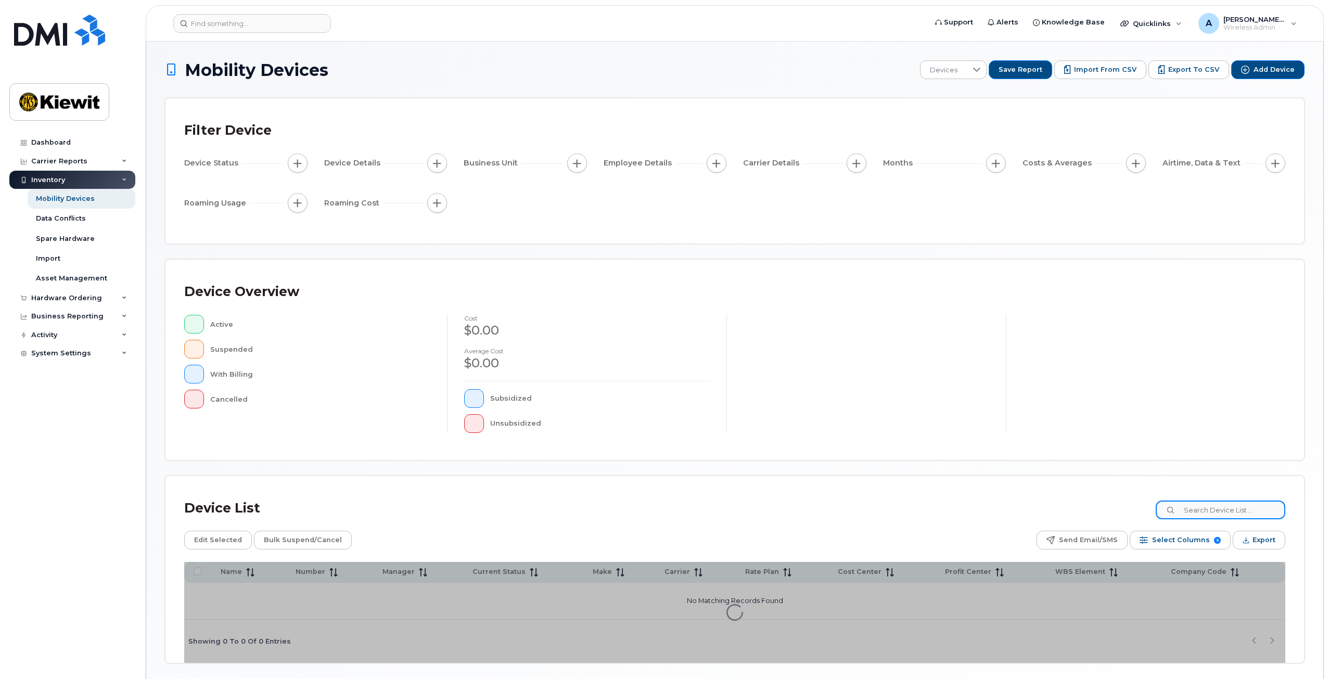
click at [1217, 517] on input at bounding box center [1221, 509] width 130 height 19
type input "106080"
click at [1002, 506] on div "Device List 106080" at bounding box center [734, 508] width 1101 height 27
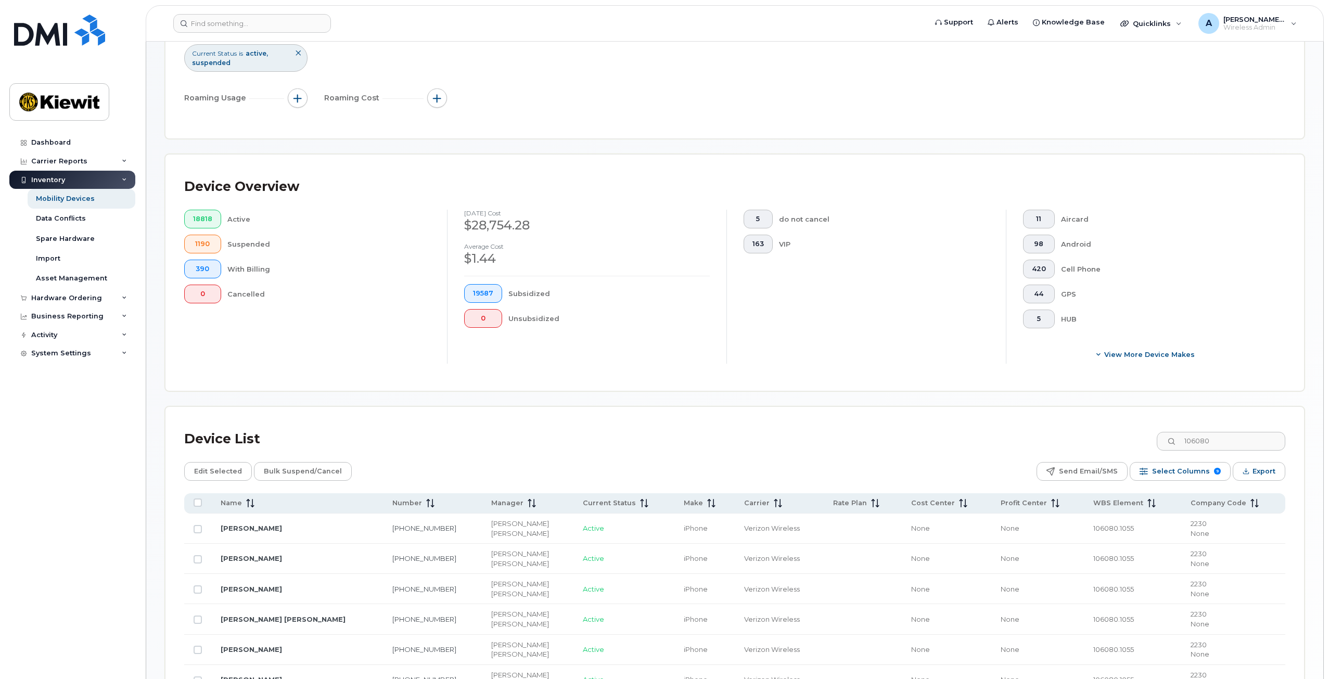
scroll to position [156, 0]
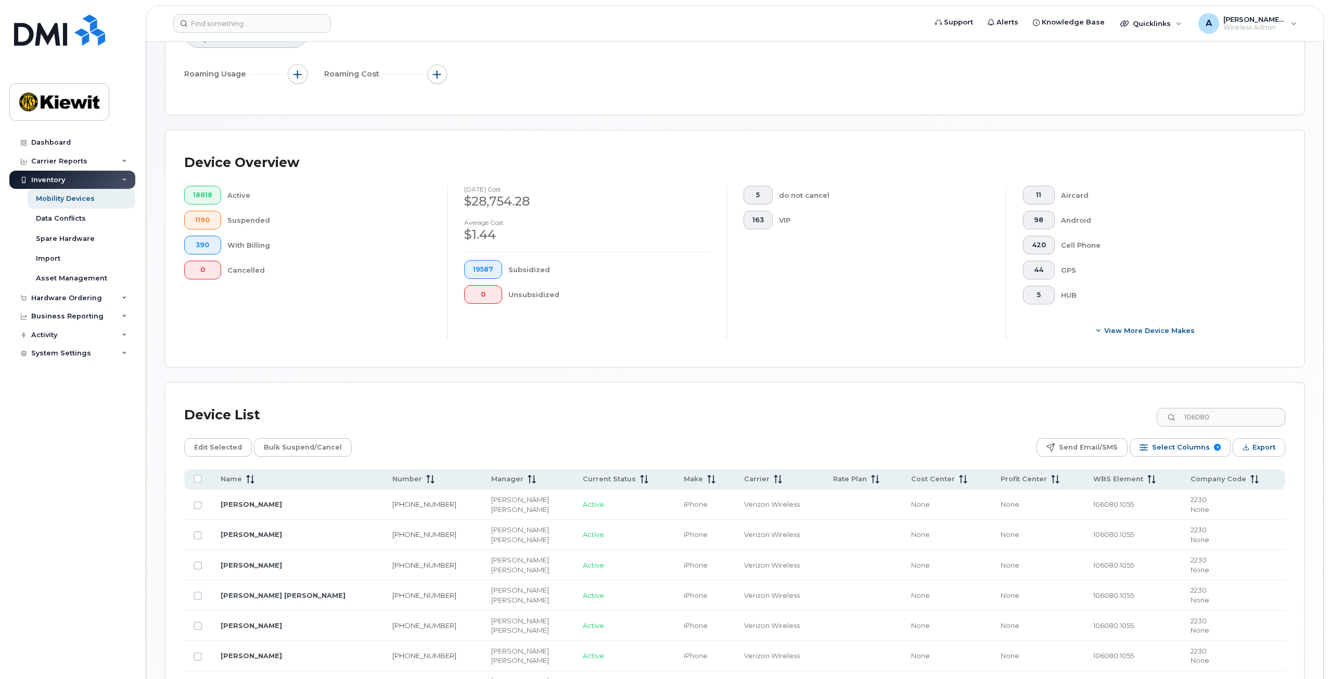
click at [192, 500] on td at bounding box center [197, 505] width 27 height 30
click at [196, 504] on input "Row Unselected" at bounding box center [198, 505] width 8 height 8
checkbox input "true"
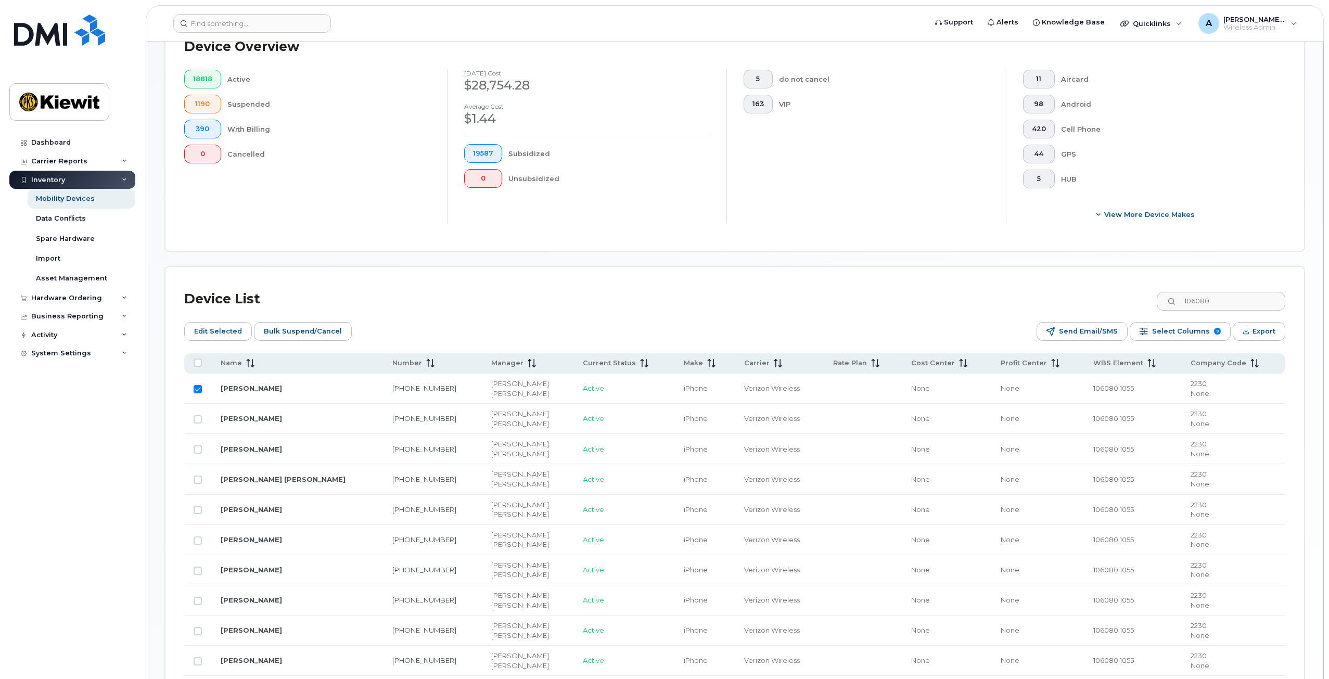
scroll to position [364, 0]
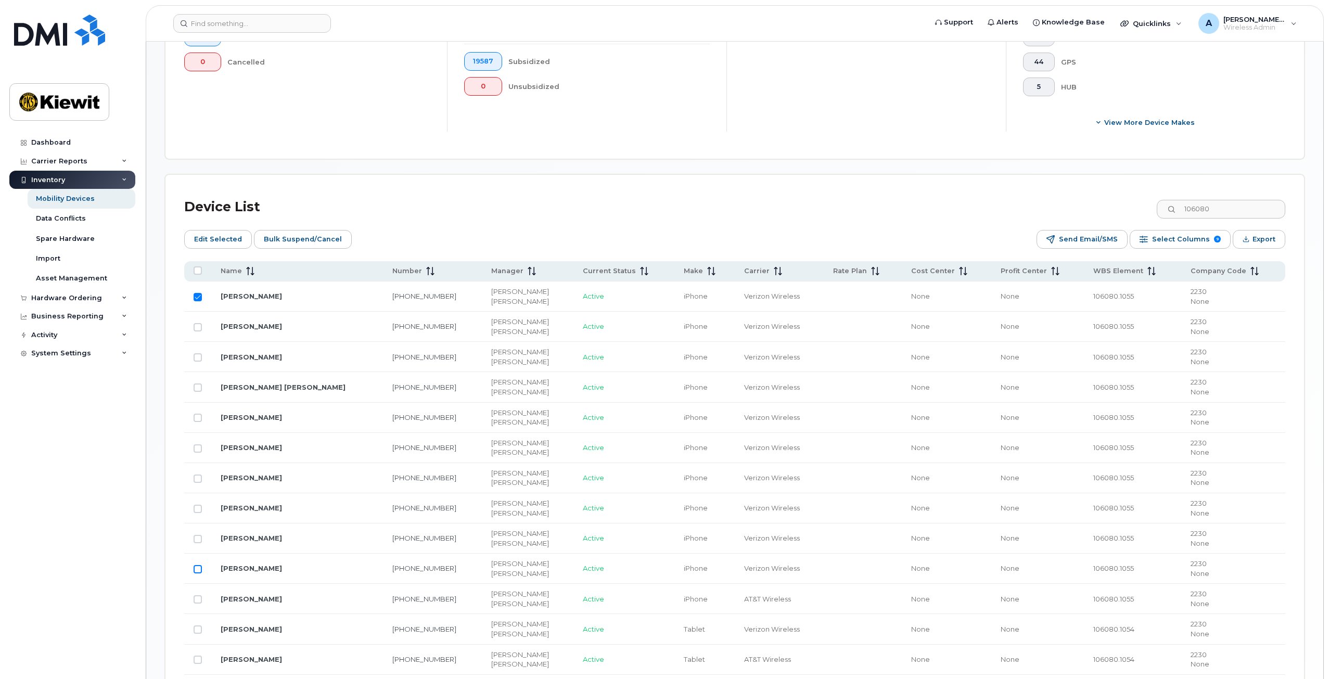
click at [198, 567] on input "Row Unselected" at bounding box center [198, 569] width 8 height 8
checkbox input "true"
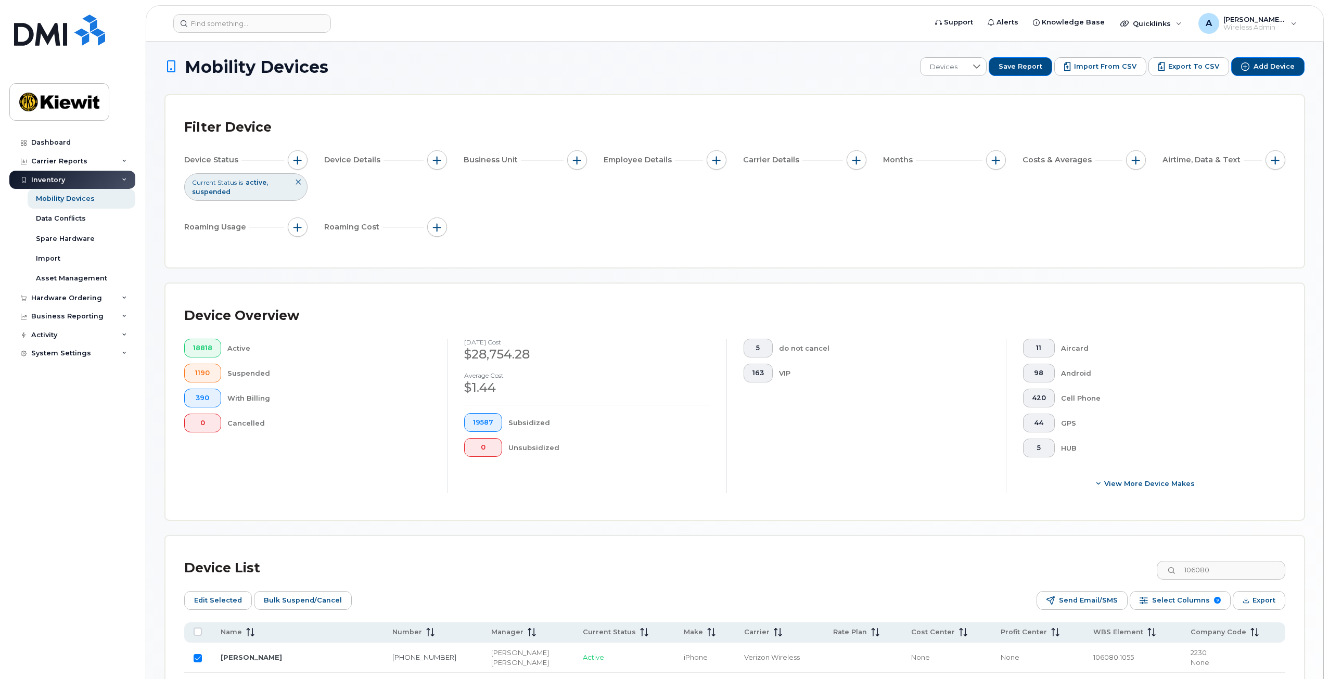
scroll to position [0, 0]
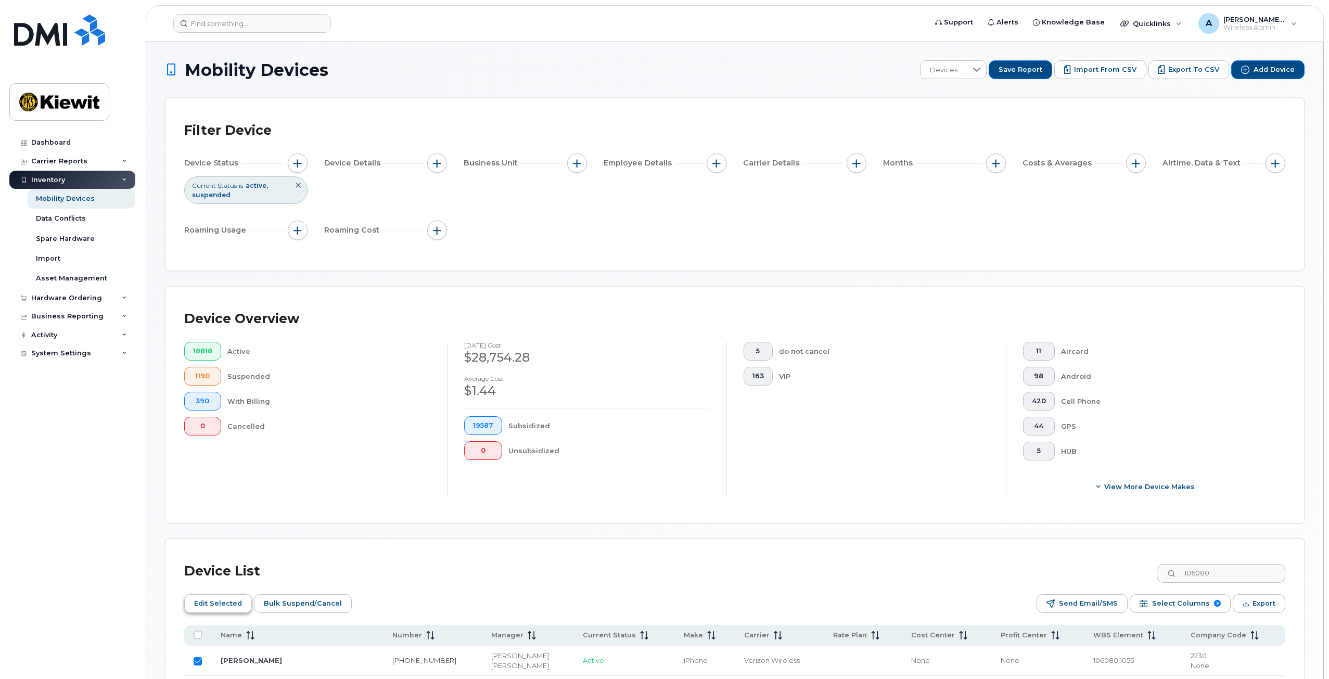
click at [229, 604] on span "Edit Selected" at bounding box center [218, 604] width 48 height 16
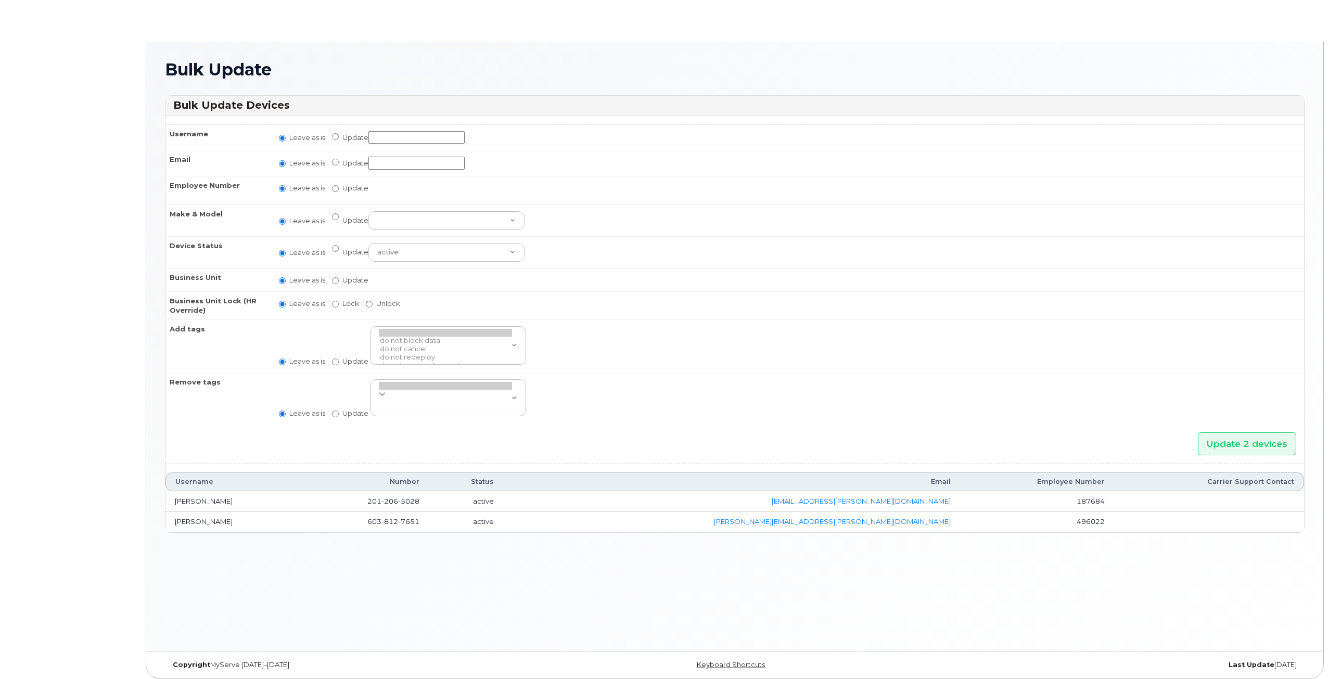
radio input "true"
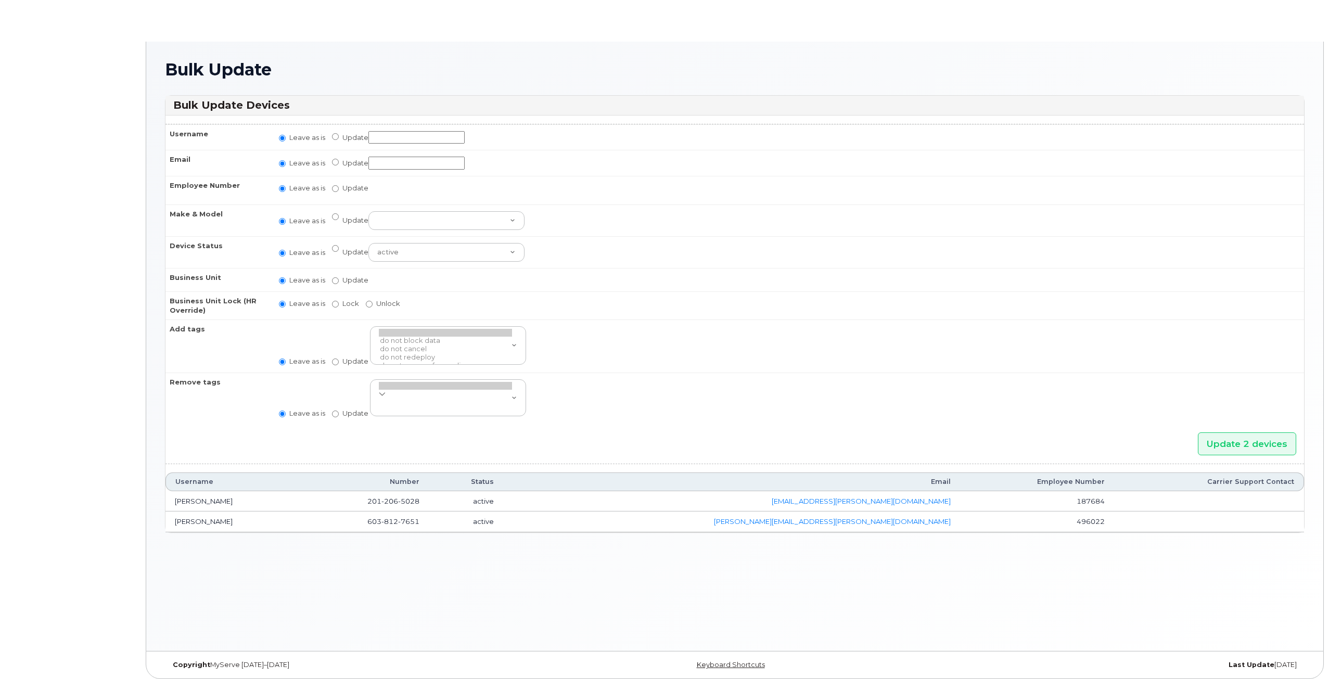
radio input "true"
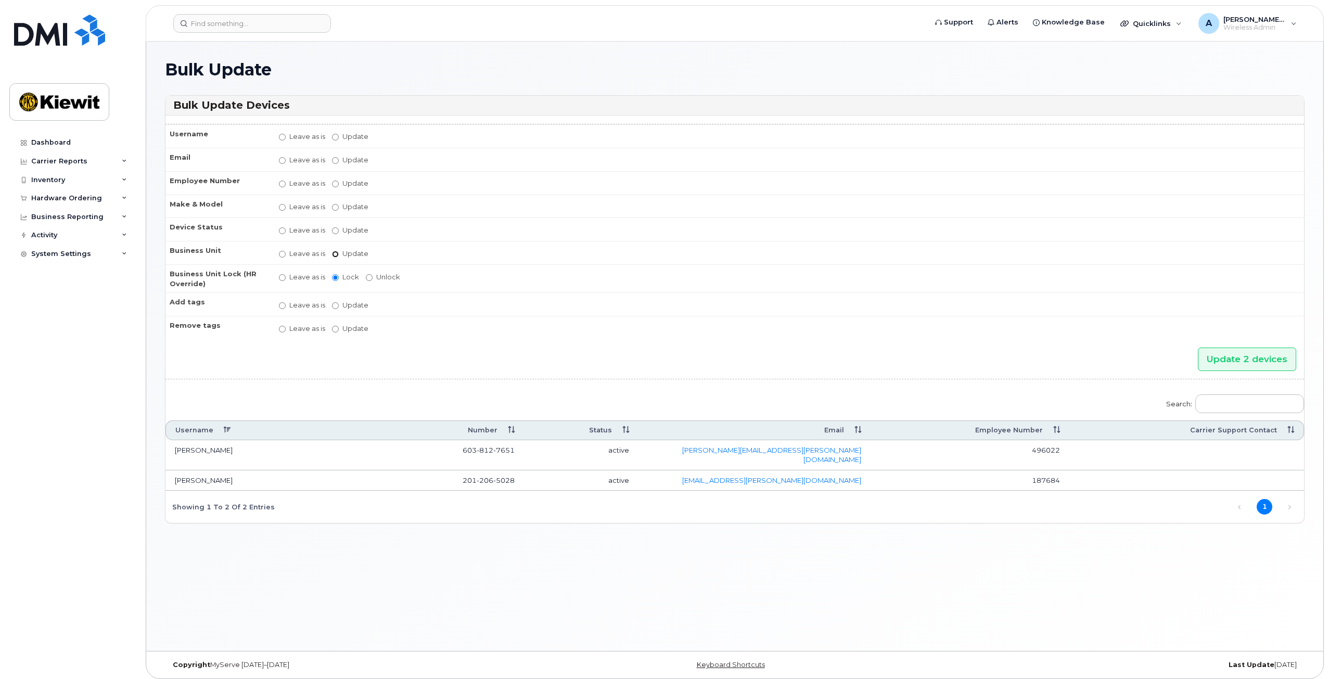
click at [335, 251] on input "Update" at bounding box center [335, 254] width 7 height 7
radio input "true"
radio input "false"
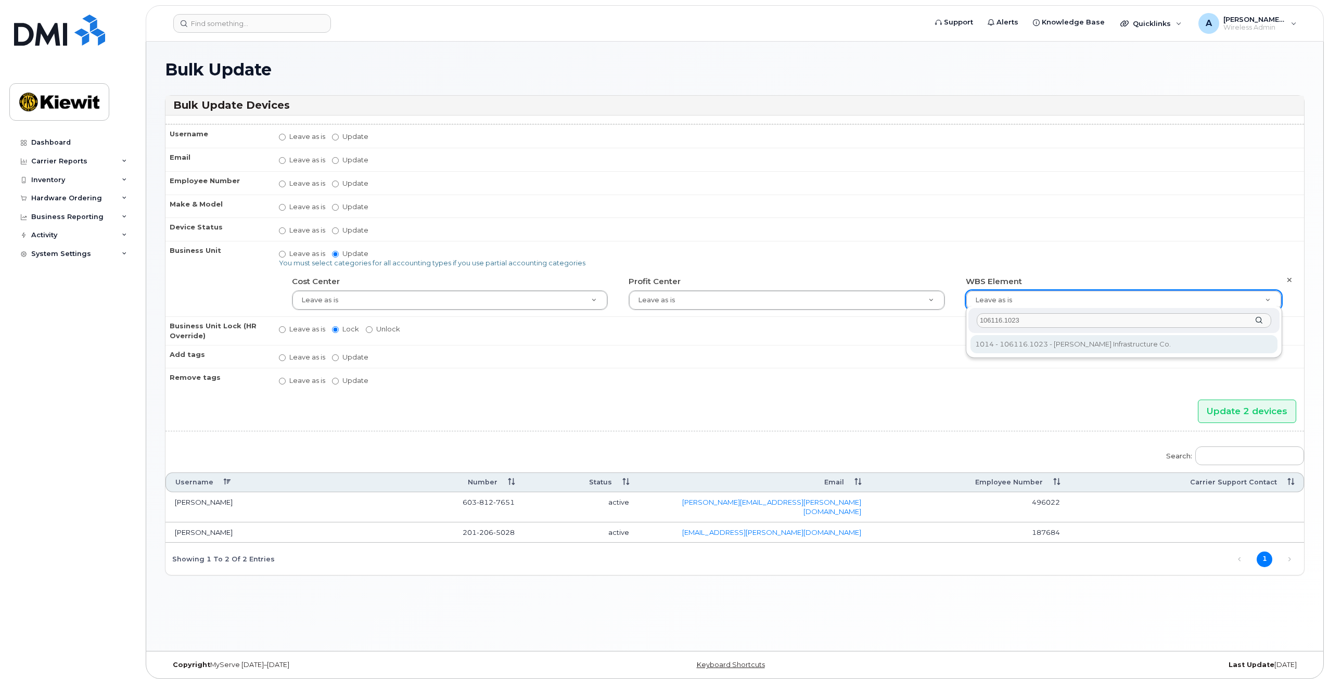
type input "106116.1023"
type input "30381968"
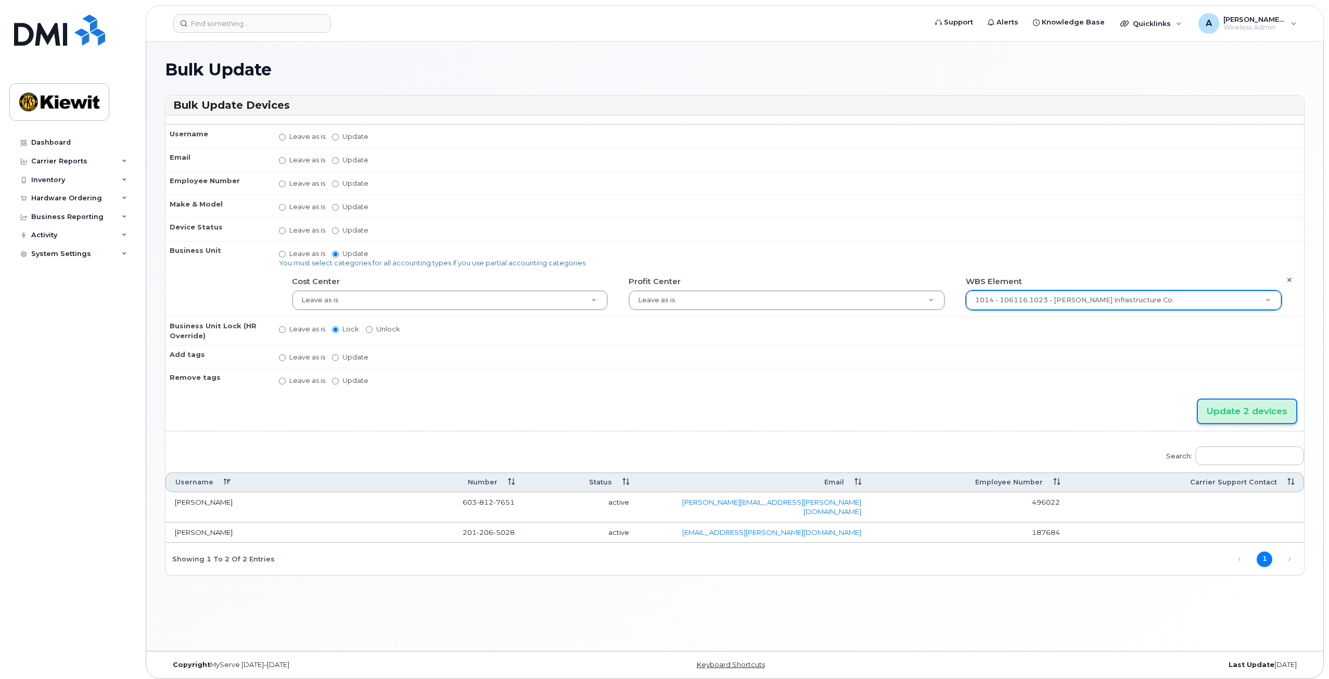
click at [1239, 404] on input "Update 2 devices" at bounding box center [1247, 411] width 98 height 23
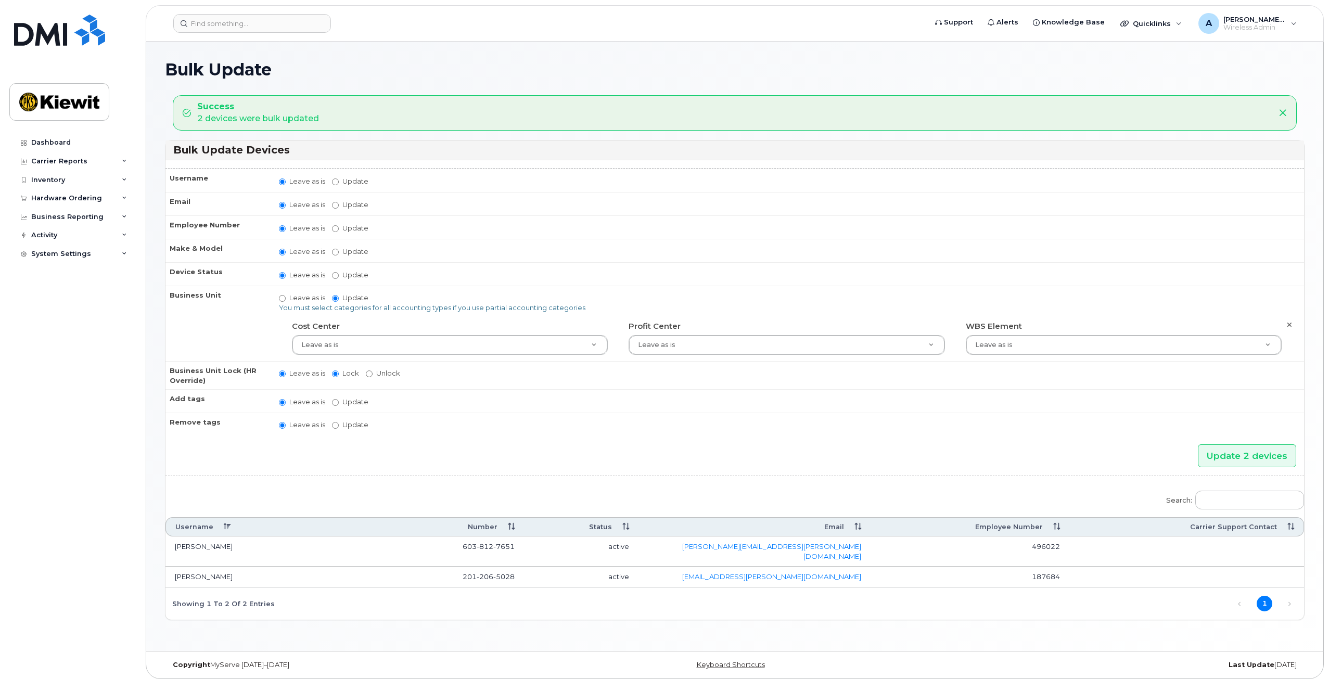
click at [240, 326] on th "Business Unit" at bounding box center [217, 323] width 104 height 75
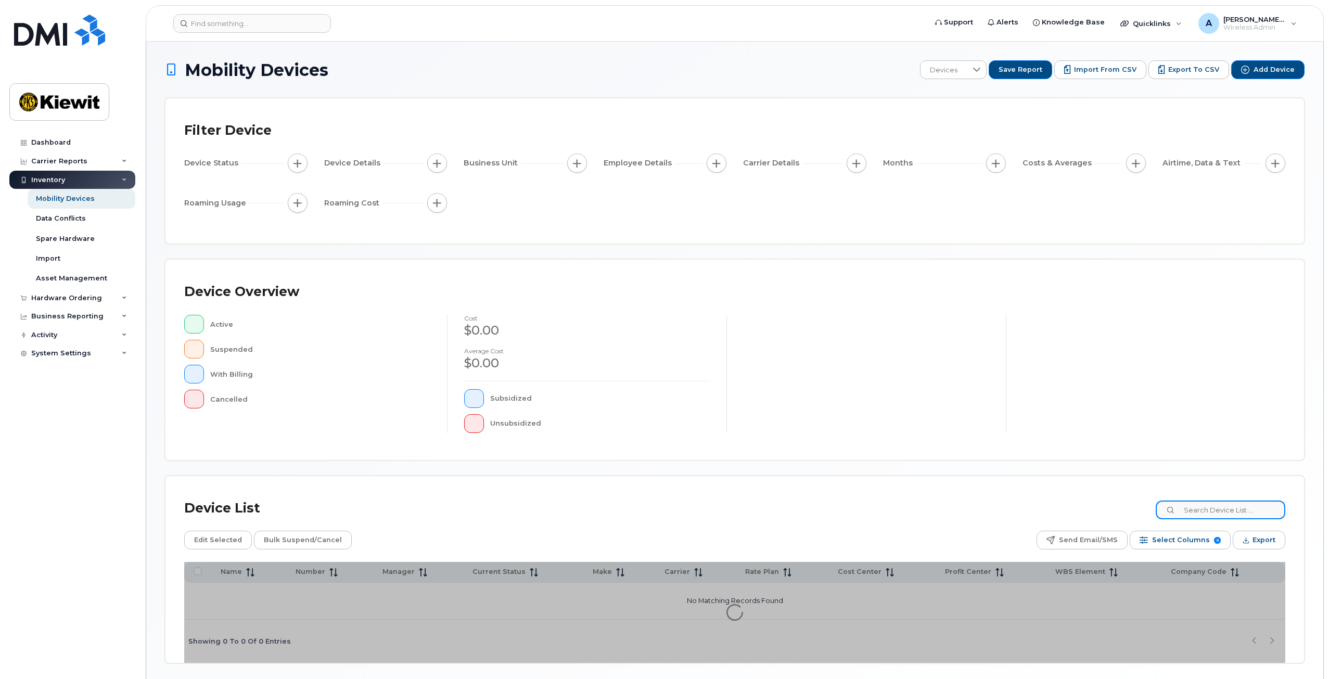
click at [1217, 505] on input at bounding box center [1221, 509] width 130 height 19
type input "106080"
click at [1108, 517] on div "Device List 106080" at bounding box center [734, 508] width 1101 height 27
click at [1108, 518] on div "Device List 106080" at bounding box center [734, 508] width 1101 height 27
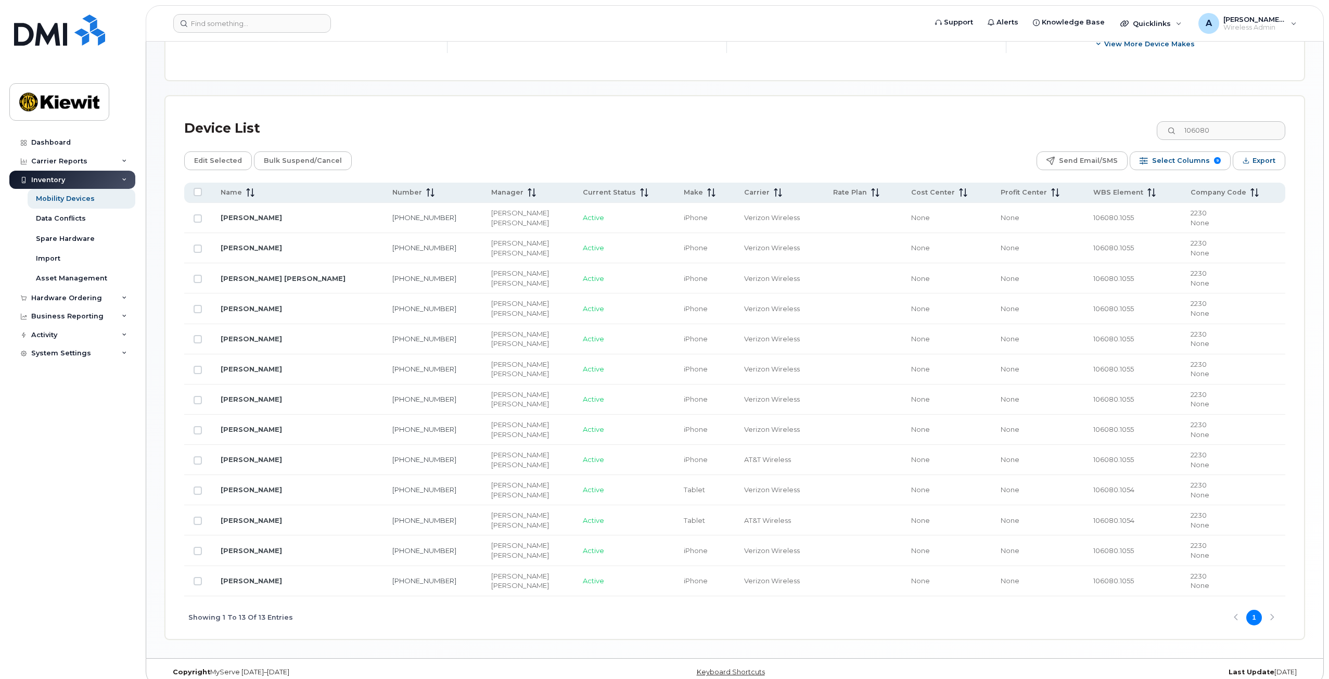
scroll to position [451, 0]
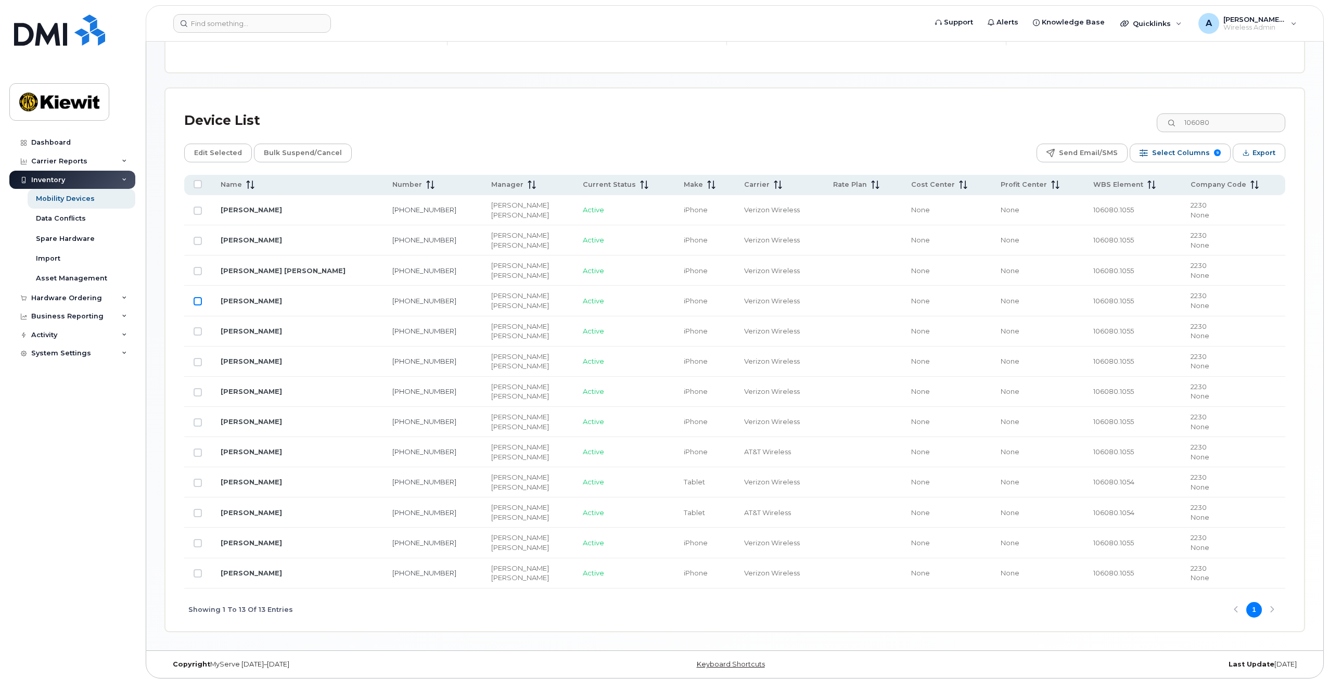
click at [197, 301] on input "Row Unselected" at bounding box center [198, 301] width 8 height 8
checkbox input "true"
click at [213, 153] on span "Edit Selected" at bounding box center [218, 153] width 48 height 16
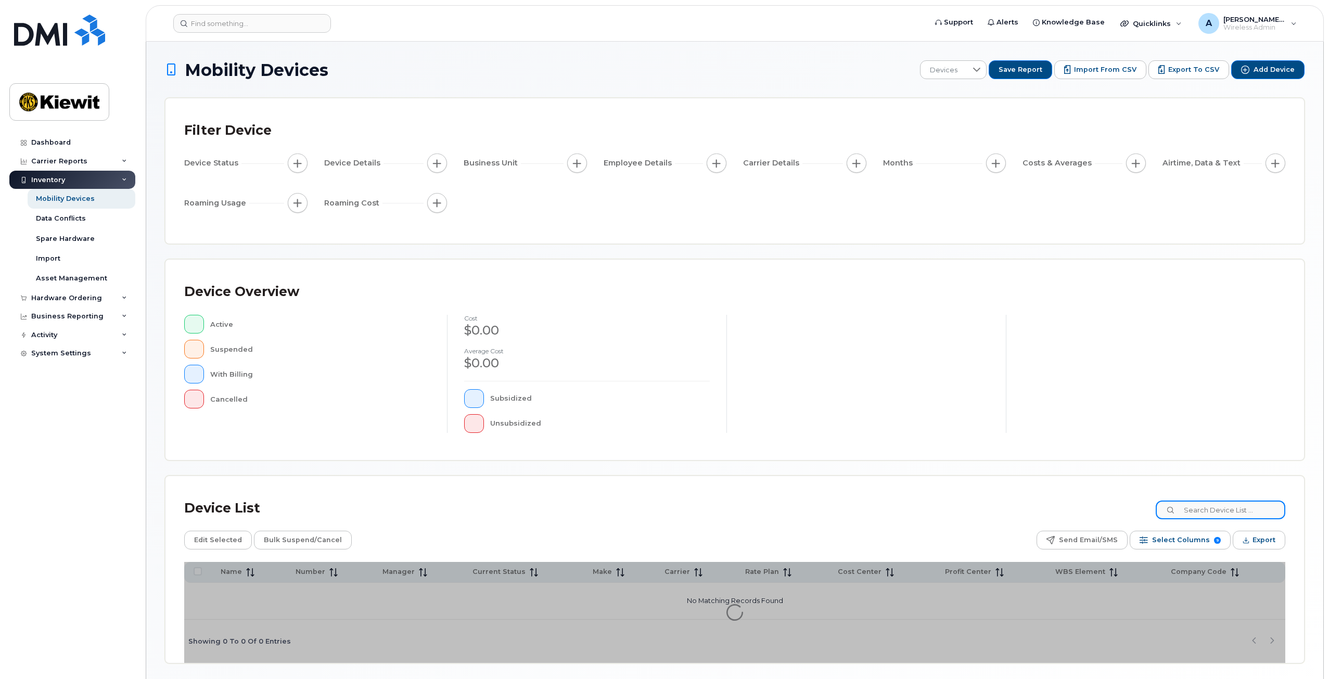
click at [1212, 504] on input at bounding box center [1221, 509] width 130 height 19
type input "106080"
click at [1088, 496] on div "Device List 106080" at bounding box center [734, 508] width 1101 height 27
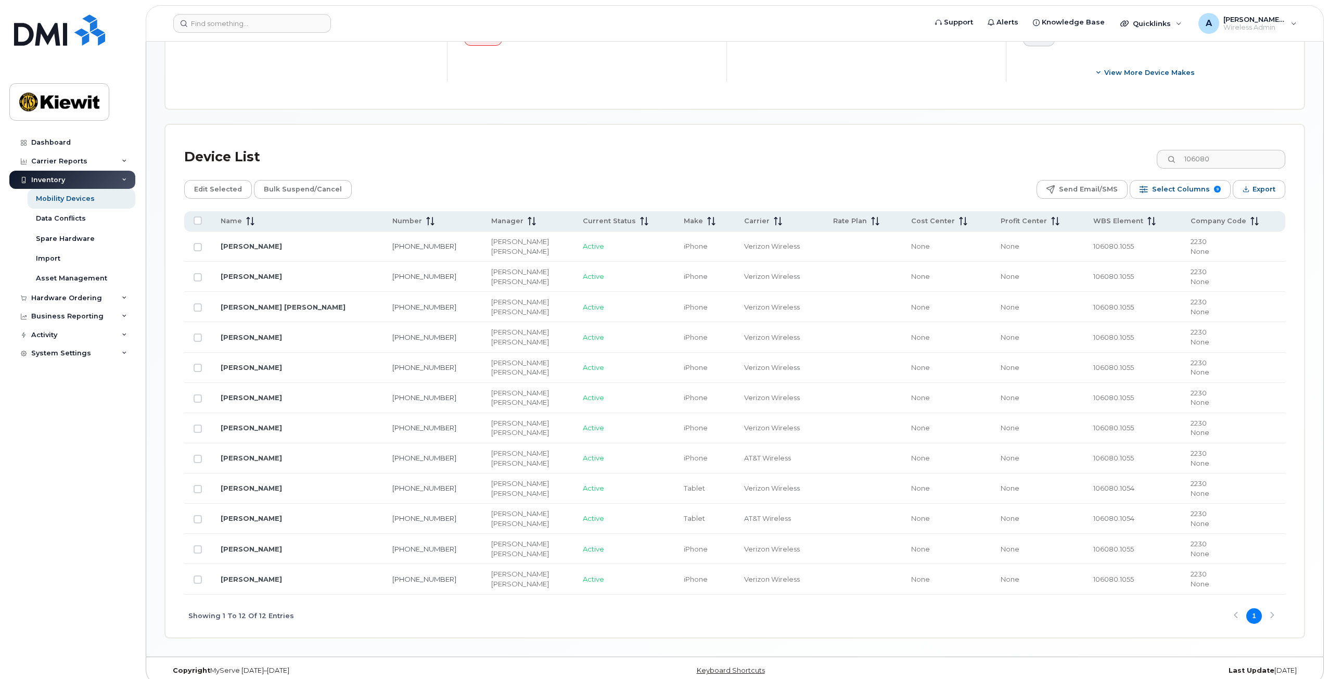
scroll to position [416, 0]
click at [194, 483] on input "Row Unselected" at bounding box center [198, 487] width 8 height 8
checkbox input "true"
click at [234, 181] on span "Edit Selected" at bounding box center [218, 187] width 48 height 16
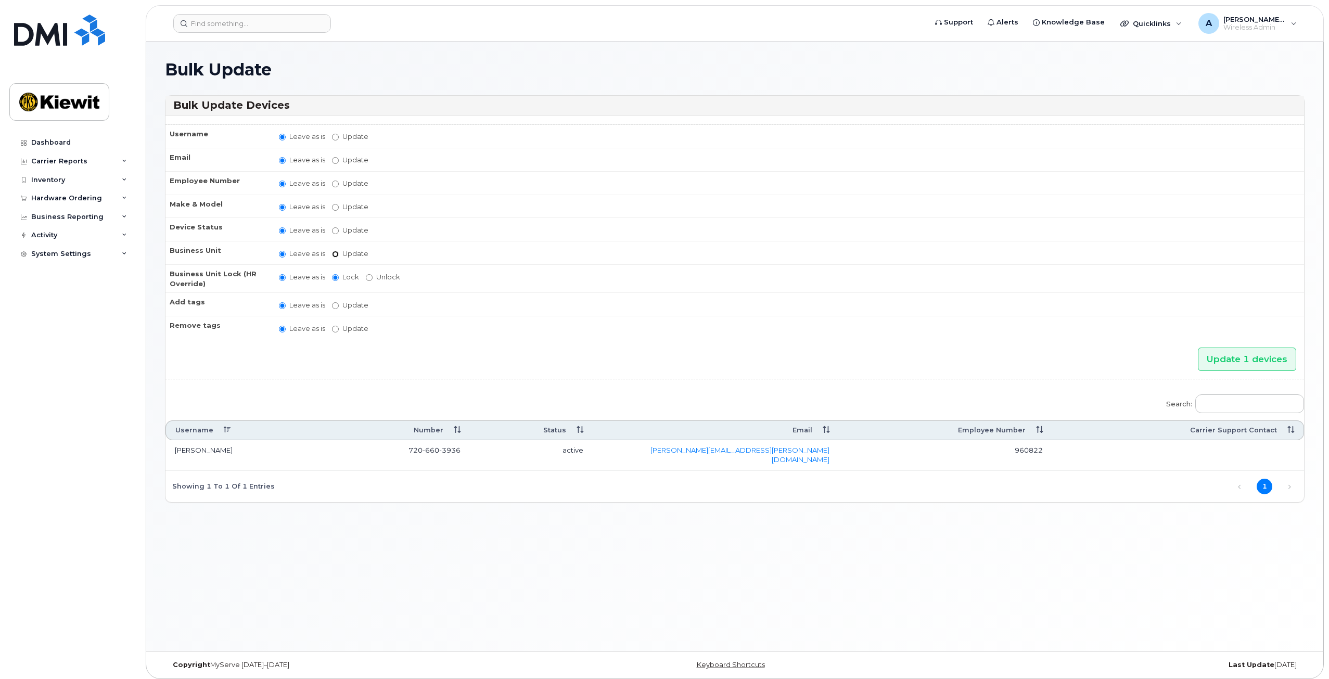
click at [332, 252] on input "Update" at bounding box center [335, 254] width 7 height 7
radio input "true"
radio input "false"
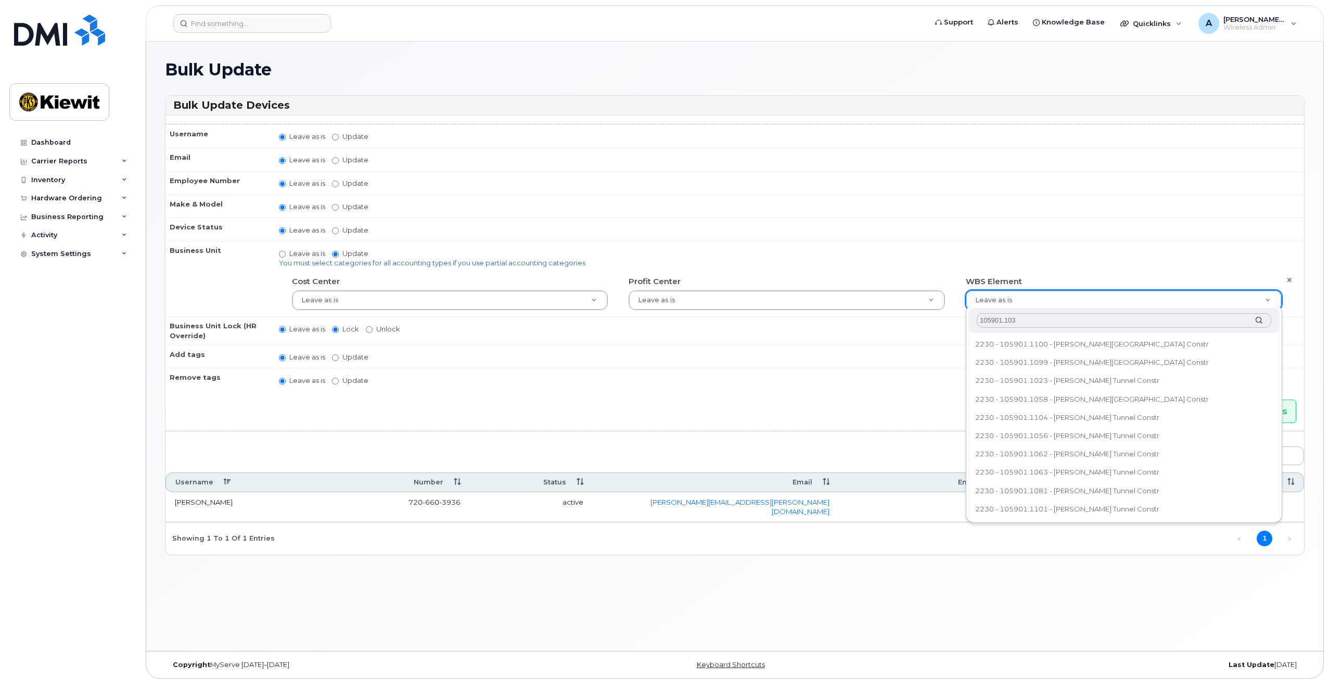
type input "105901.1036"
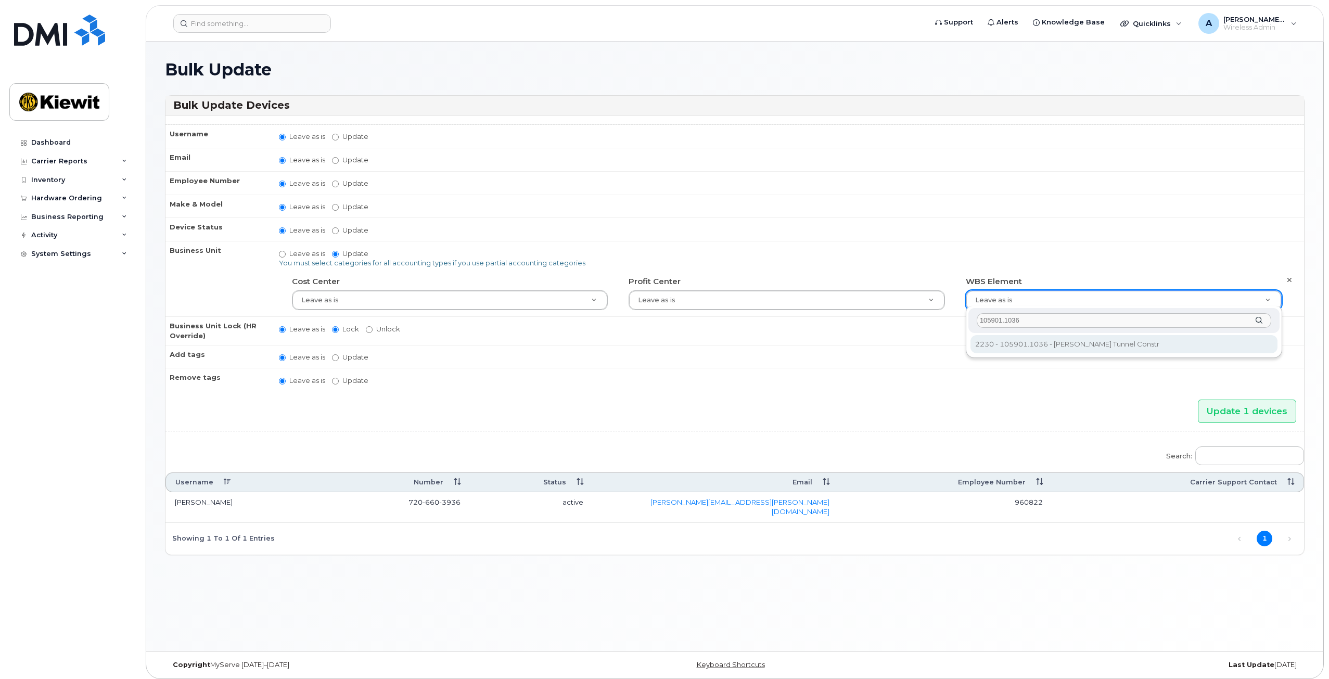
type input "30184485"
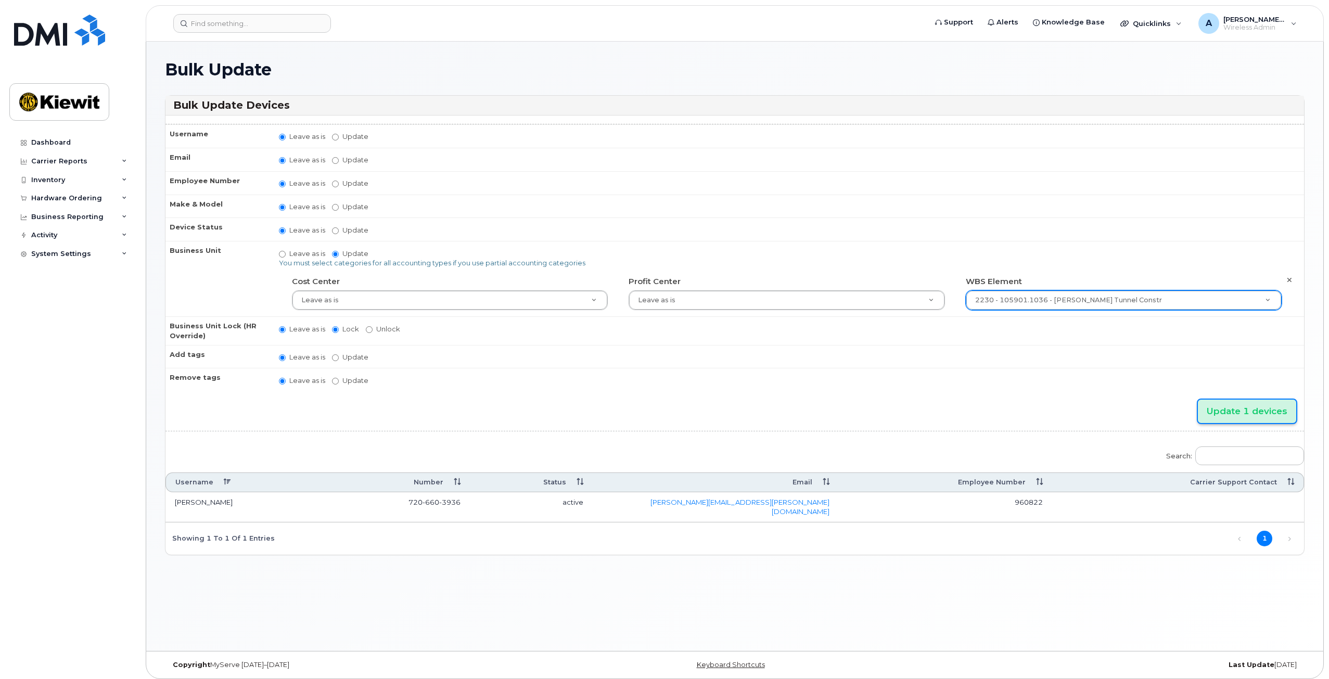
click at [1231, 411] on input "Update 1 devices" at bounding box center [1247, 411] width 98 height 23
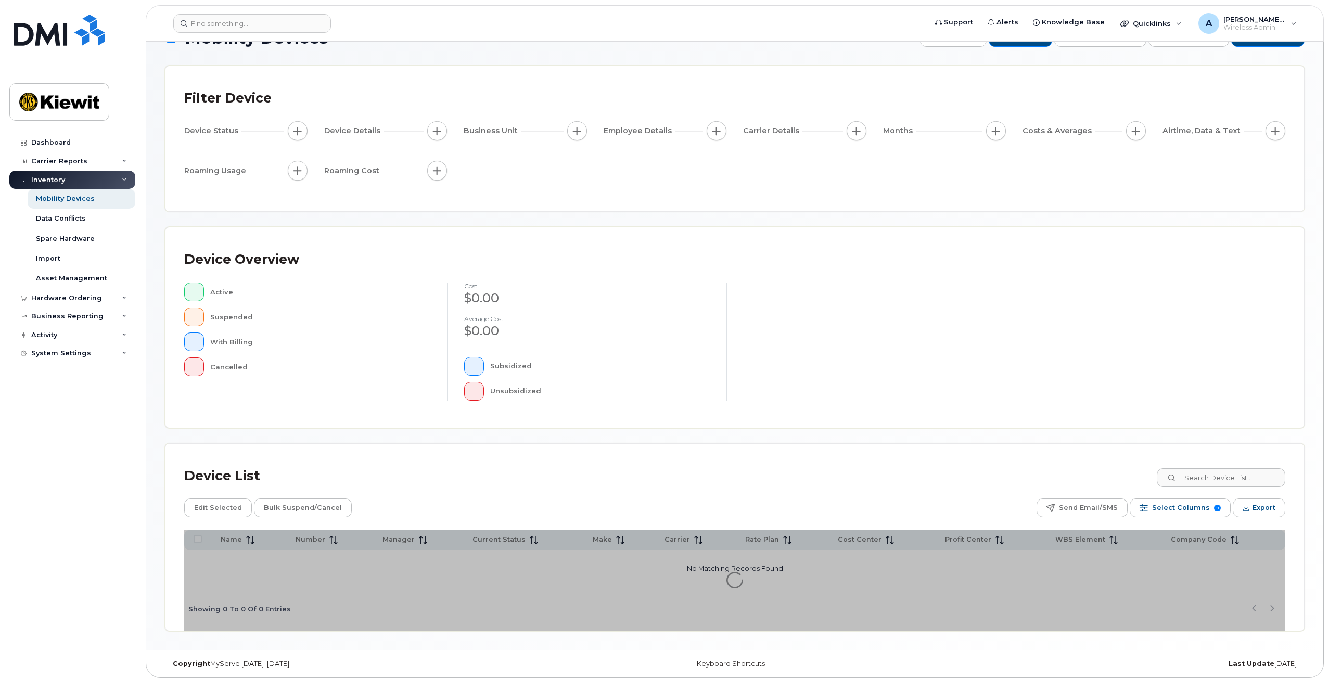
scroll to position [34, 0]
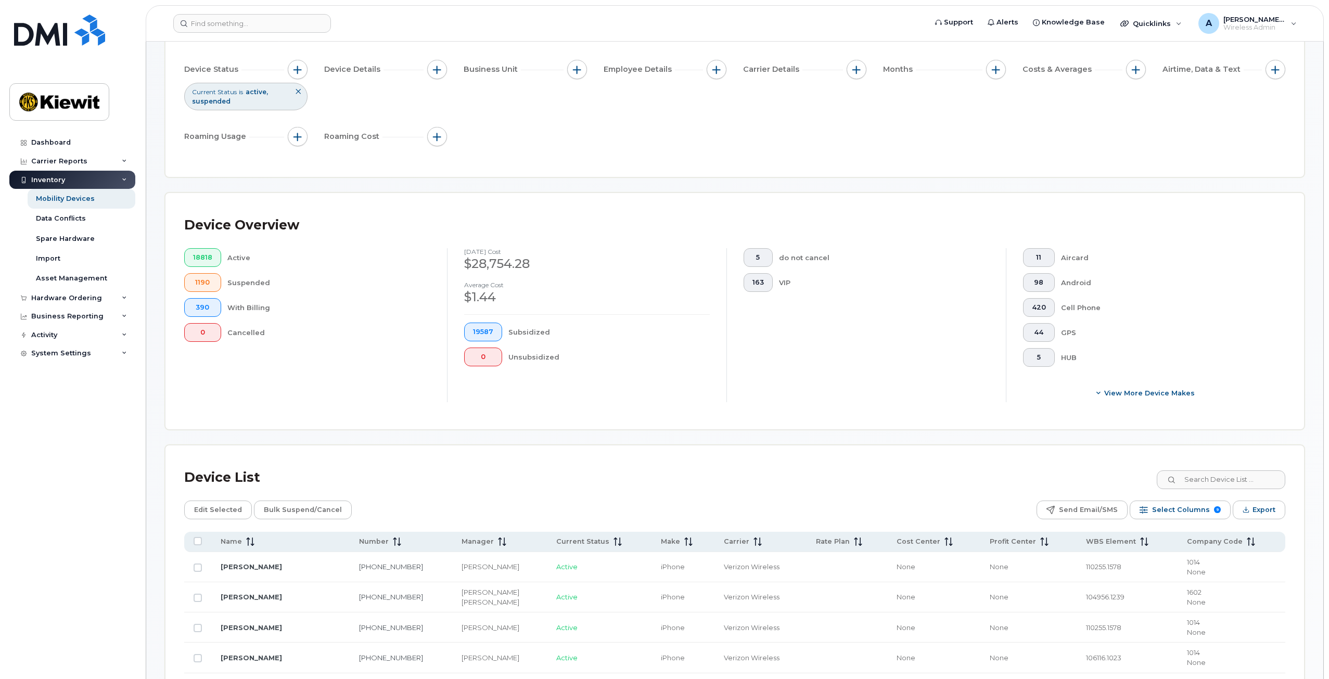
scroll to position [242, 0]
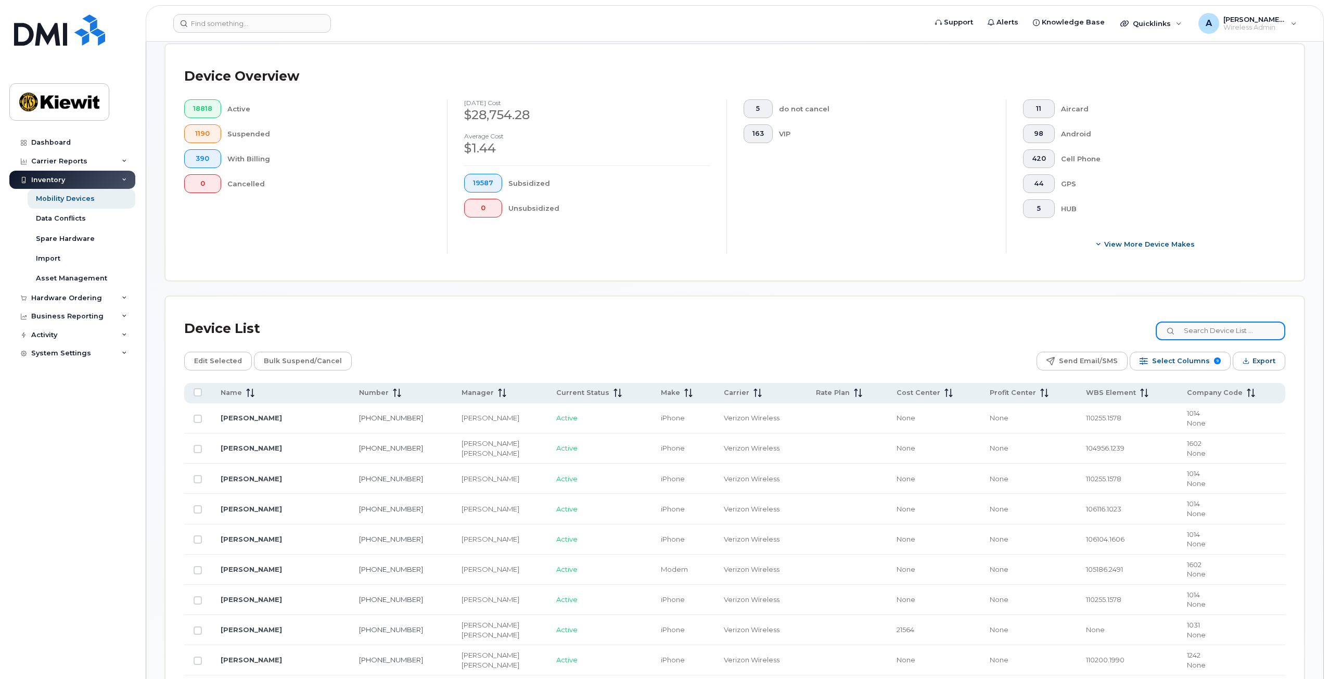
click at [1209, 329] on input at bounding box center [1221, 331] width 130 height 19
type input "106080"
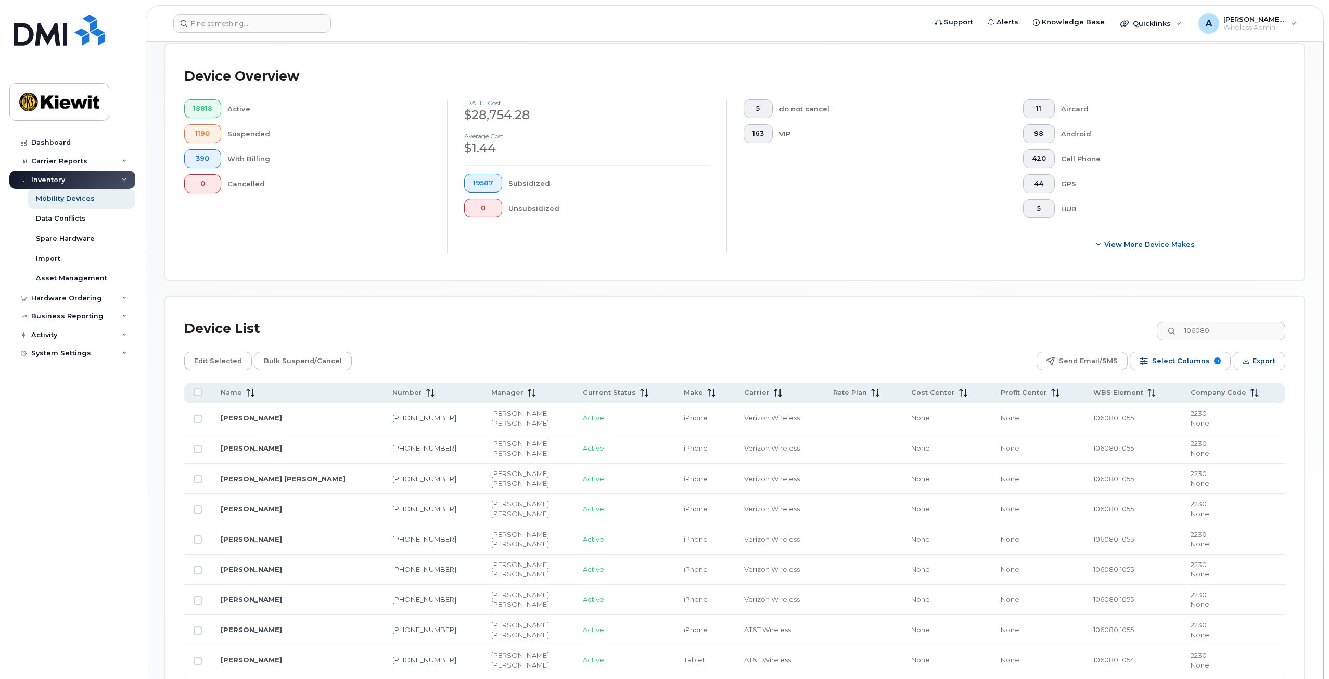
click at [1092, 329] on div "Device List 106080" at bounding box center [734, 328] width 1101 height 27
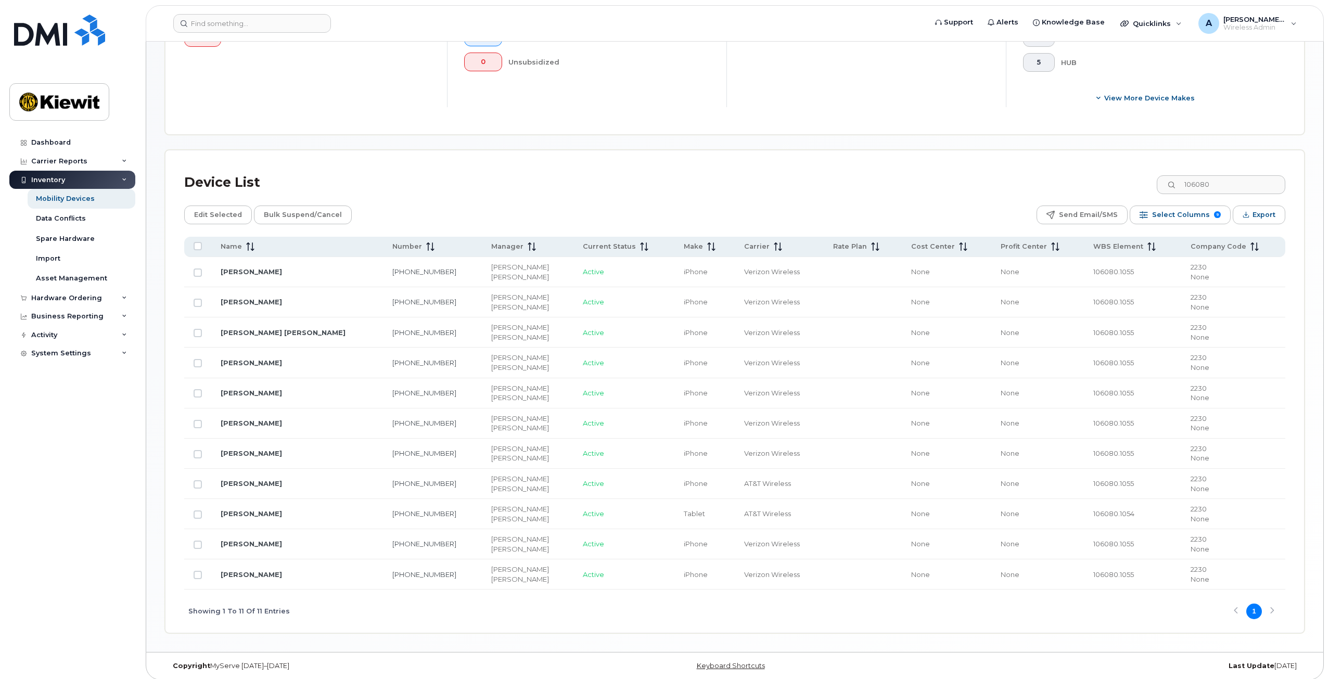
scroll to position [391, 0]
click at [196, 510] on input "Row Unselected" at bounding box center [198, 512] width 8 height 8
checkbox input "true"
click at [214, 213] on span "Edit Selected" at bounding box center [218, 213] width 48 height 16
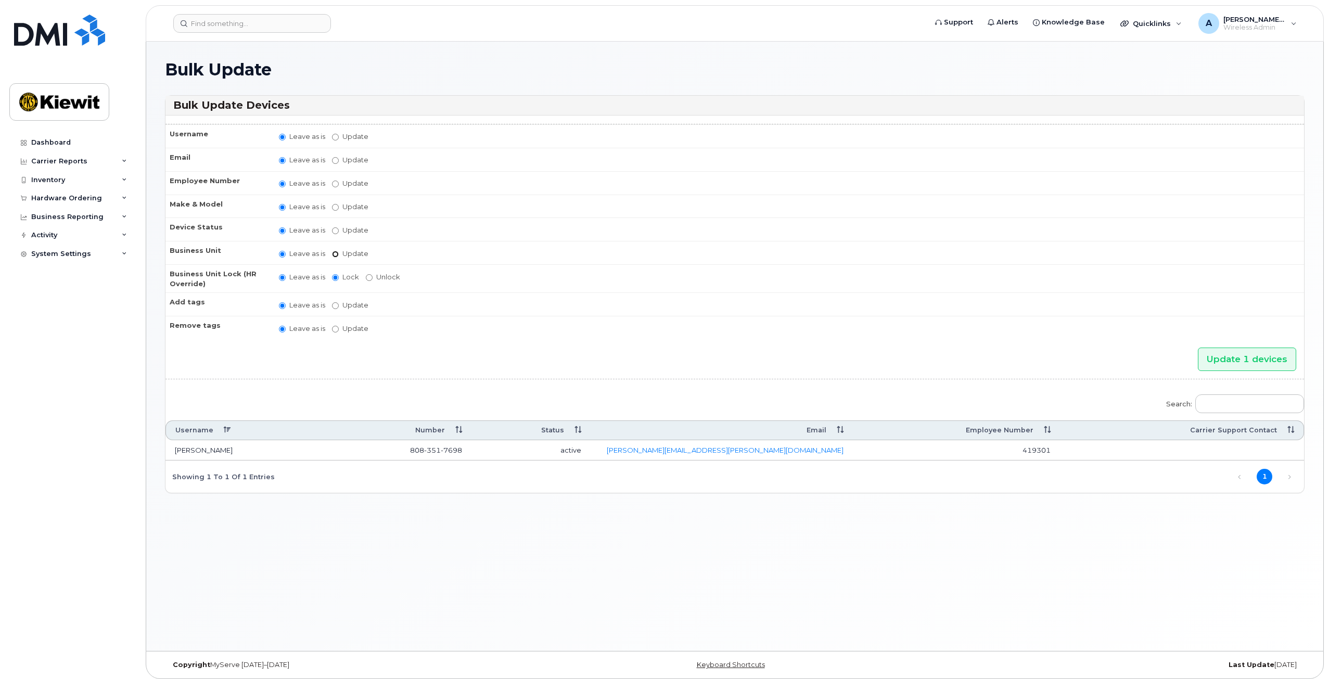
click at [334, 251] on input "Update" at bounding box center [335, 254] width 7 height 7
radio input "true"
radio input "false"
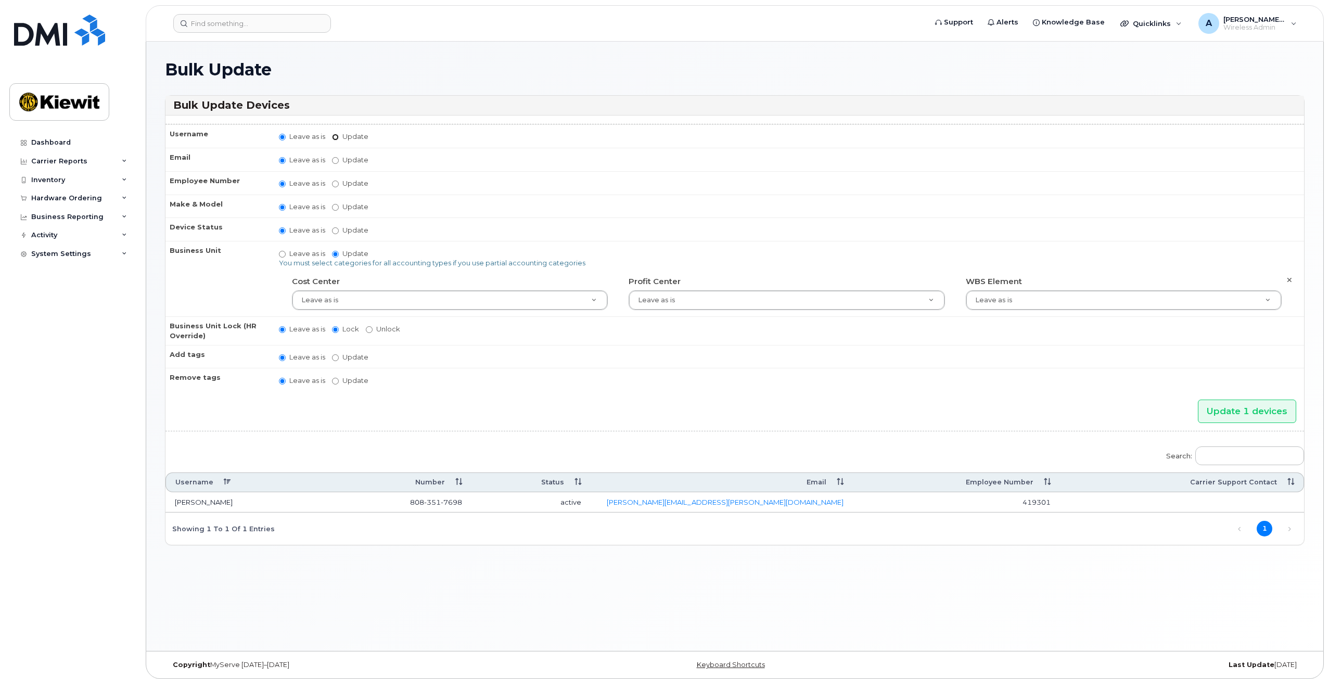
click at [335, 135] on input "Update" at bounding box center [335, 137] width 7 height 7
radio input "true"
radio input "false"
drag, startPoint x: 284, startPoint y: 254, endPoint x: 300, endPoint y: 236, distance: 24.0
click at [284, 254] on input "Leave as is" at bounding box center [282, 256] width 7 height 7
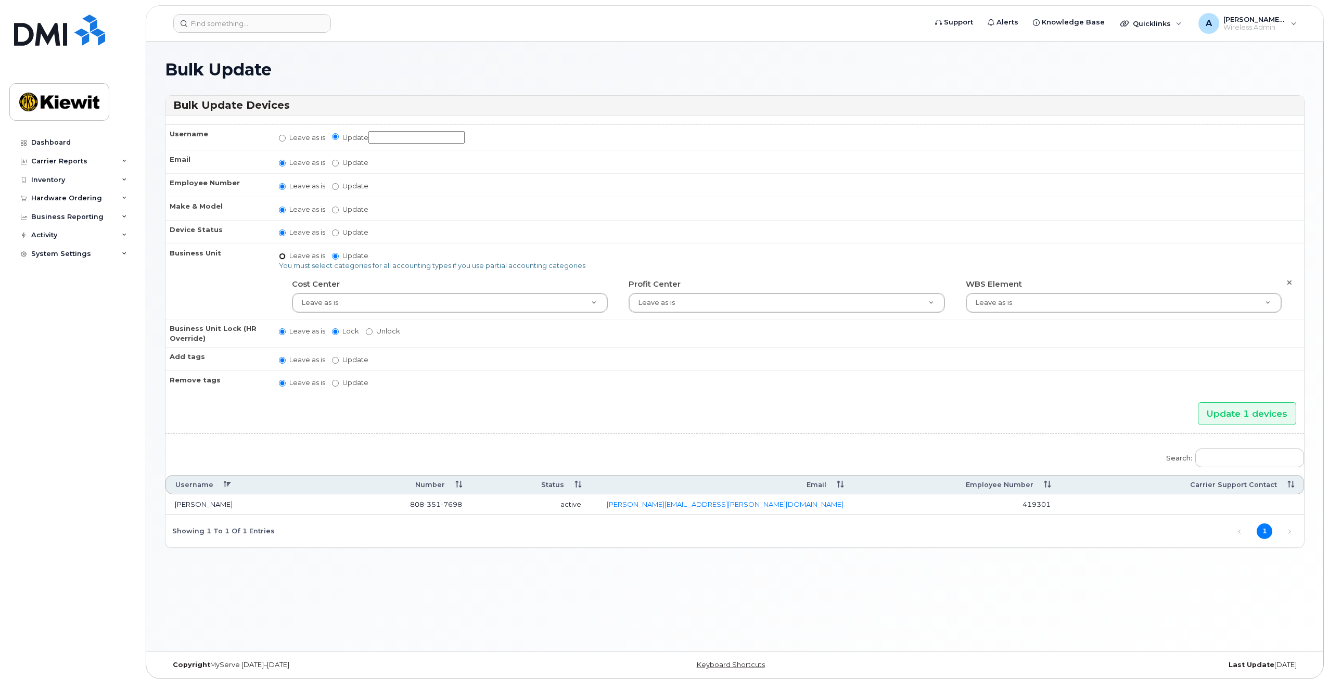
radio input "true"
radio input "false"
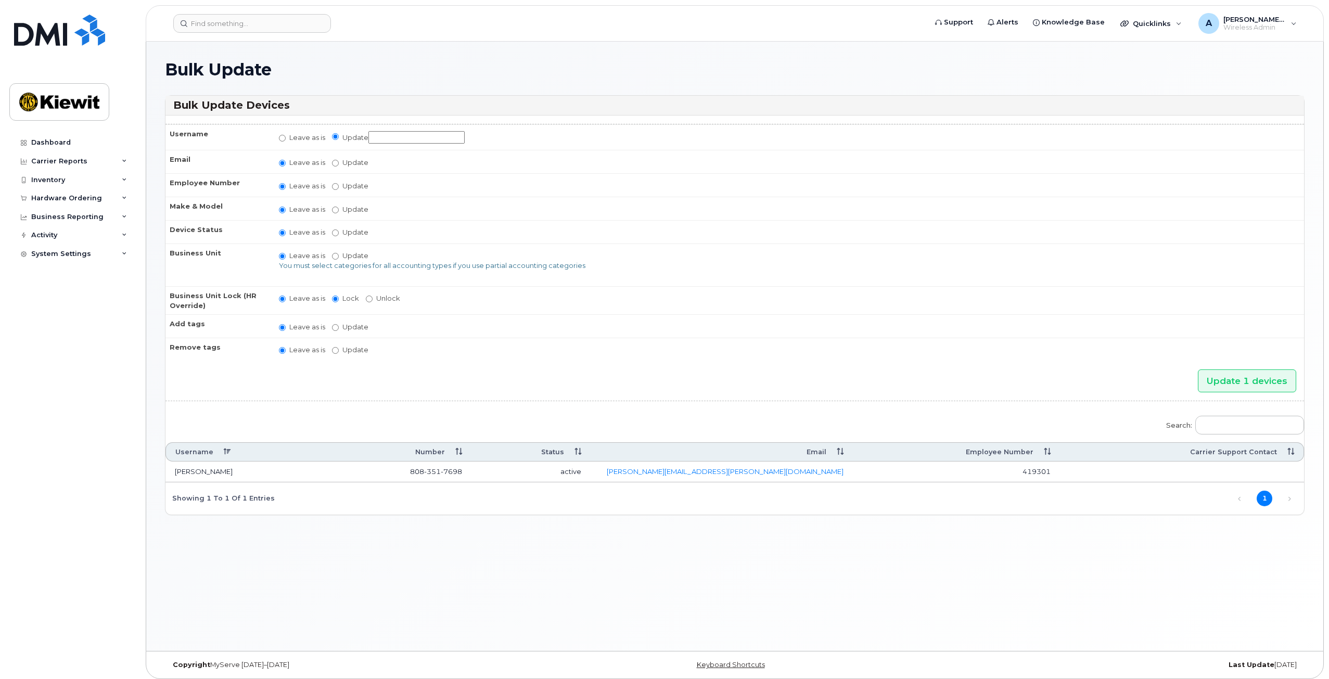
click at [389, 131] on input "Update" at bounding box center [416, 137] width 96 height 13
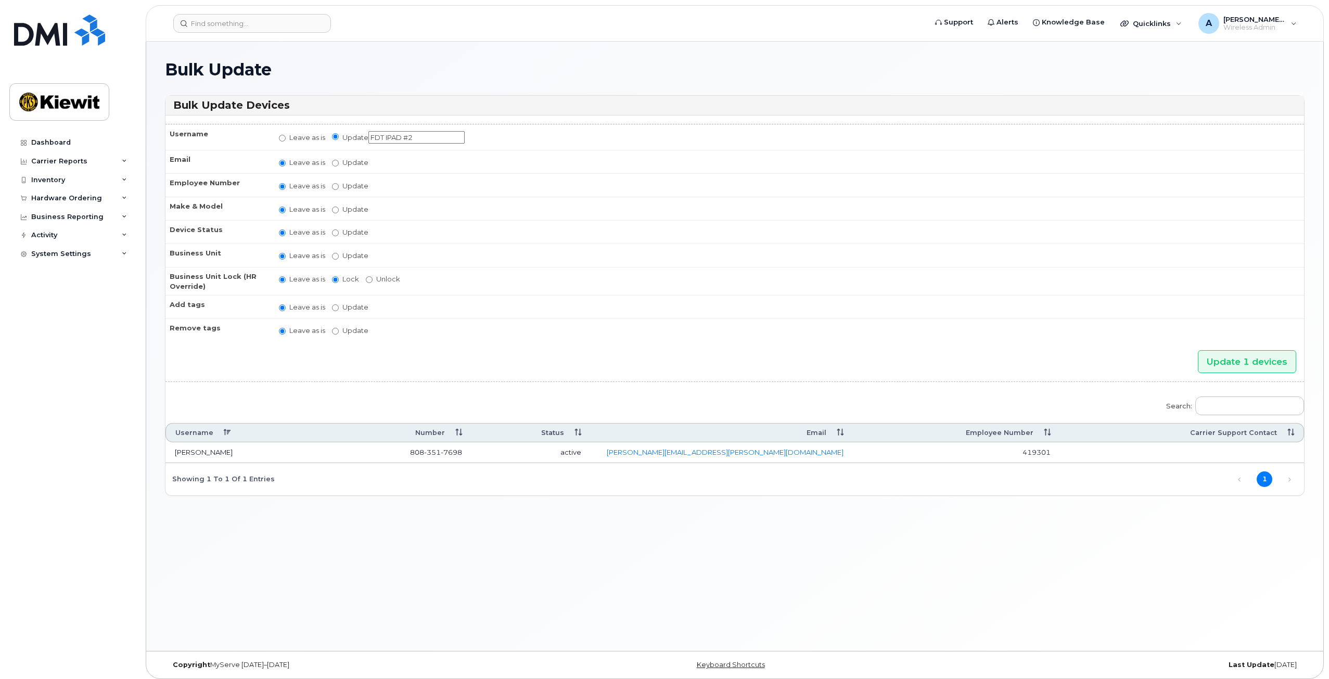
type input "FDT IPAD #2"
click at [553, 129] on td "Leave as is Update FDT IPAD #2" at bounding box center [786, 137] width 1034 height 26
click at [1233, 350] on input "Update 1 devices" at bounding box center [1247, 361] width 98 height 23
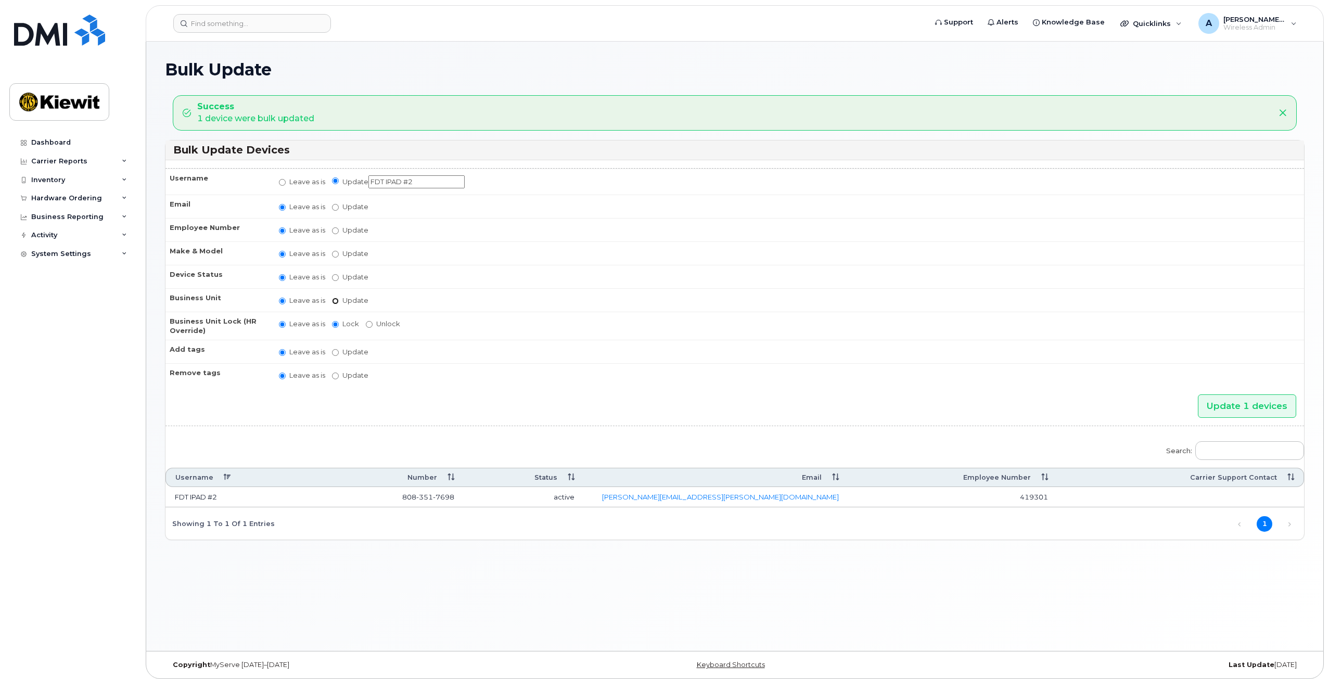
click at [335, 298] on input "Update" at bounding box center [335, 301] width 7 height 7
radio input "true"
radio input "false"
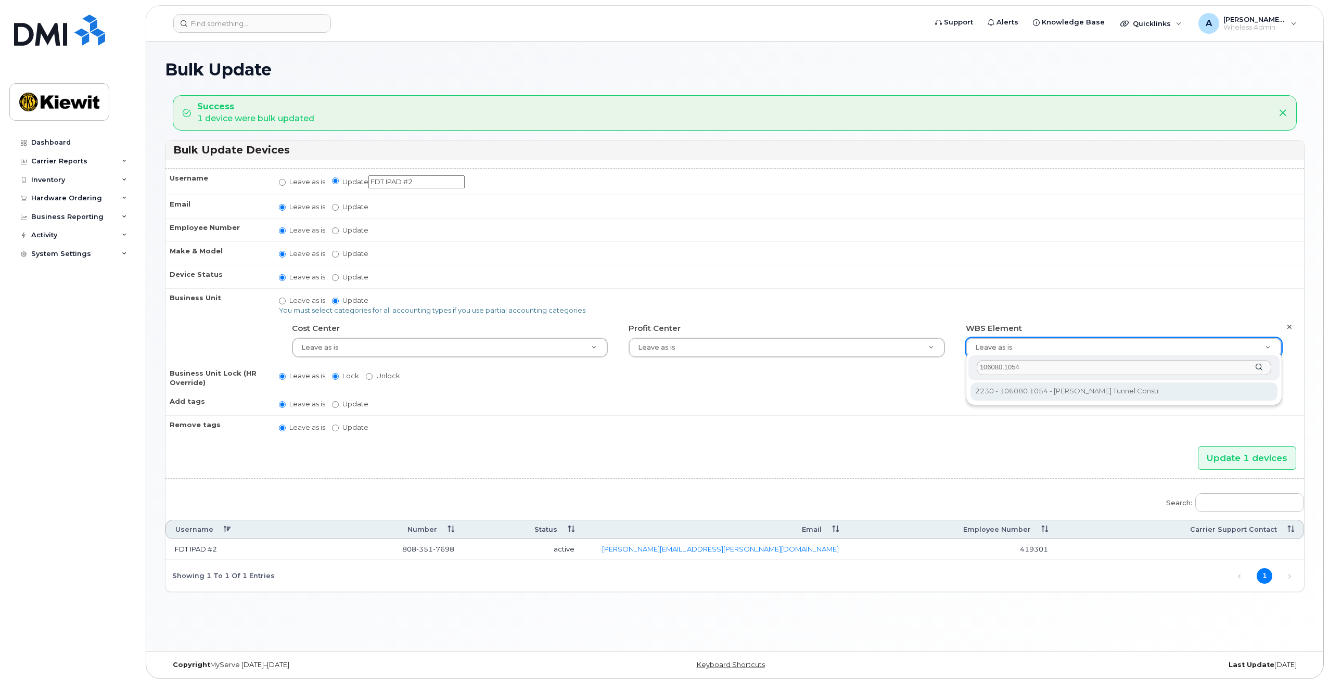
type input "106080.1054"
type input "30184543"
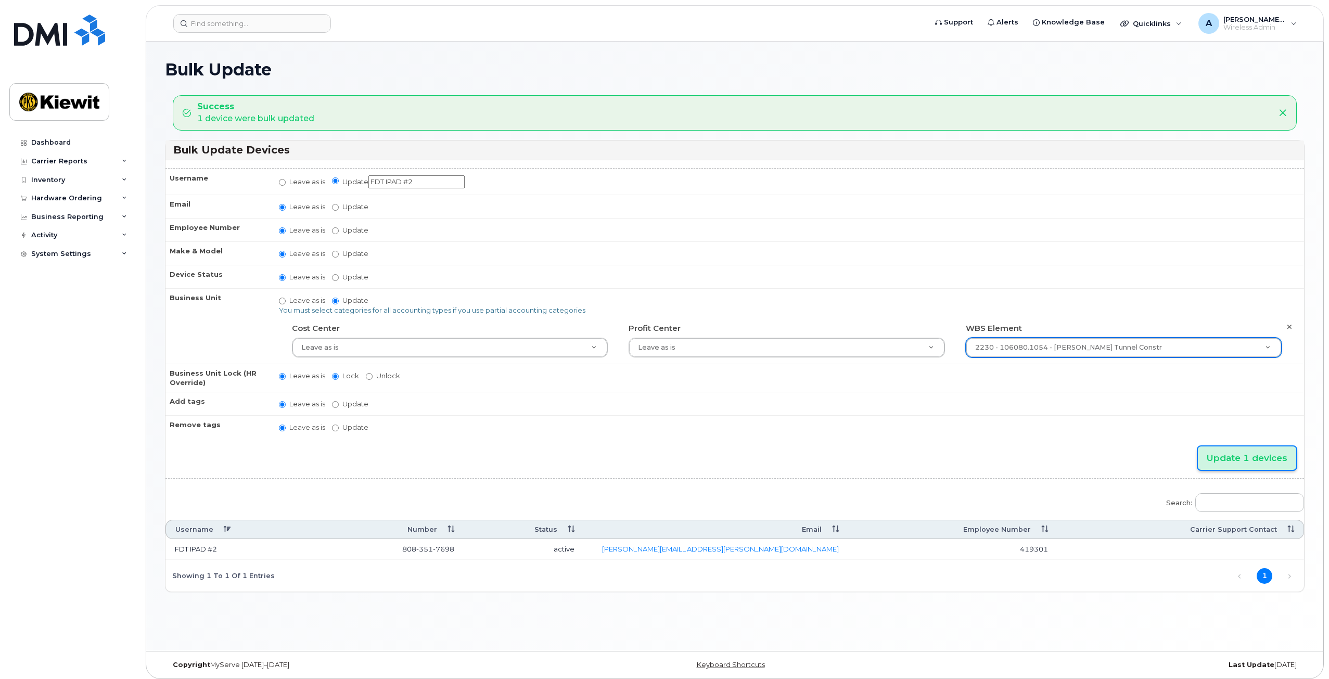
click at [1252, 463] on input "Update 1 devices" at bounding box center [1247, 457] width 98 height 23
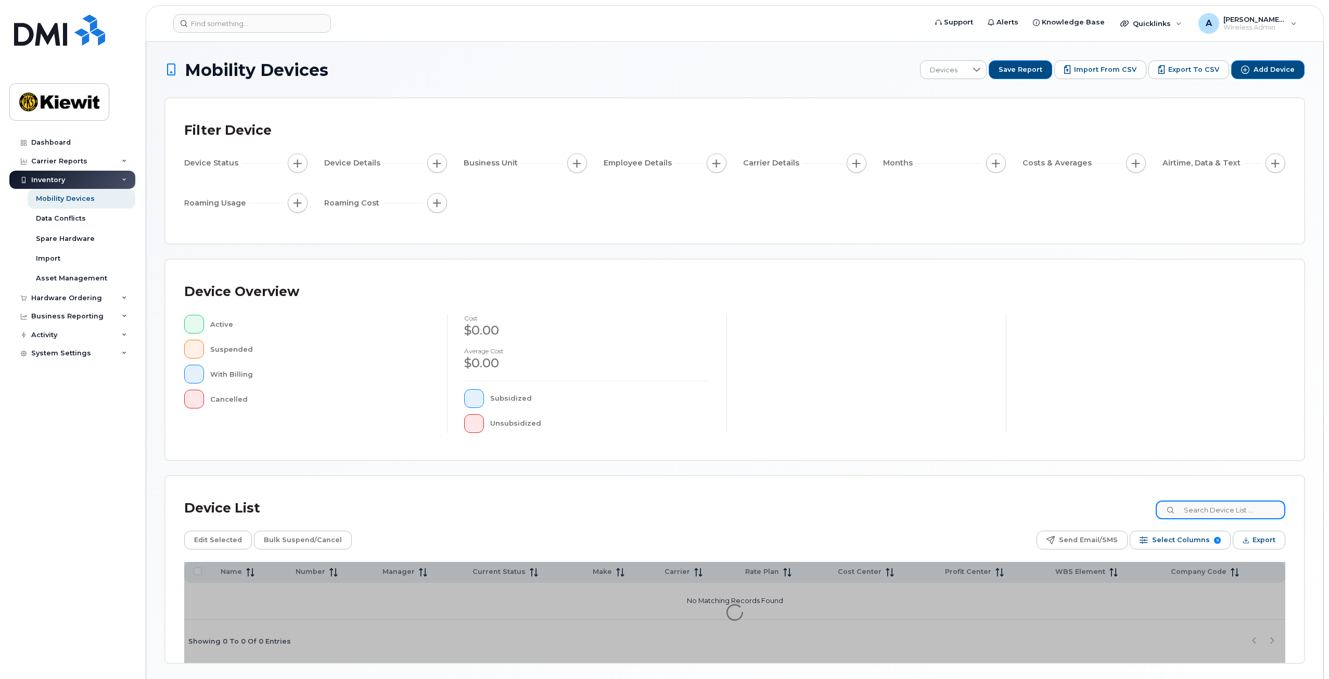
click at [1198, 507] on input at bounding box center [1221, 509] width 130 height 19
type input "106080"
click at [1156, 482] on div "Device List 106080 Edit Selected Bulk Suspend/Cancel Send Email/SMS Select Colu…" at bounding box center [734, 569] width 1138 height 187
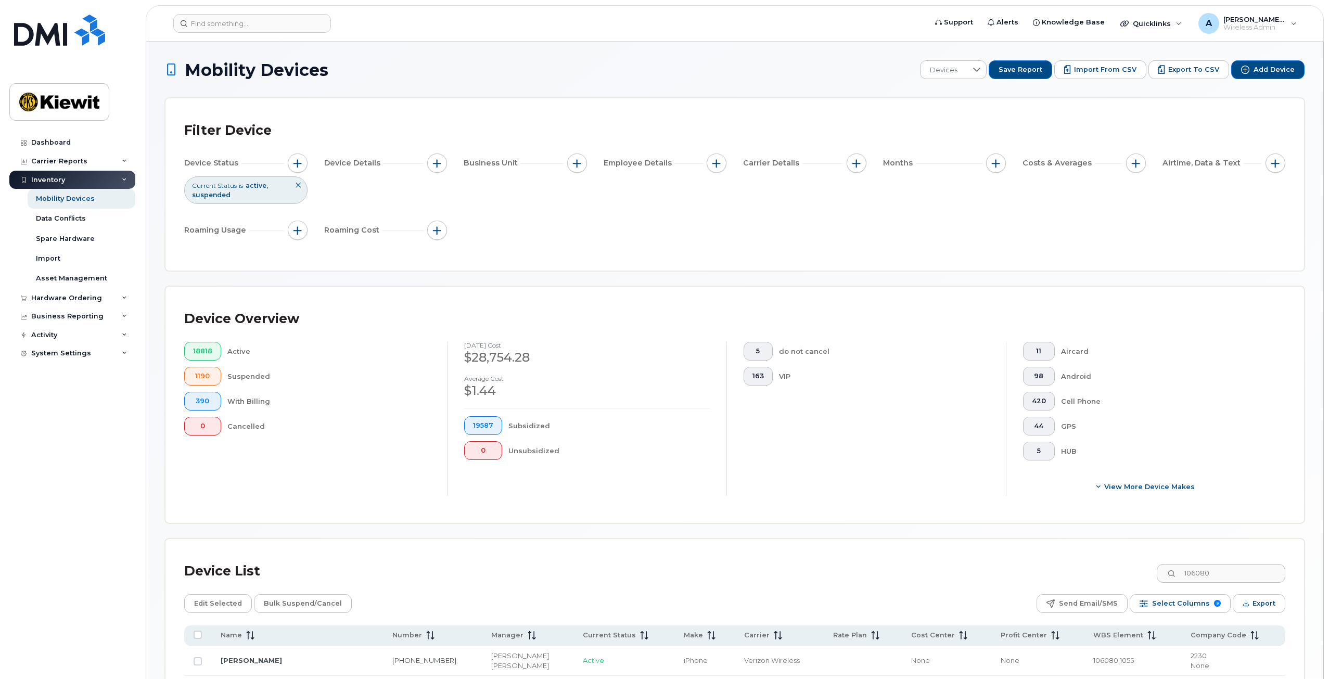
click at [729, 501] on div "Device Overview 18818 Active 1190 Suspended 390 With Billing 0 Cancelled [DATE]…" at bounding box center [734, 404] width 1101 height 199
click at [536, 575] on div "Device List 106080" at bounding box center [734, 571] width 1101 height 27
